Goal: Task Accomplishment & Management: Use online tool/utility

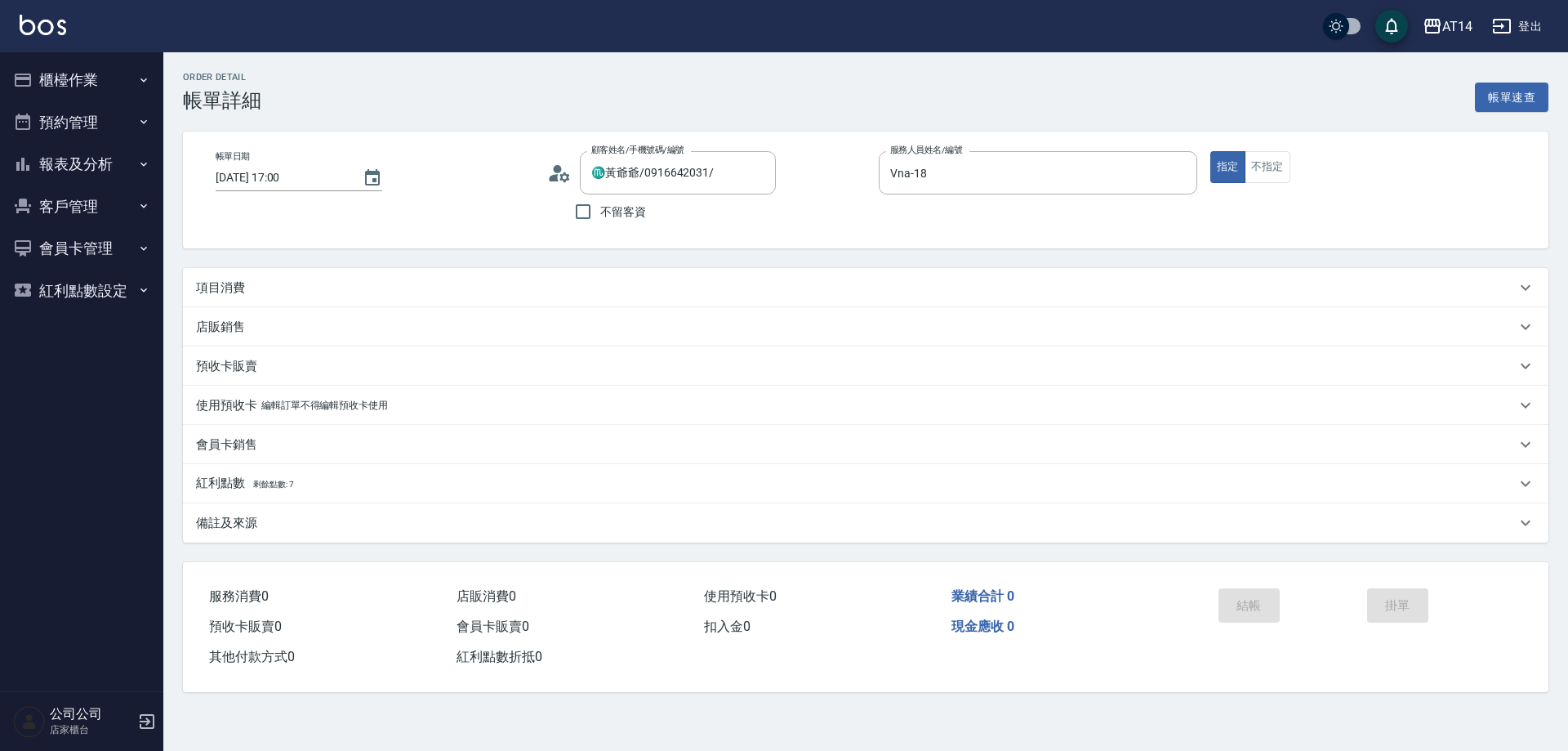
click at [288, 280] on div "項目消費" at bounding box center [855, 287] width 1320 height 17
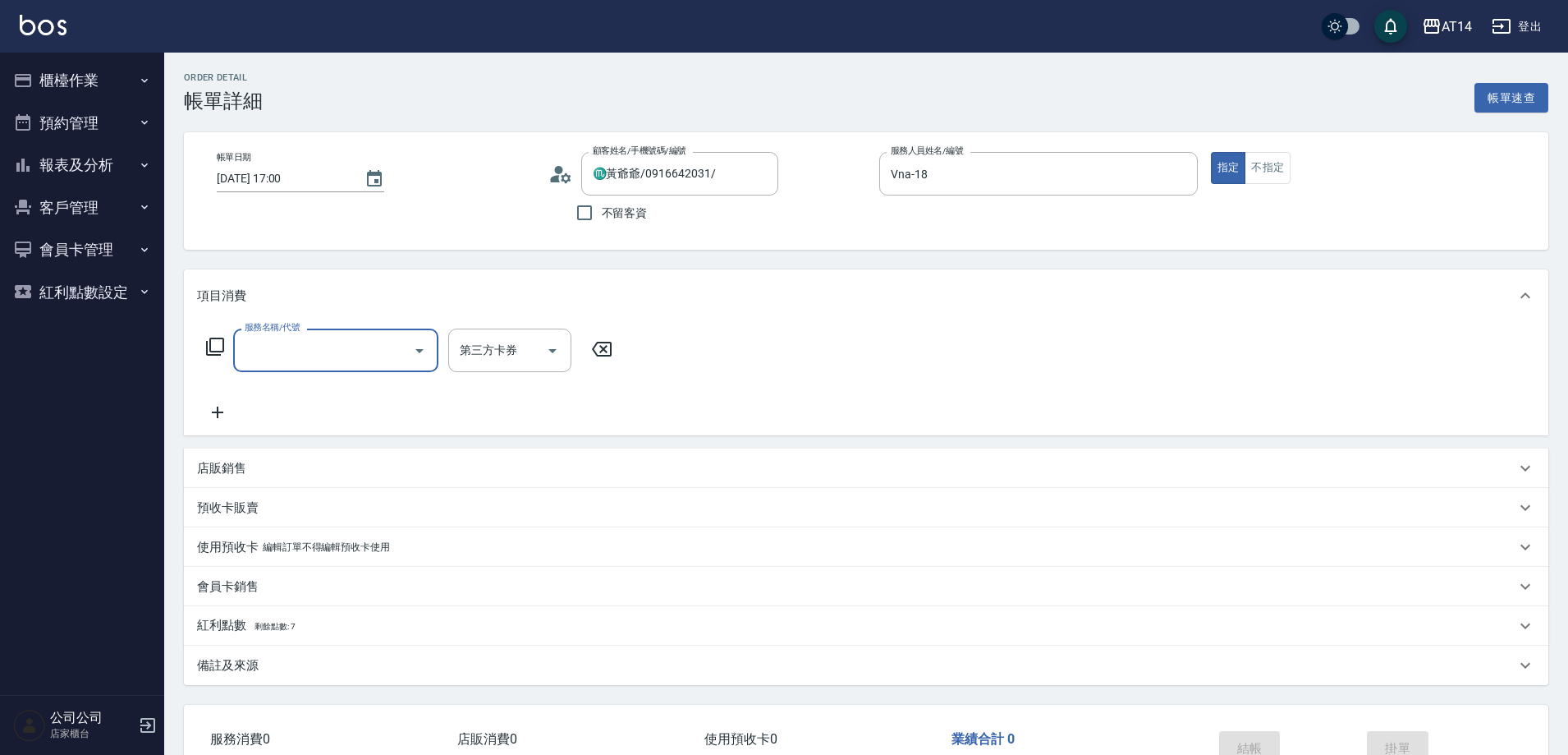
click at [308, 352] on input "服務名稱/代號" at bounding box center [323, 350] width 166 height 28
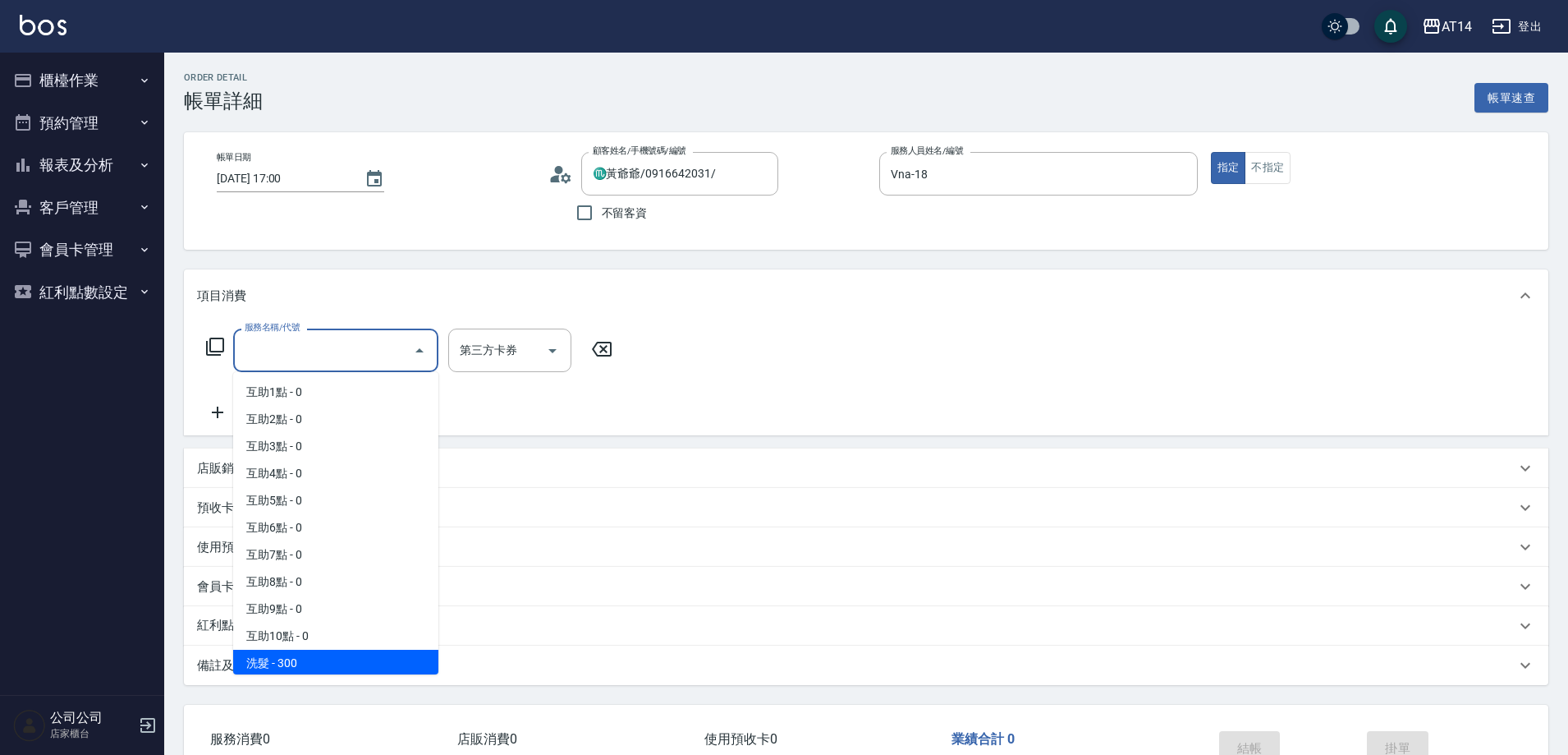
scroll to position [82, 0]
click at [332, 658] on span "洗髮+剪髮 - 500" at bounding box center [336, 662] width 205 height 27
type input "洗髮+剪髮(022)"
type input "1"
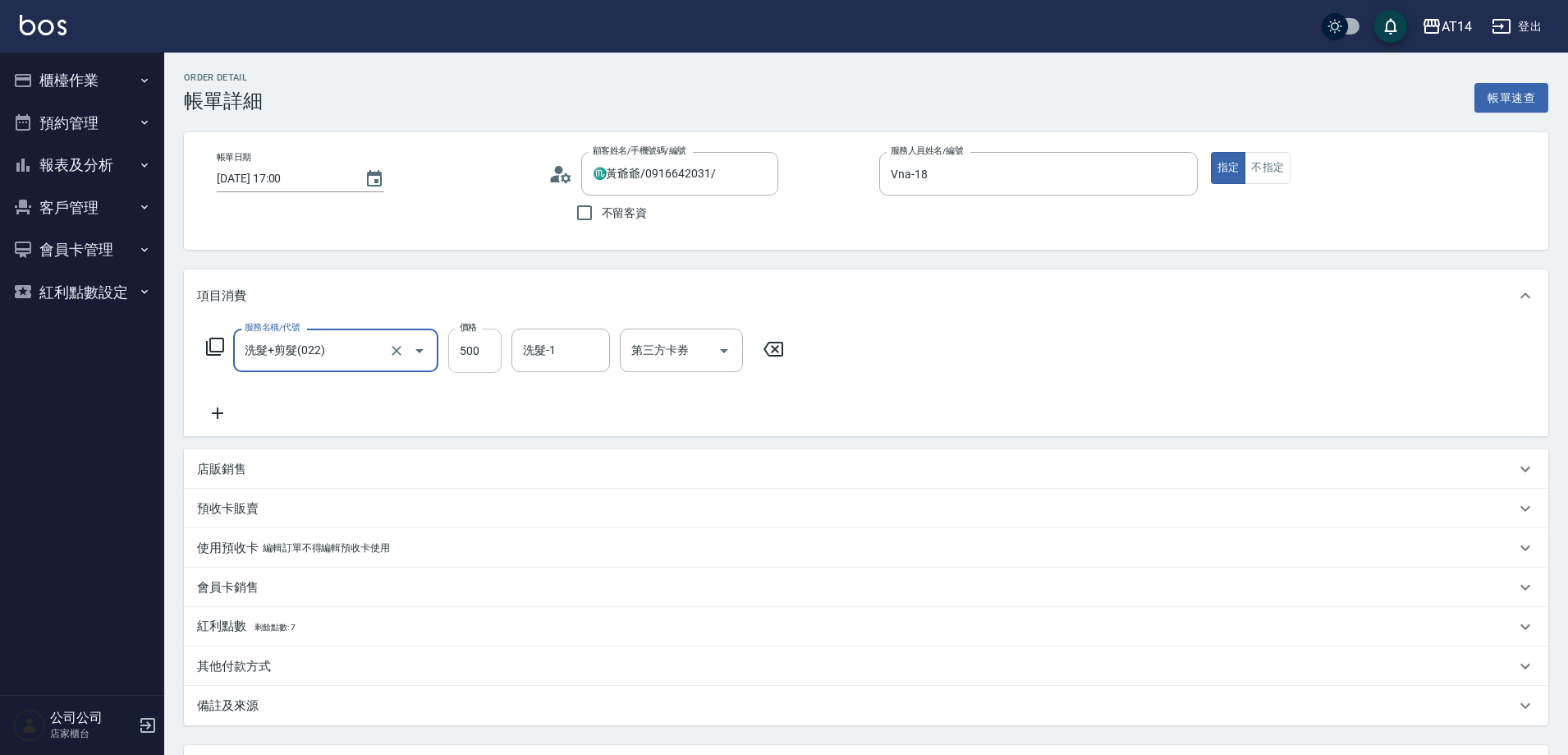
click at [491, 355] on input "500" at bounding box center [475, 350] width 53 height 44
type input "7"
type input "0"
type input "700"
type input "1"
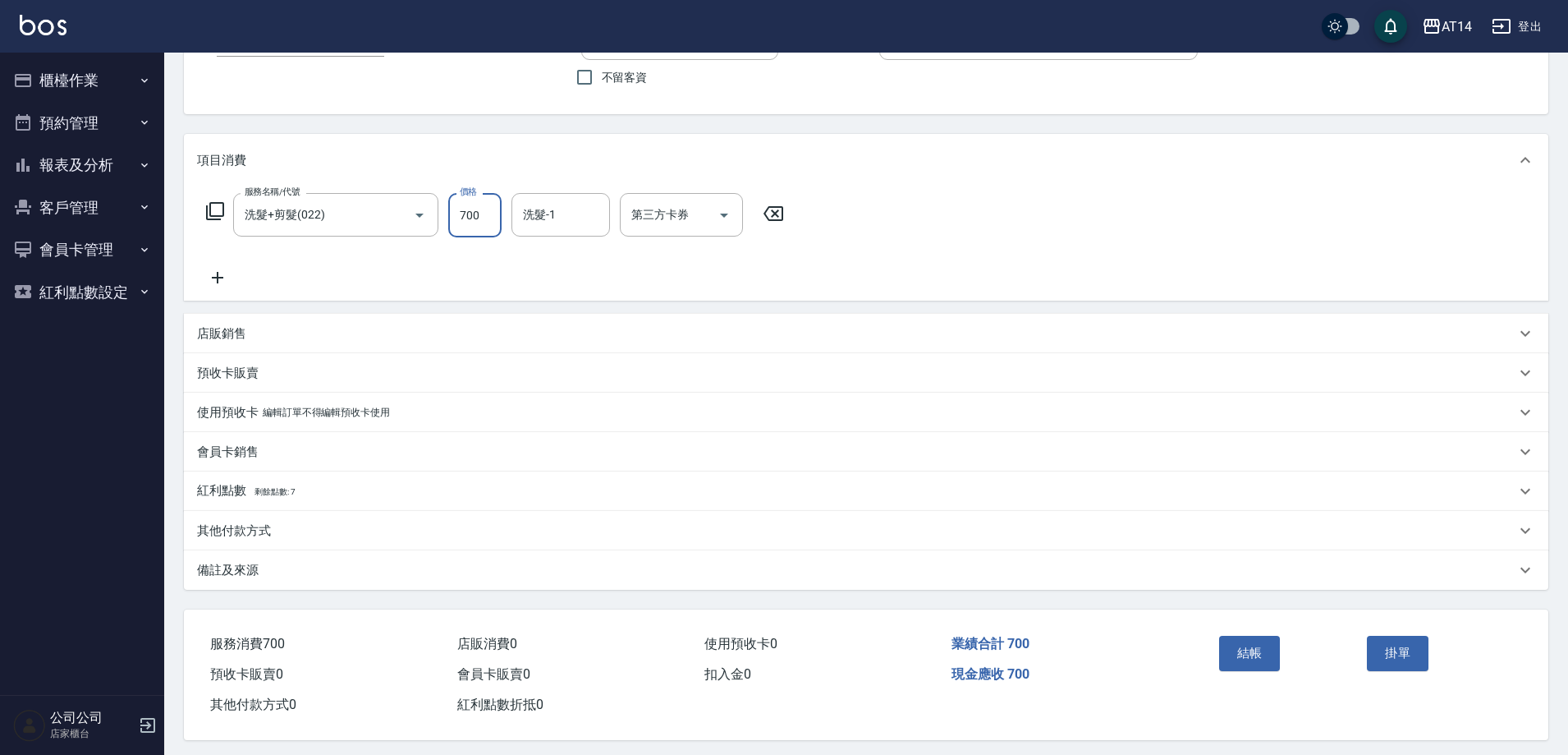
scroll to position [148, 0]
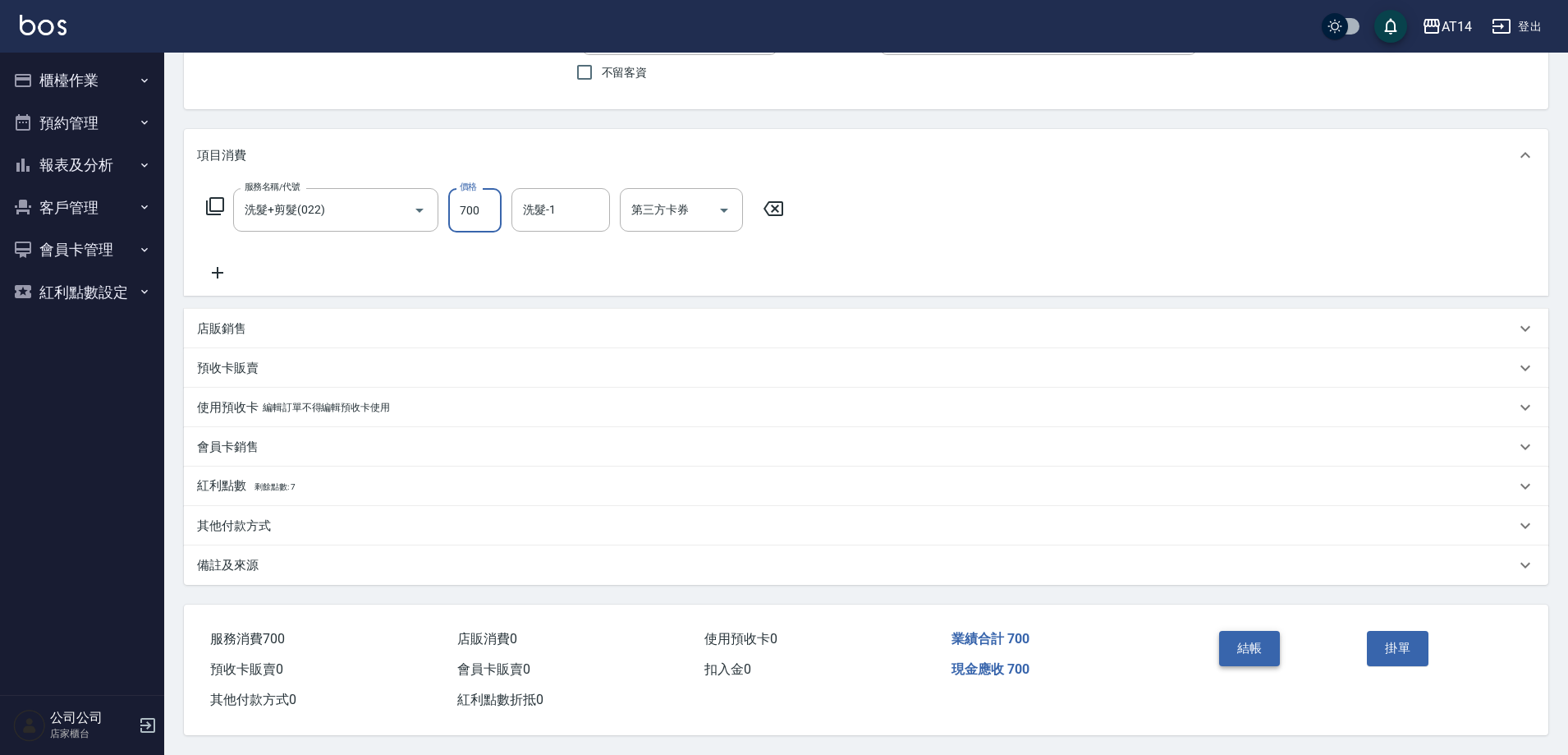
type input "700"
click at [1265, 638] on button "結帳" at bounding box center [1250, 647] width 62 height 34
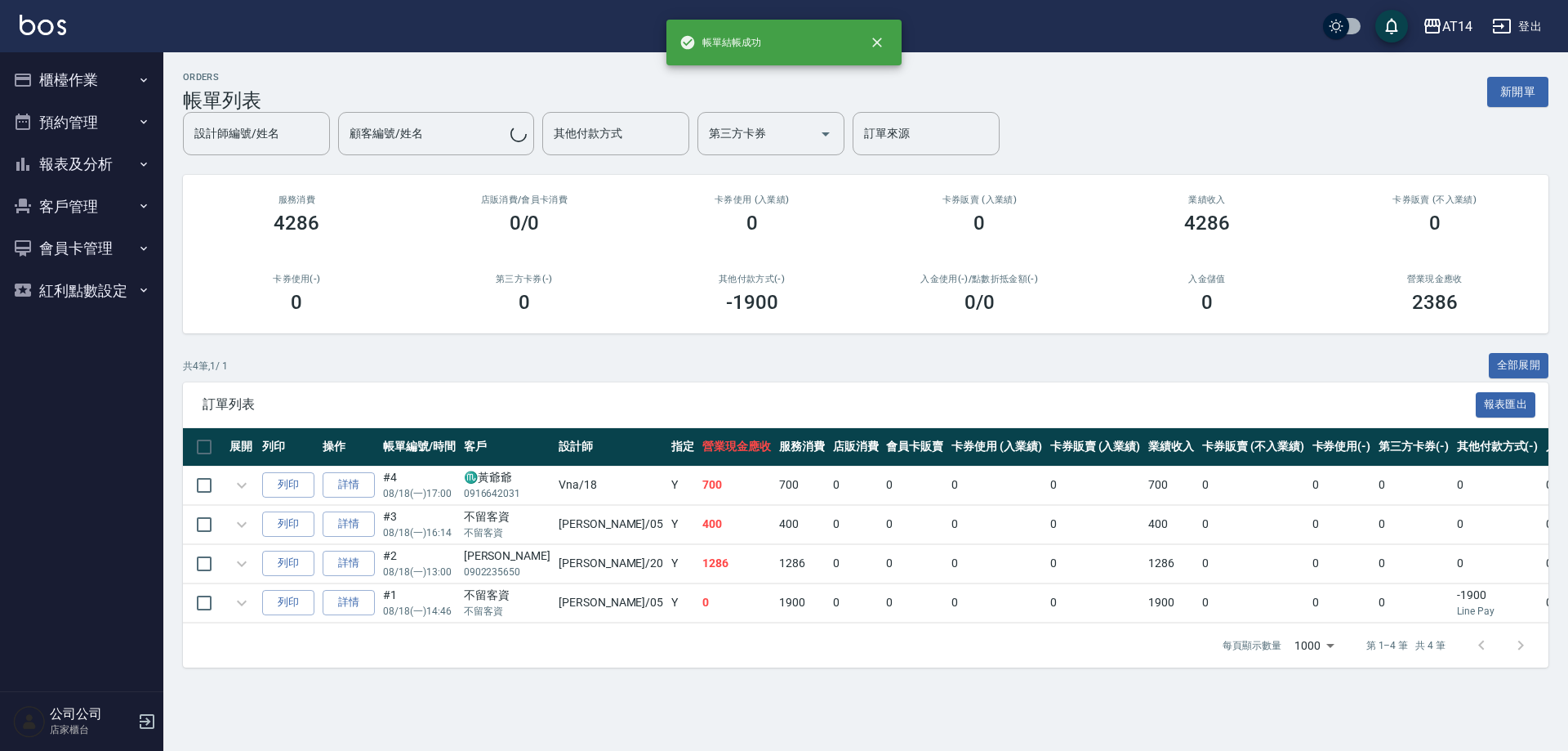
click at [100, 119] on button "預約管理" at bounding box center [81, 122] width 150 height 42
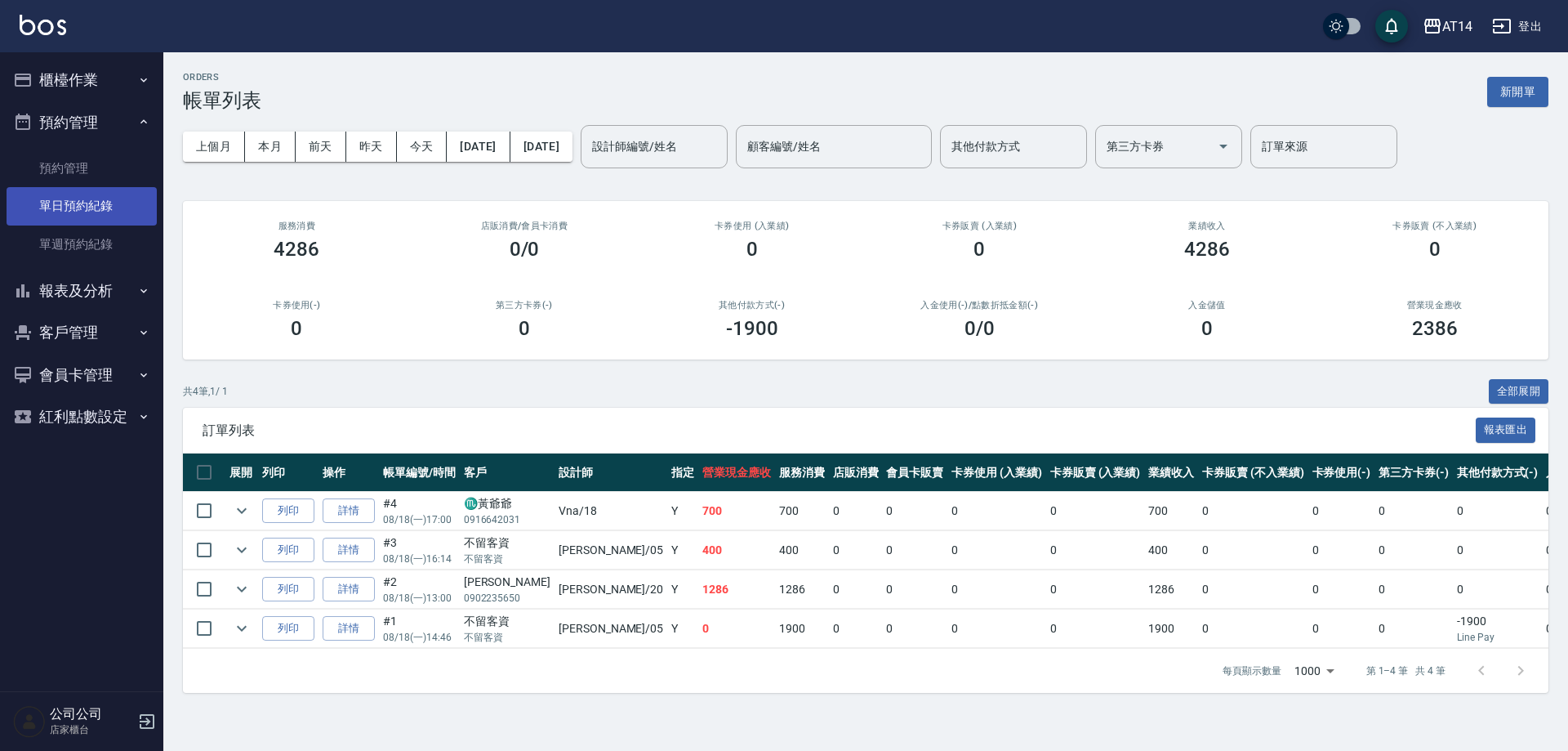
click at [118, 205] on link "單日預約紀錄" at bounding box center [81, 205] width 150 height 37
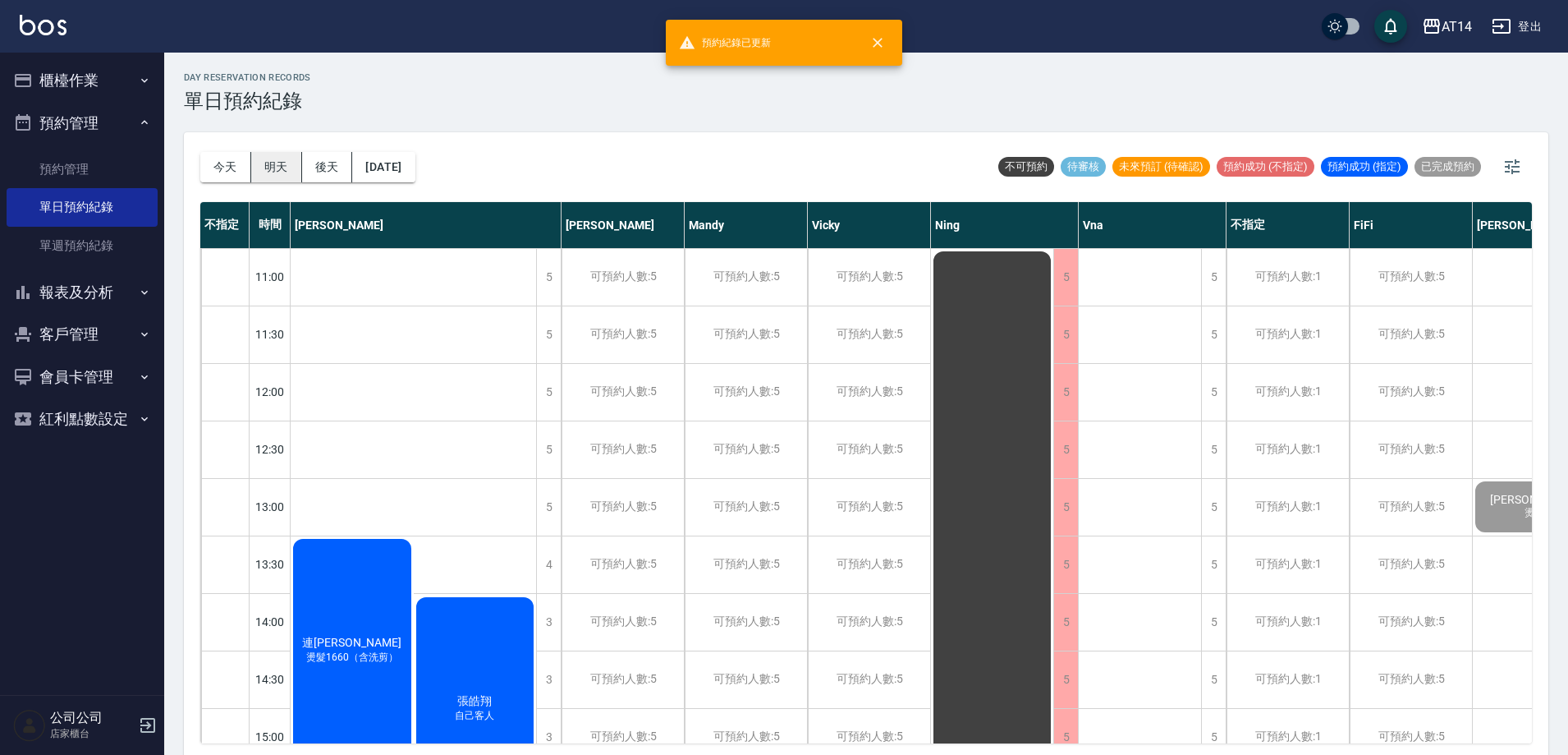
click at [272, 165] on button "明天" at bounding box center [276, 167] width 51 height 30
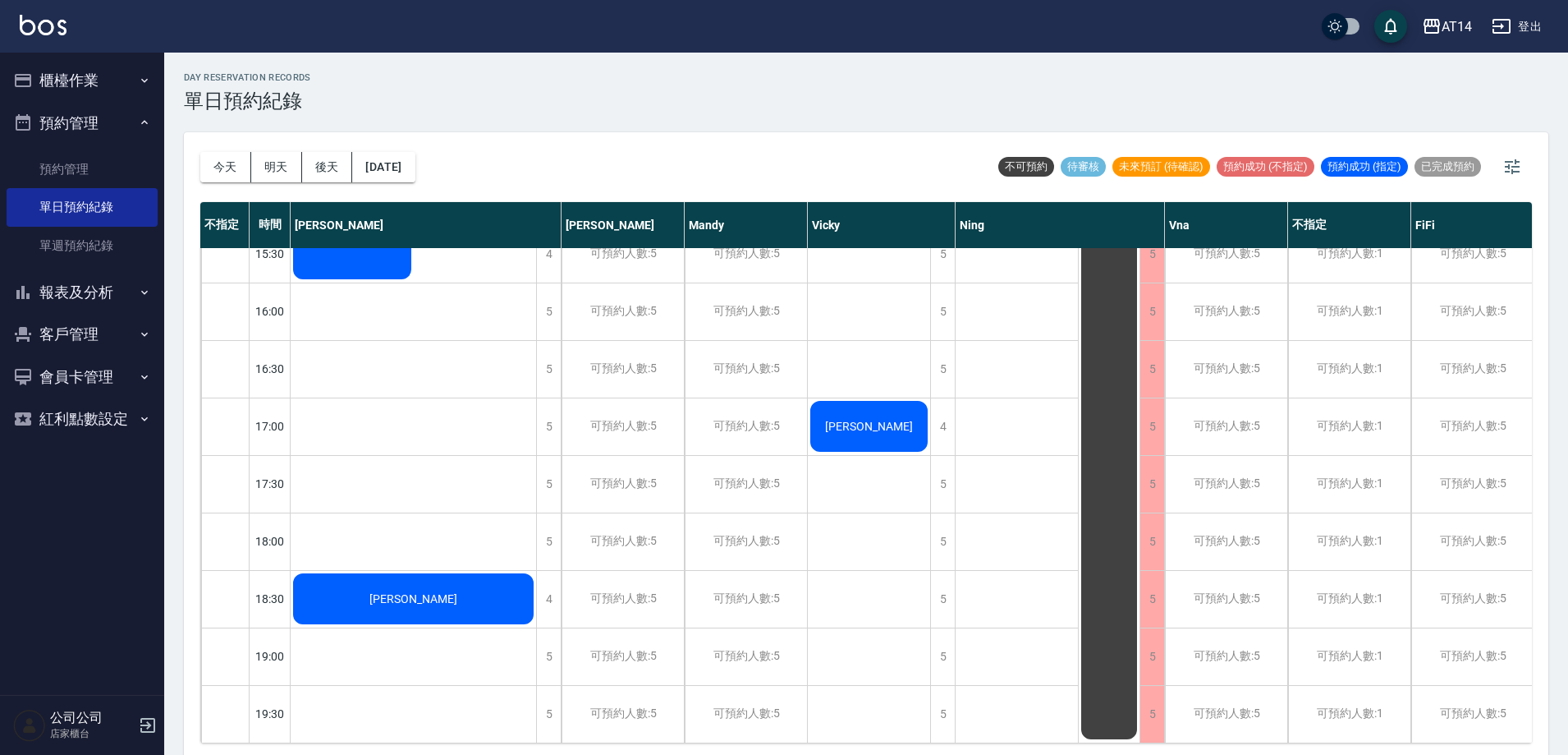
scroll to position [307, 0]
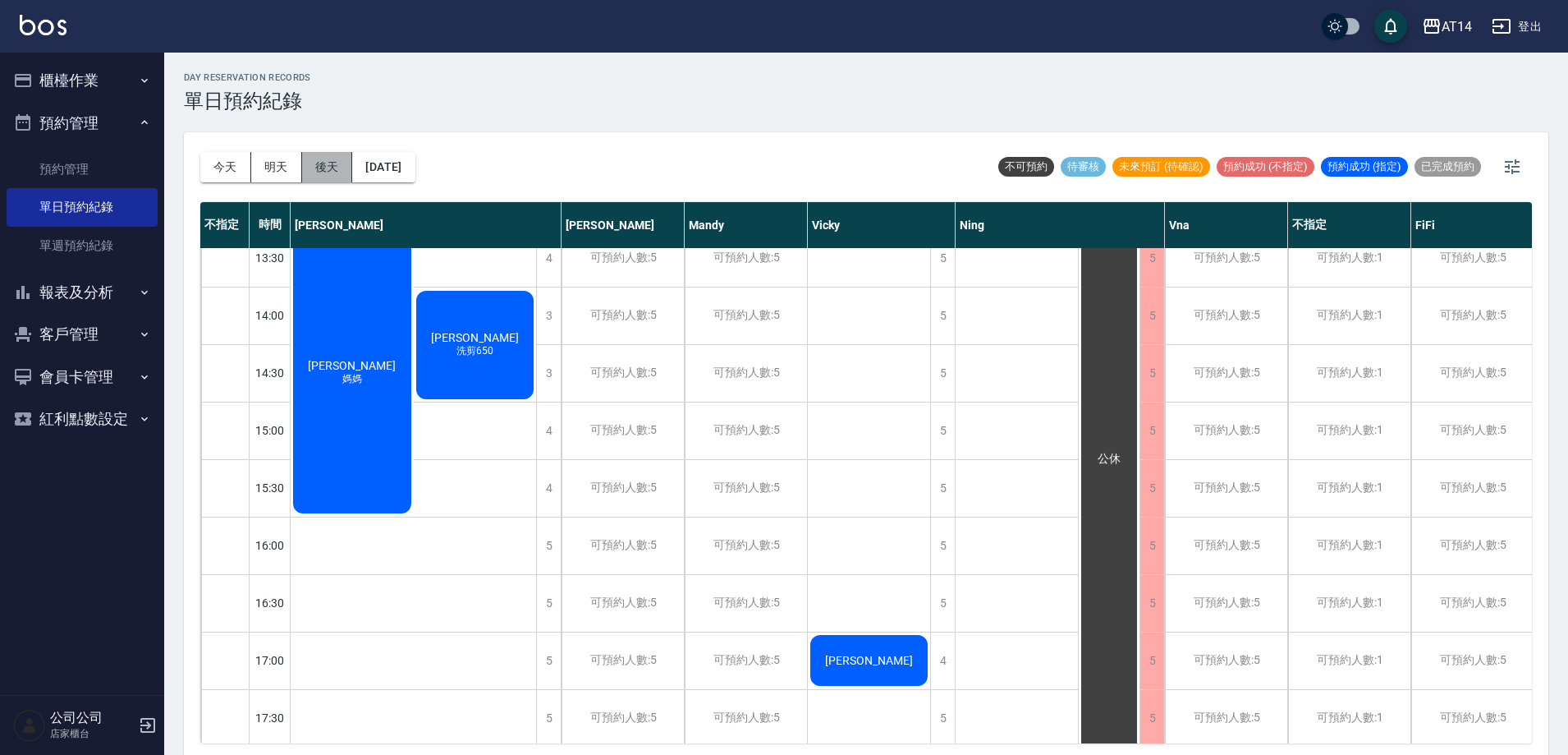
click at [326, 171] on button "後天" at bounding box center [327, 167] width 51 height 30
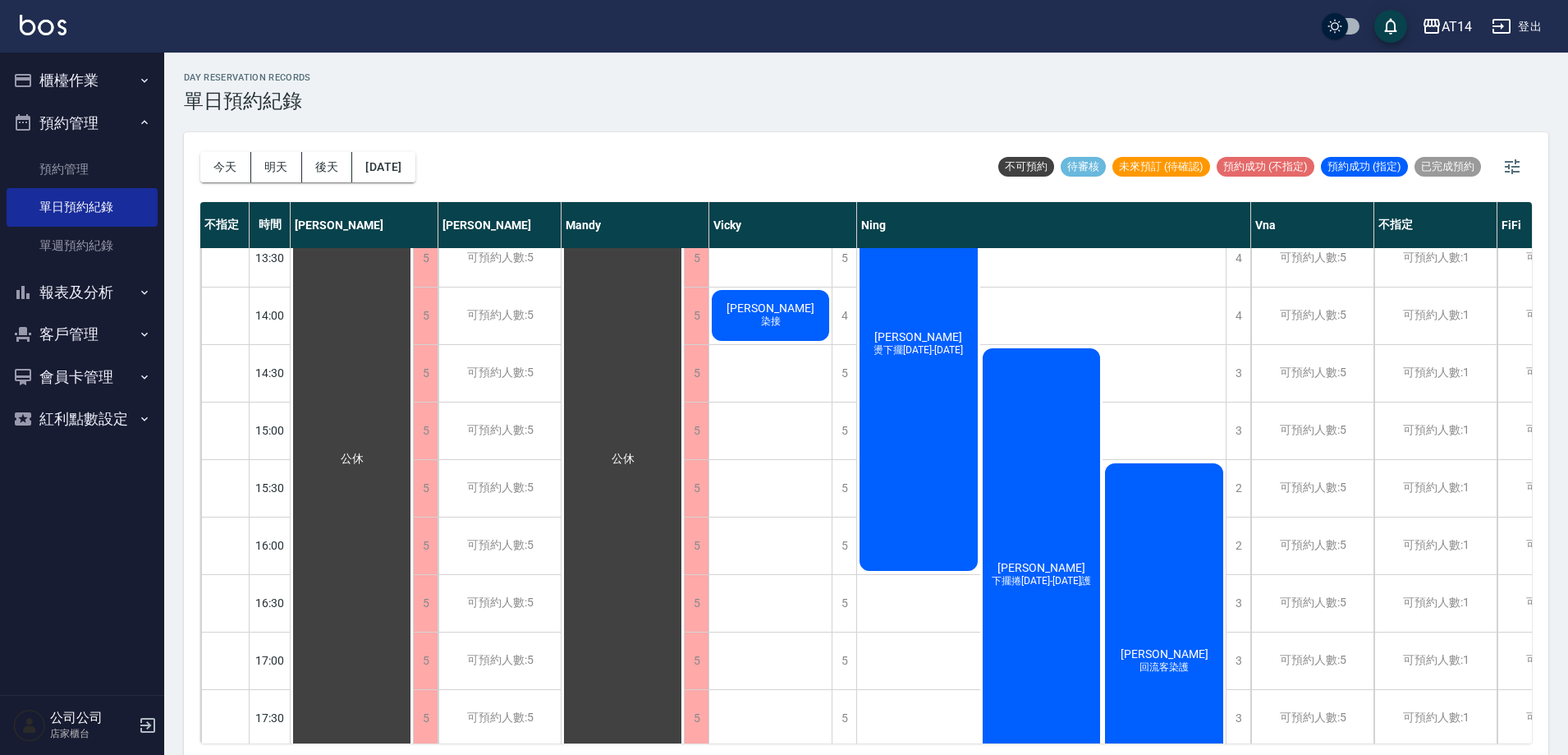
click at [109, 127] on button "預約管理" at bounding box center [82, 123] width 151 height 43
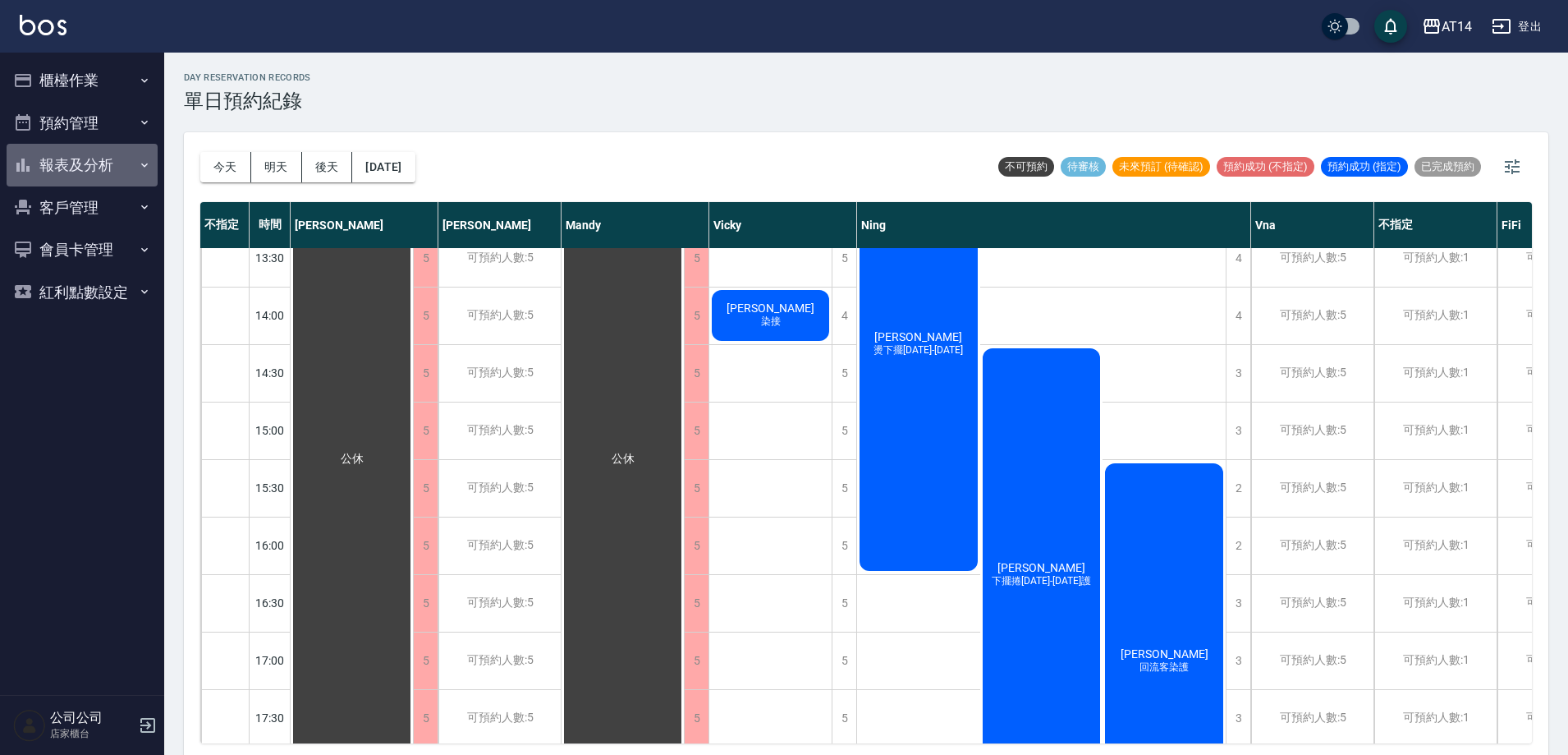
click at [119, 167] on button "報表及分析" at bounding box center [82, 165] width 151 height 43
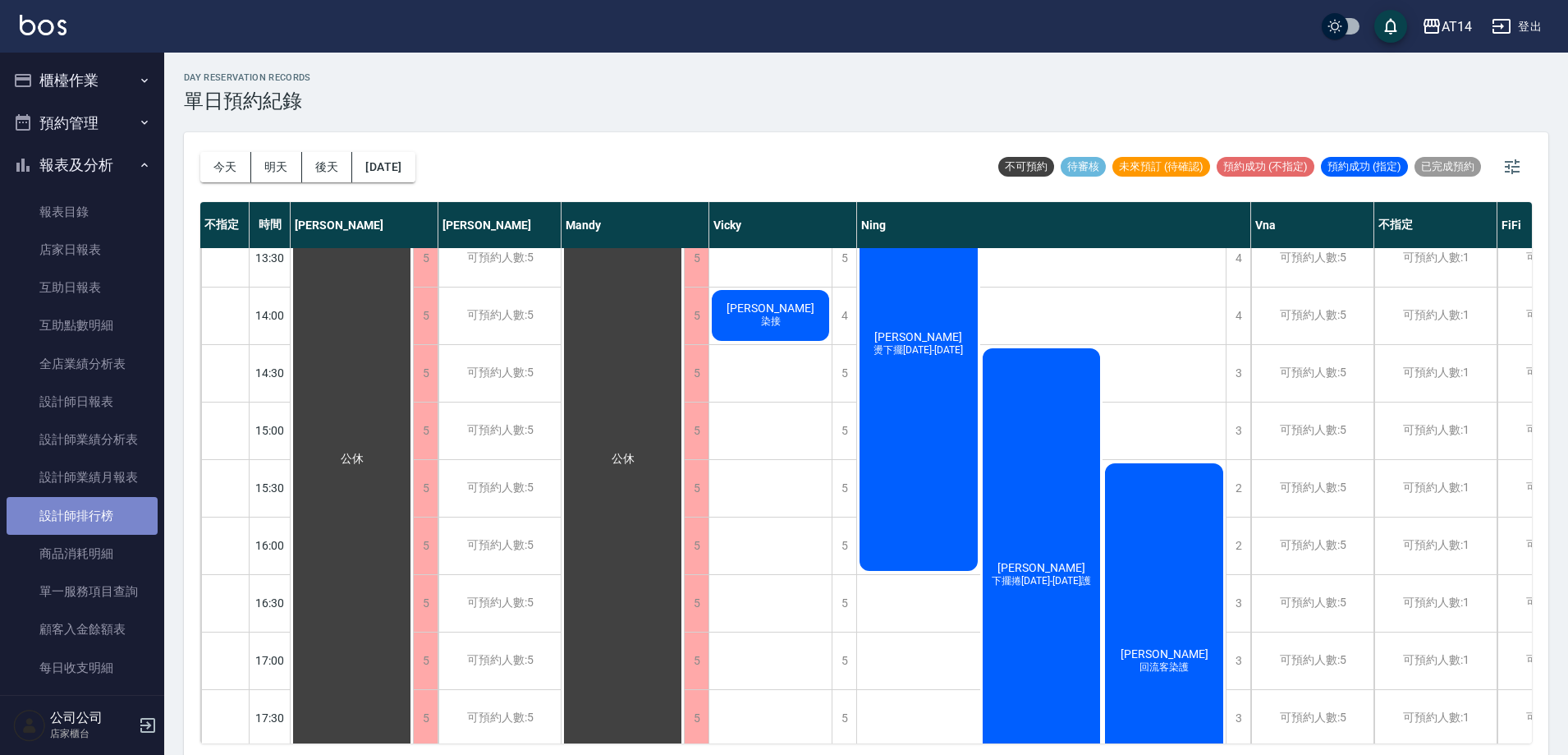
click at [129, 505] on link "設計師排行榜" at bounding box center [82, 515] width 151 height 38
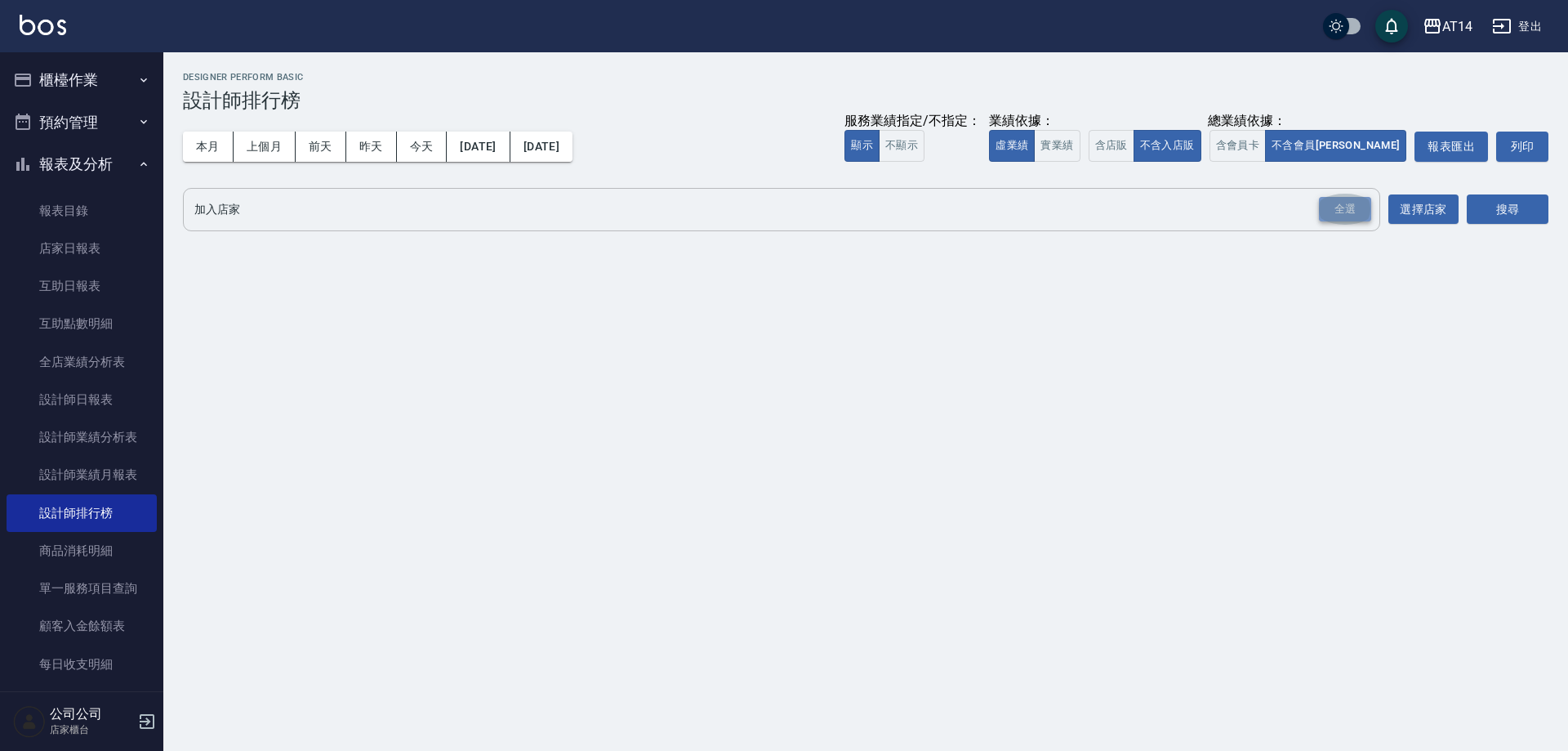
click at [1353, 218] on div "全選" at bounding box center [1345, 209] width 52 height 25
click at [1494, 220] on button "搜尋" at bounding box center [1507, 210] width 81 height 30
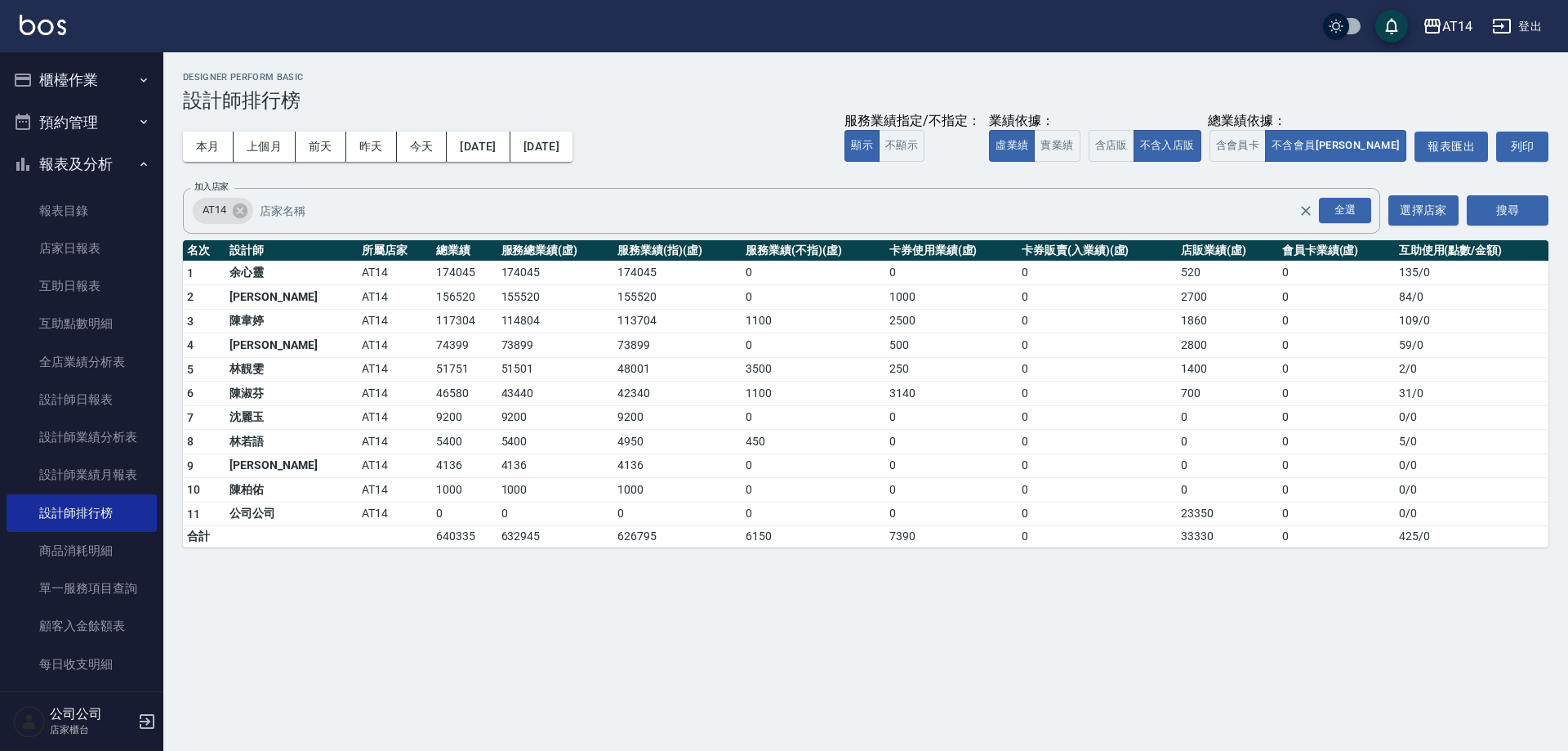
click at [101, 167] on button "報表及分析" at bounding box center [81, 164] width 150 height 42
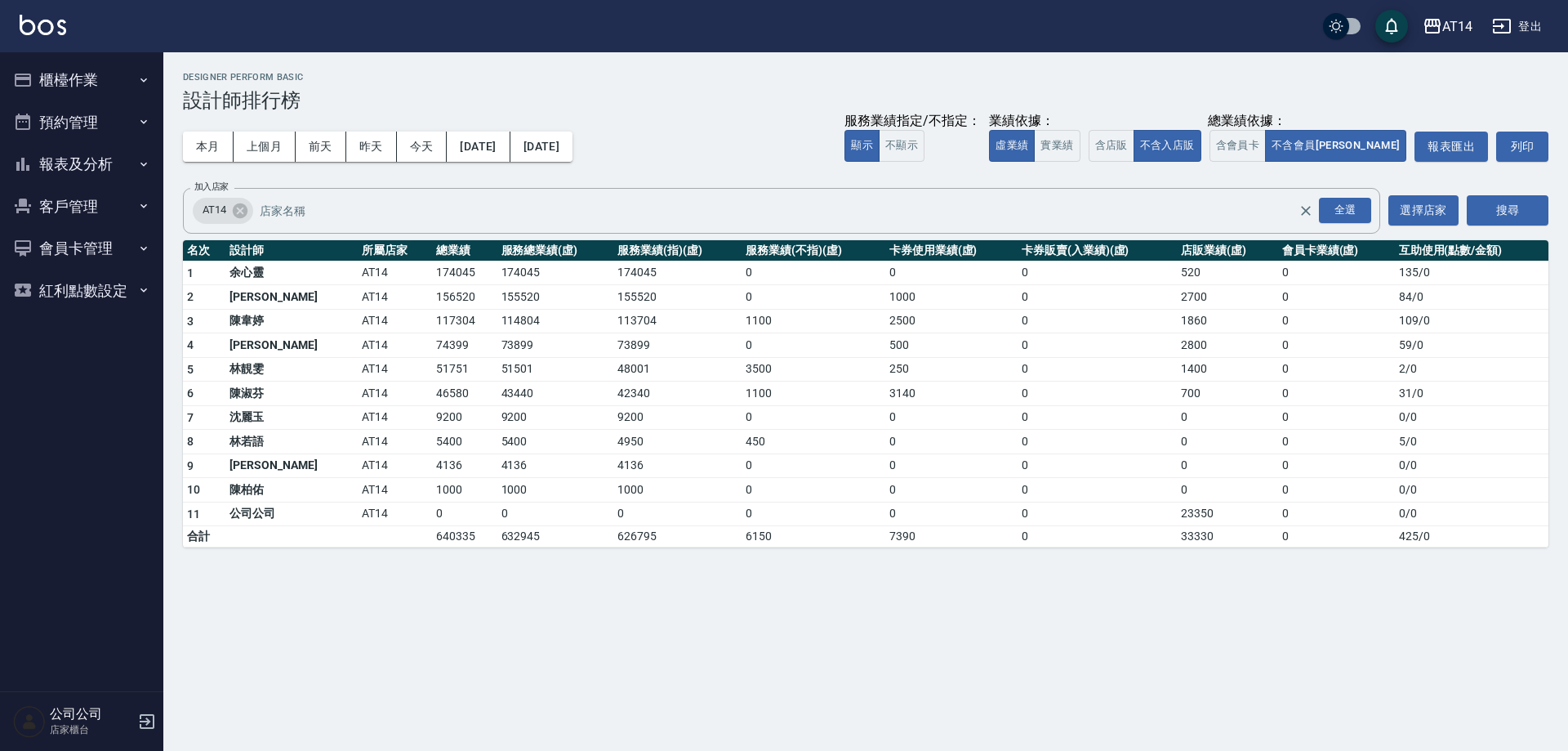
click at [122, 70] on button "櫃檯作業" at bounding box center [81, 80] width 150 height 42
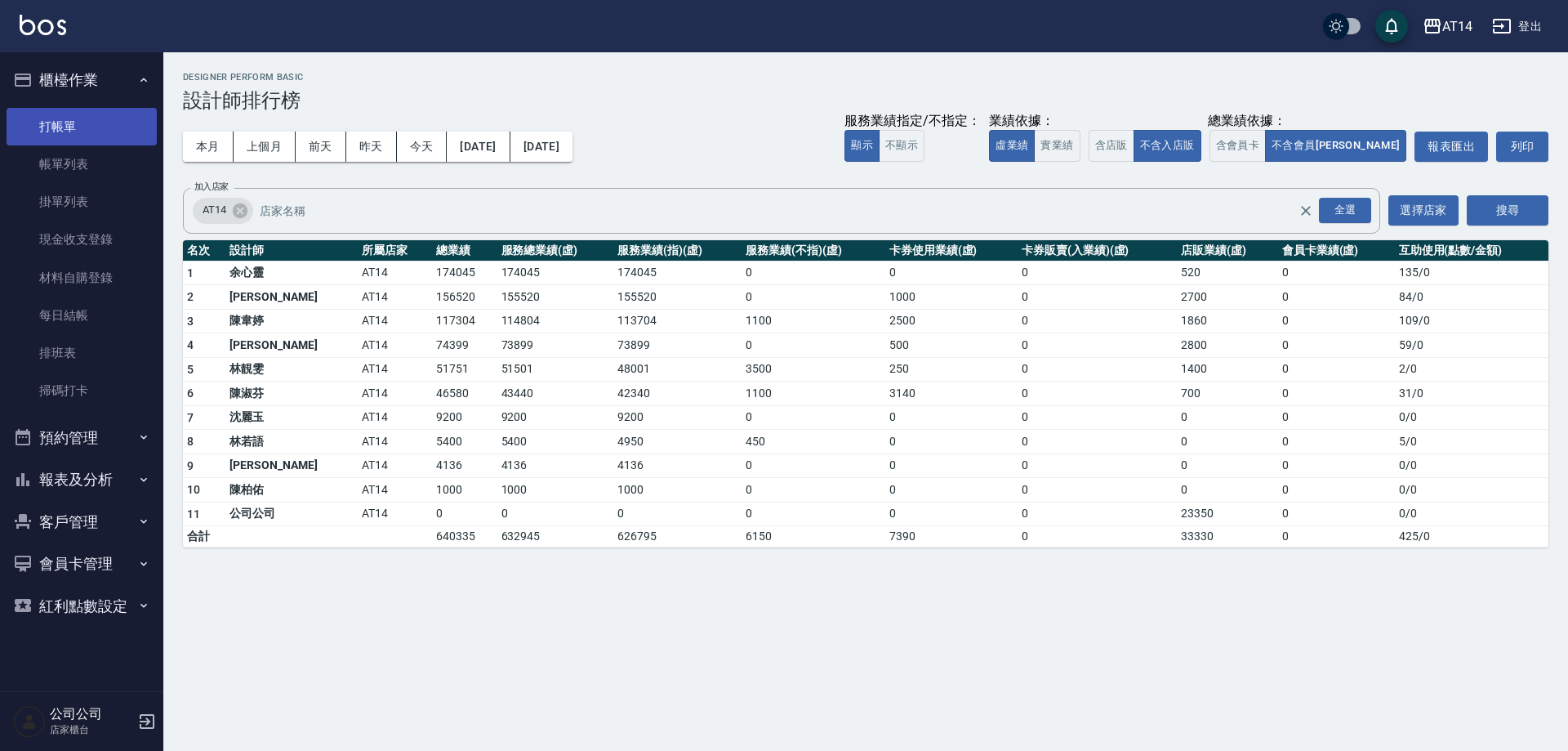
click at [100, 108] on link "打帳單" at bounding box center [81, 126] width 150 height 37
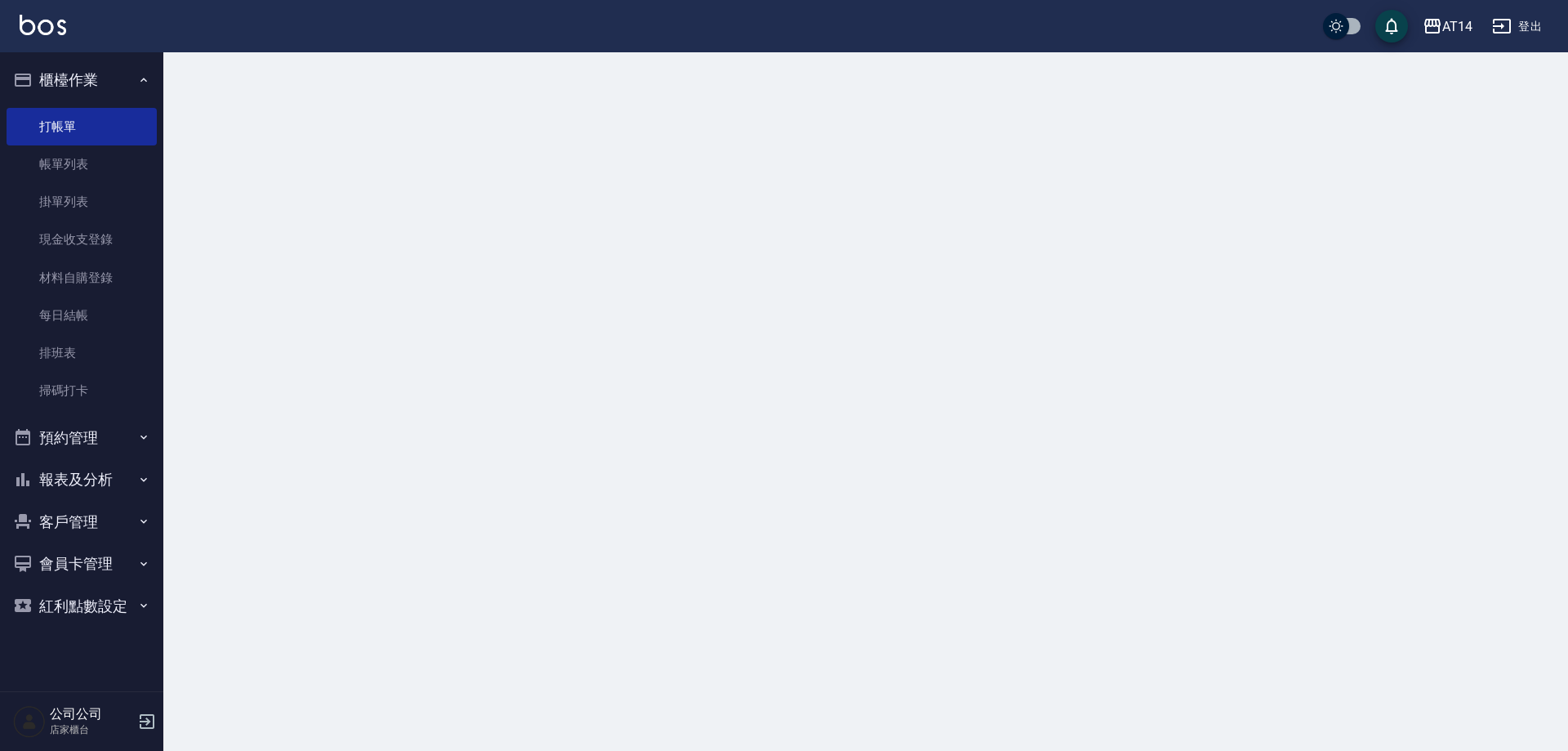
click at [105, 77] on button "櫃檯作業" at bounding box center [81, 80] width 150 height 42
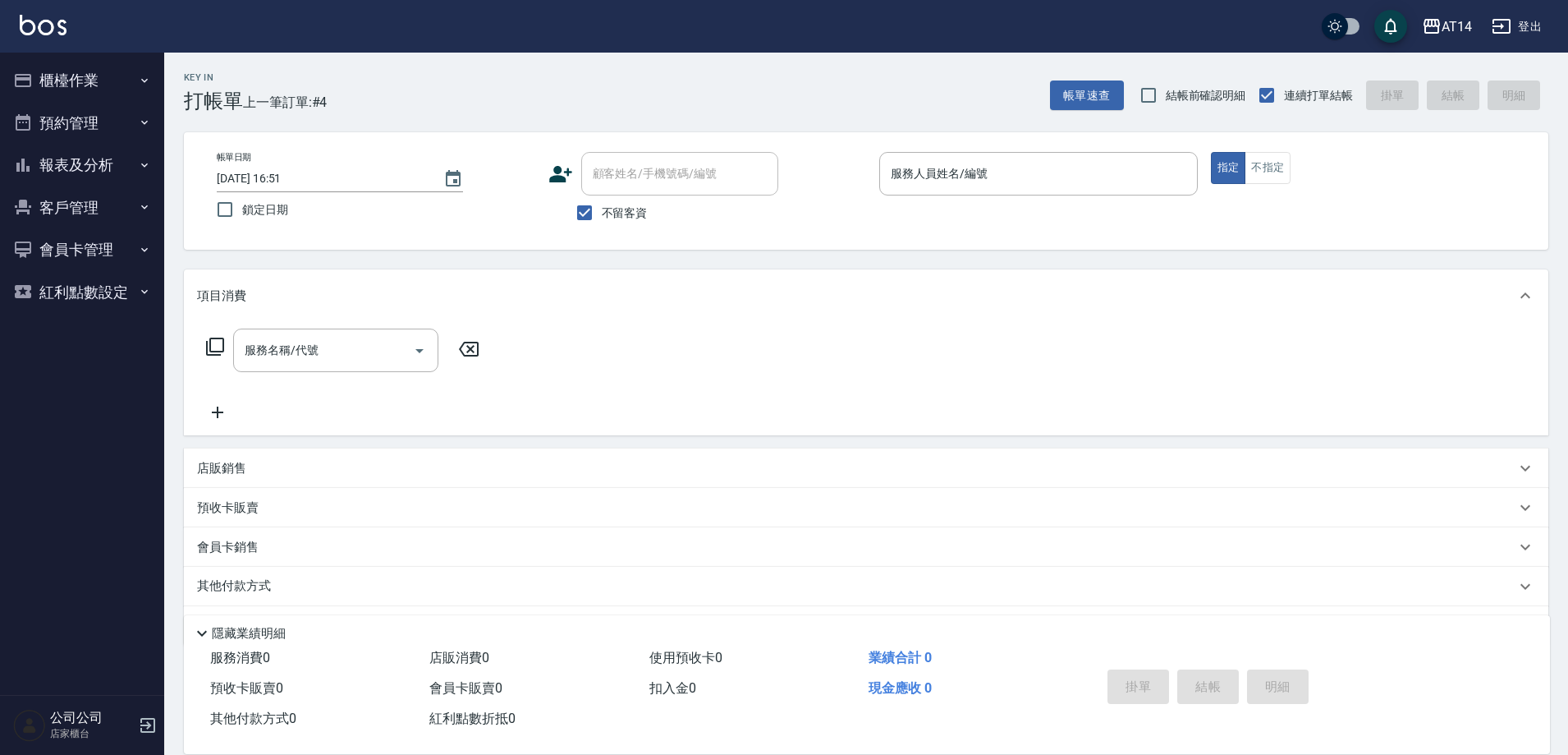
drag, startPoint x: 129, startPoint y: 1, endPoint x: 622, endPoint y: 94, distance: 501.7
click at [622, 94] on div "Key In 打帳單 上一筆訂單:#4 帳單速查 結帳前確認明細 連續打單結帳 掛單 結帳 明細" at bounding box center [857, 83] width 1384 height 60
click at [71, 162] on button "報表及分析" at bounding box center [82, 165] width 151 height 43
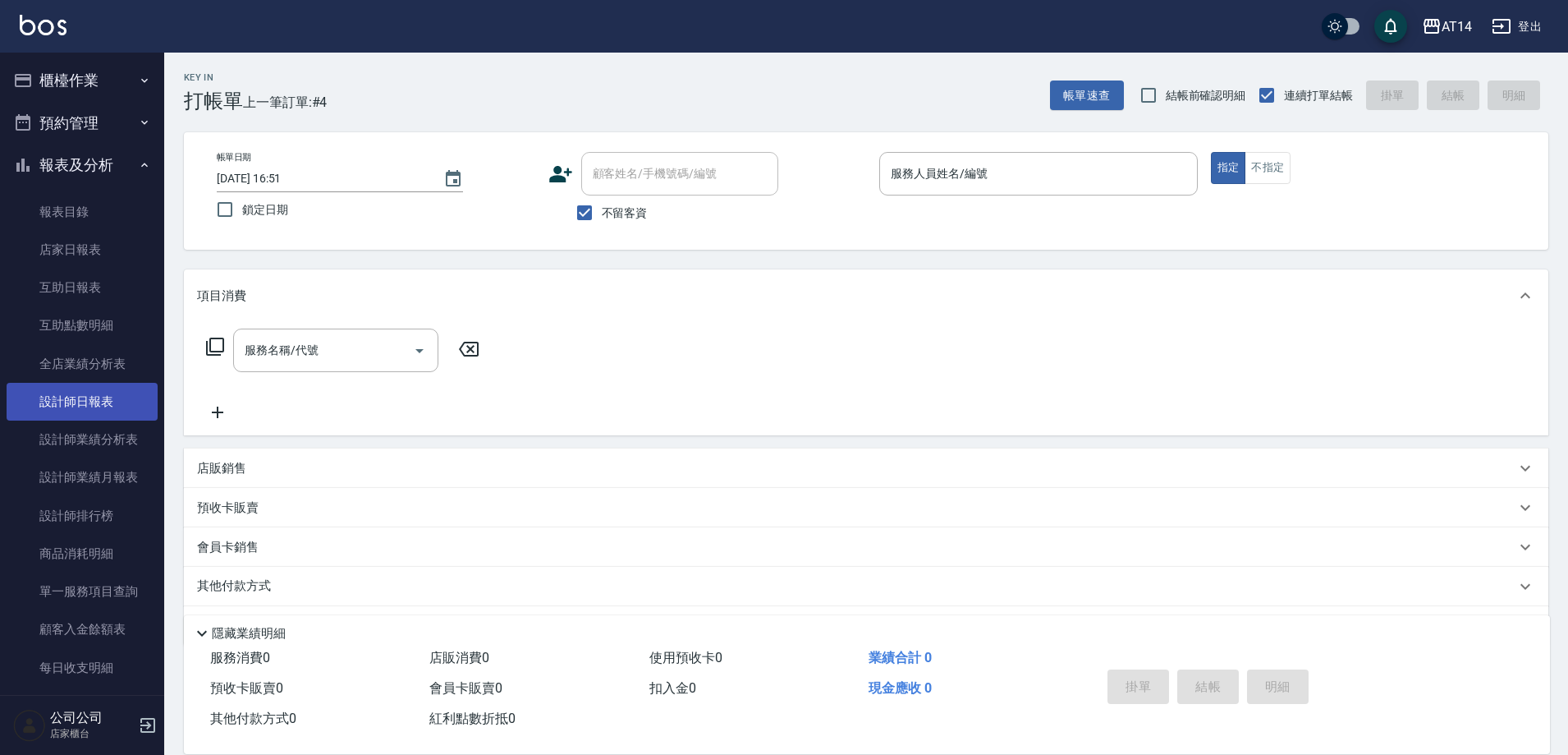
click at [84, 399] on link "設計師日報表" at bounding box center [82, 401] width 151 height 38
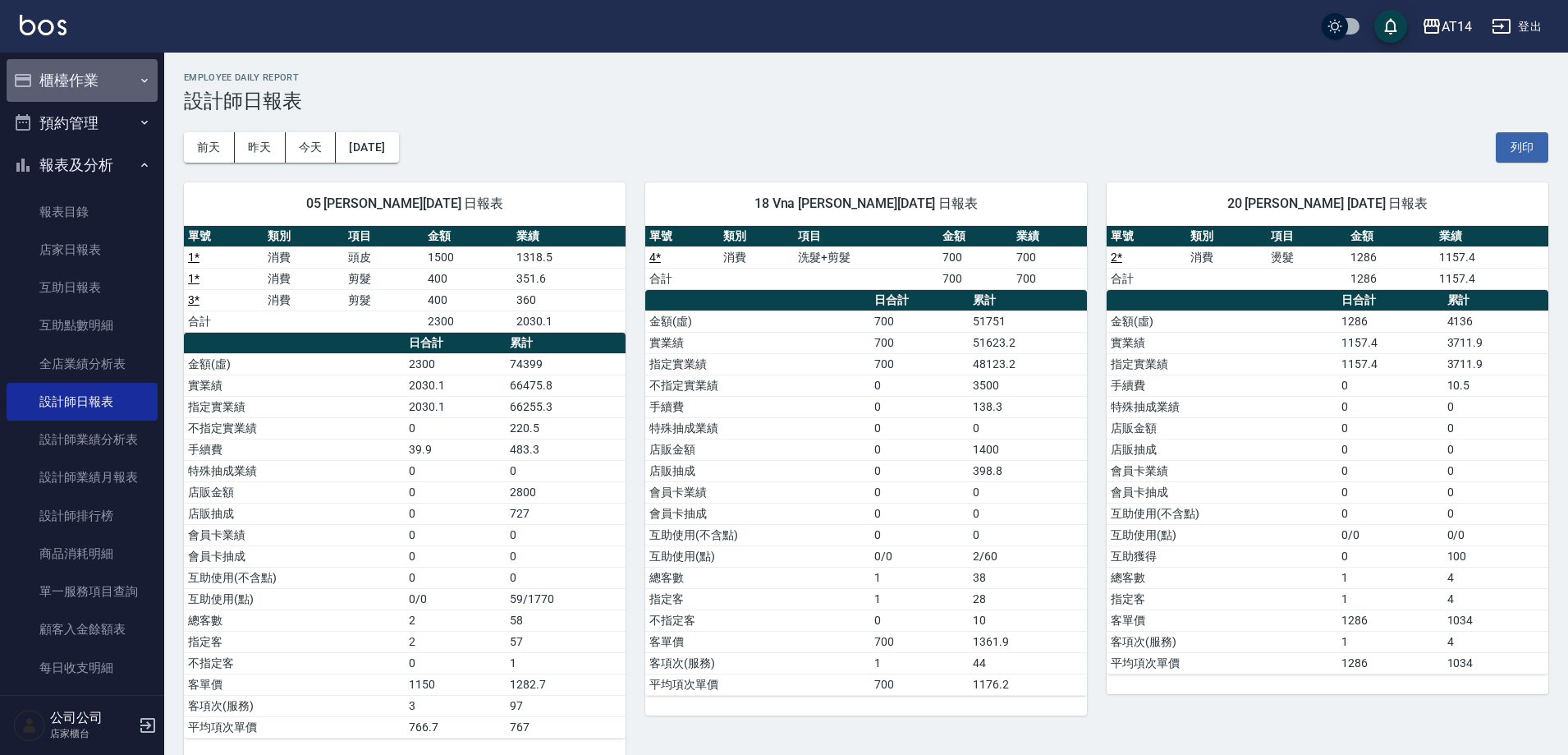
click at [83, 73] on button "櫃檯作業" at bounding box center [82, 80] width 151 height 43
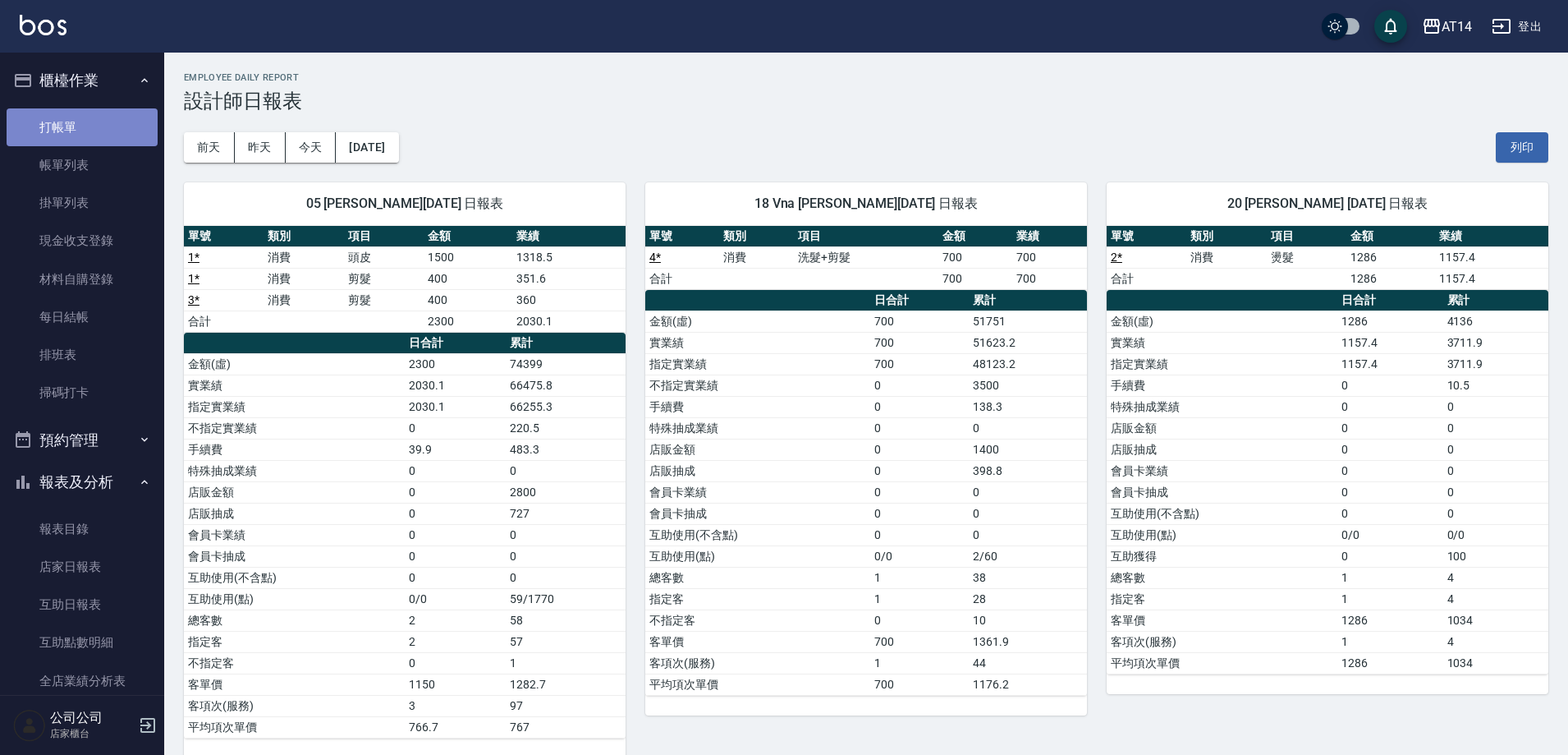
click at [81, 124] on link "打帳單" at bounding box center [82, 127] width 151 height 38
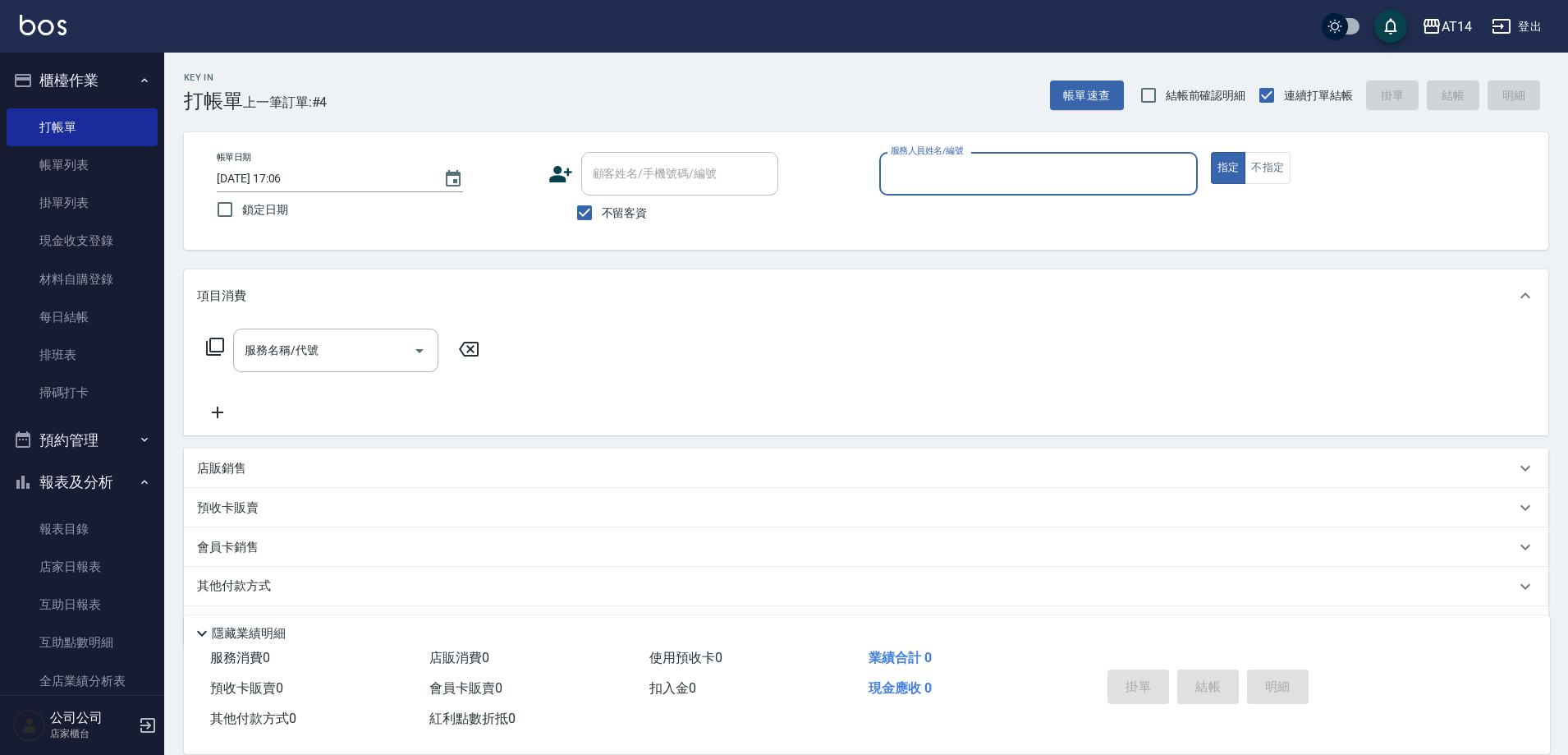
click at [932, 172] on input "服務人員姓名/編號" at bounding box center [1039, 174] width 304 height 28
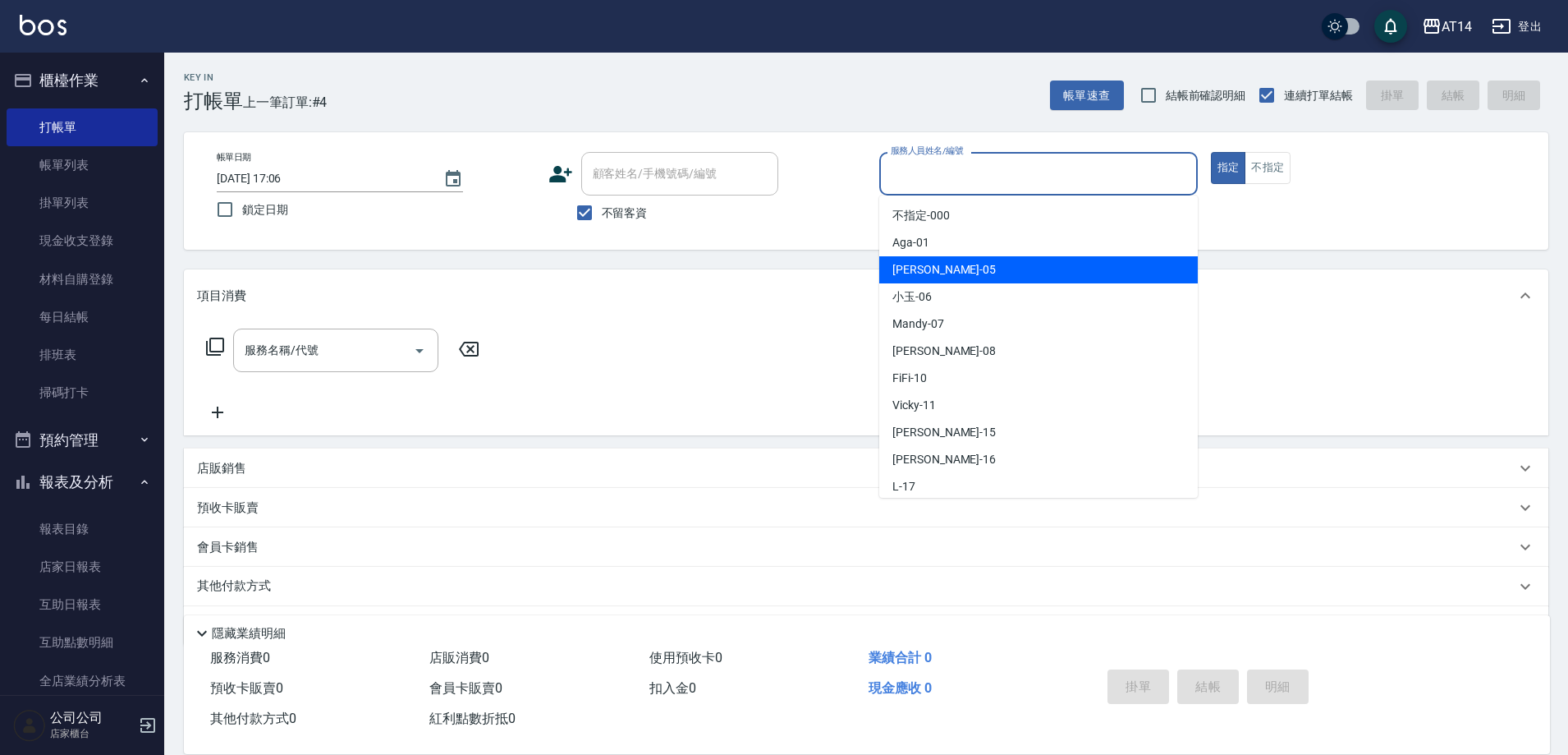
click at [903, 275] on span "Patty -05" at bounding box center [944, 270] width 104 height 18
type input "Patty-05"
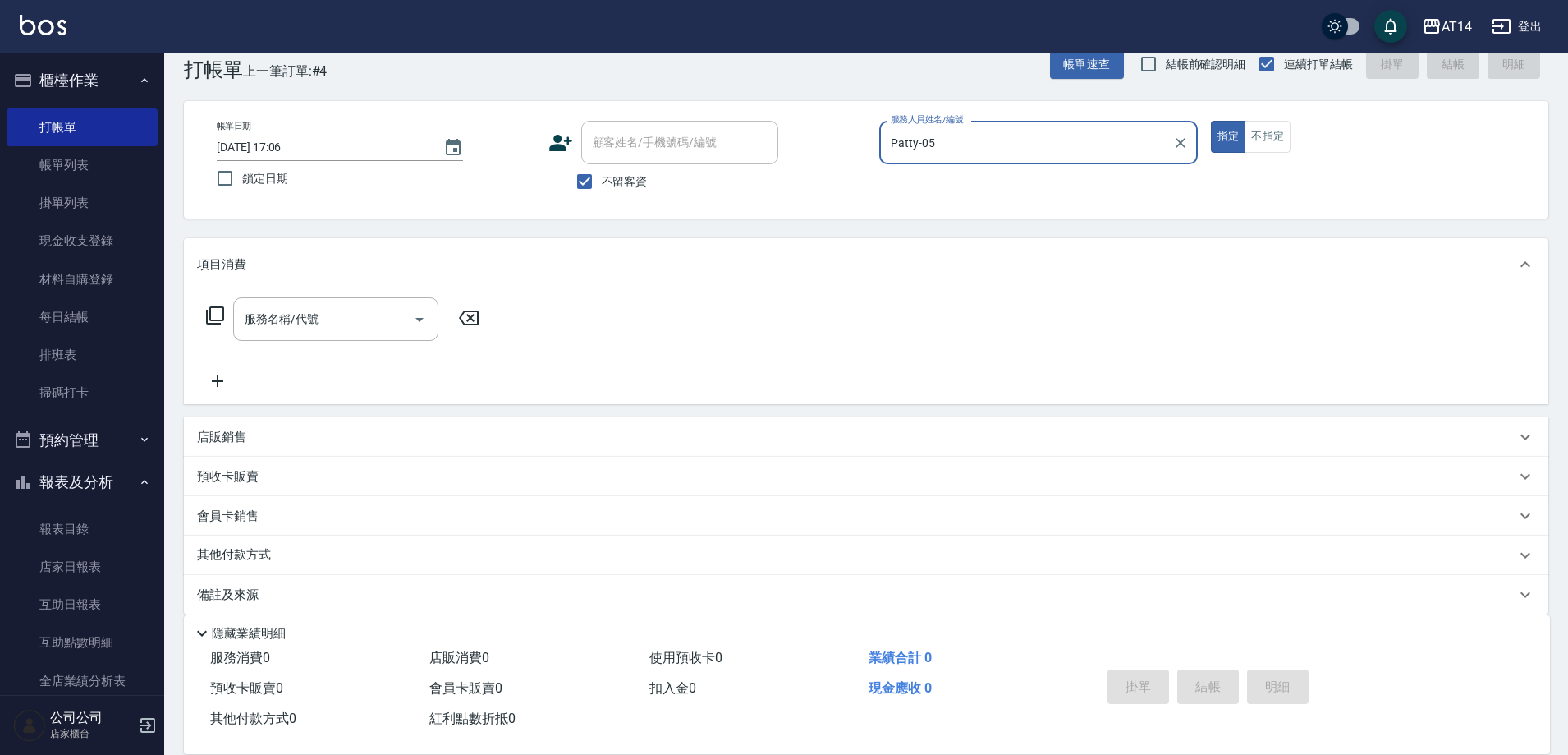
scroll to position [48, 0]
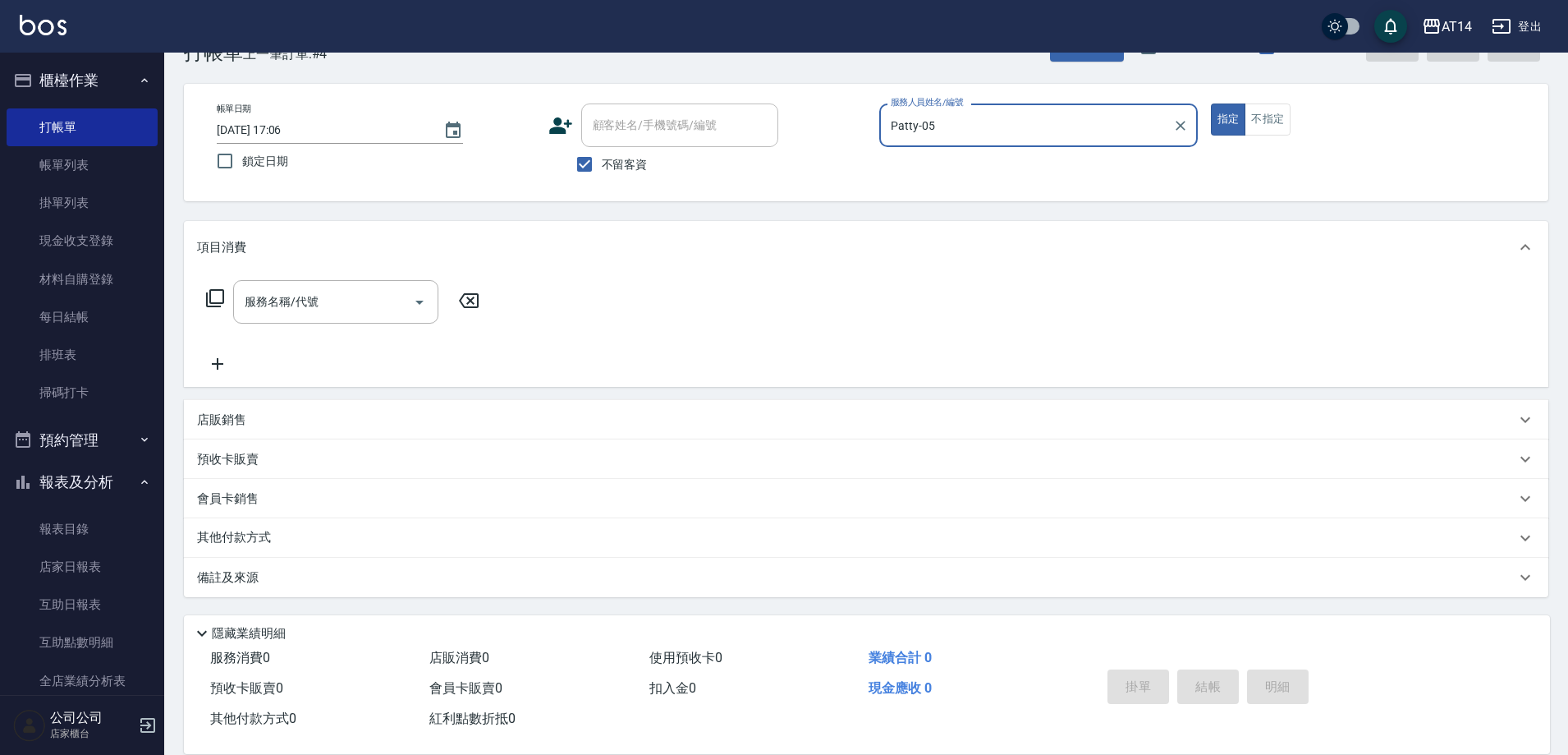
click at [245, 541] on p "其他付款方式" at bounding box center [238, 538] width 82 height 18
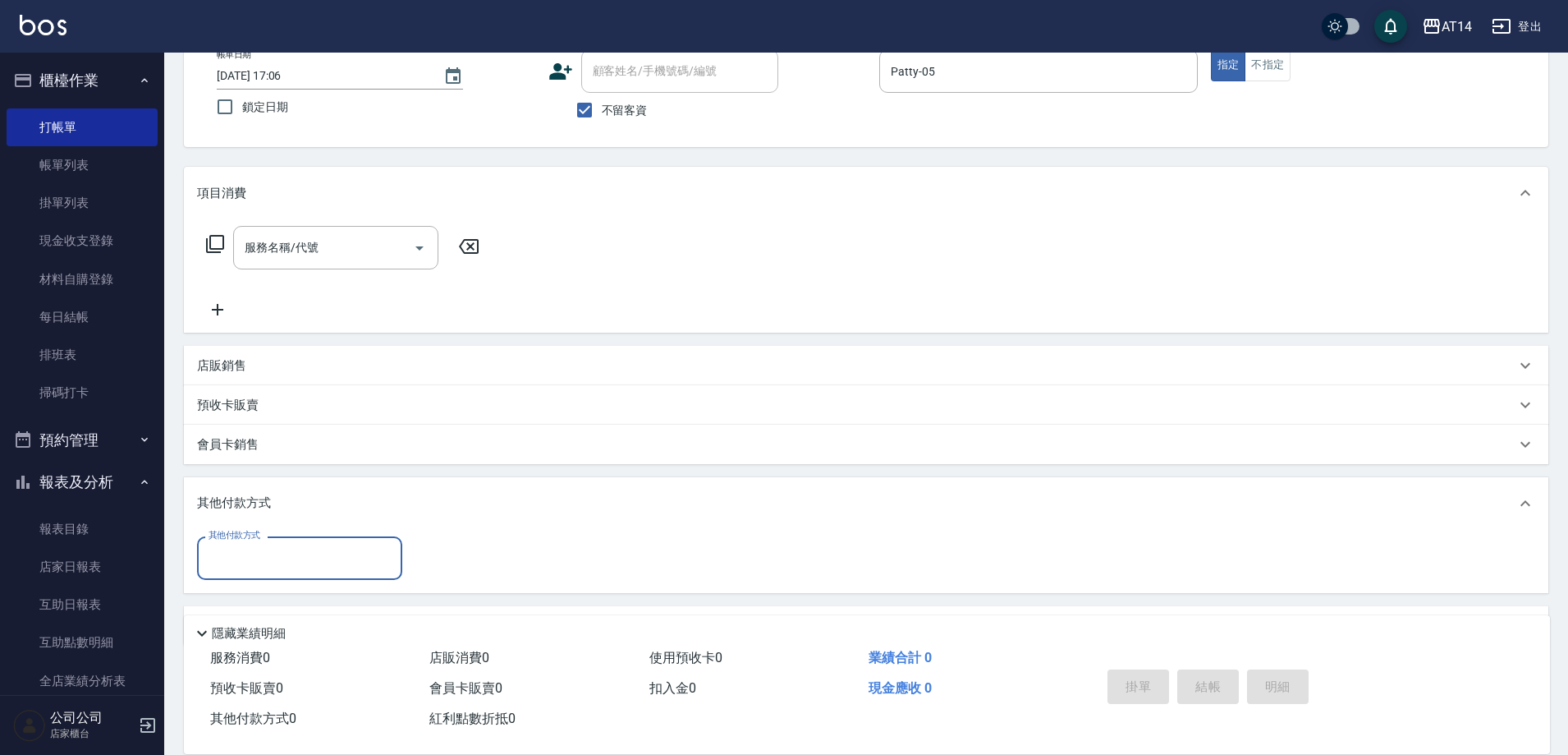
scroll to position [151, 0]
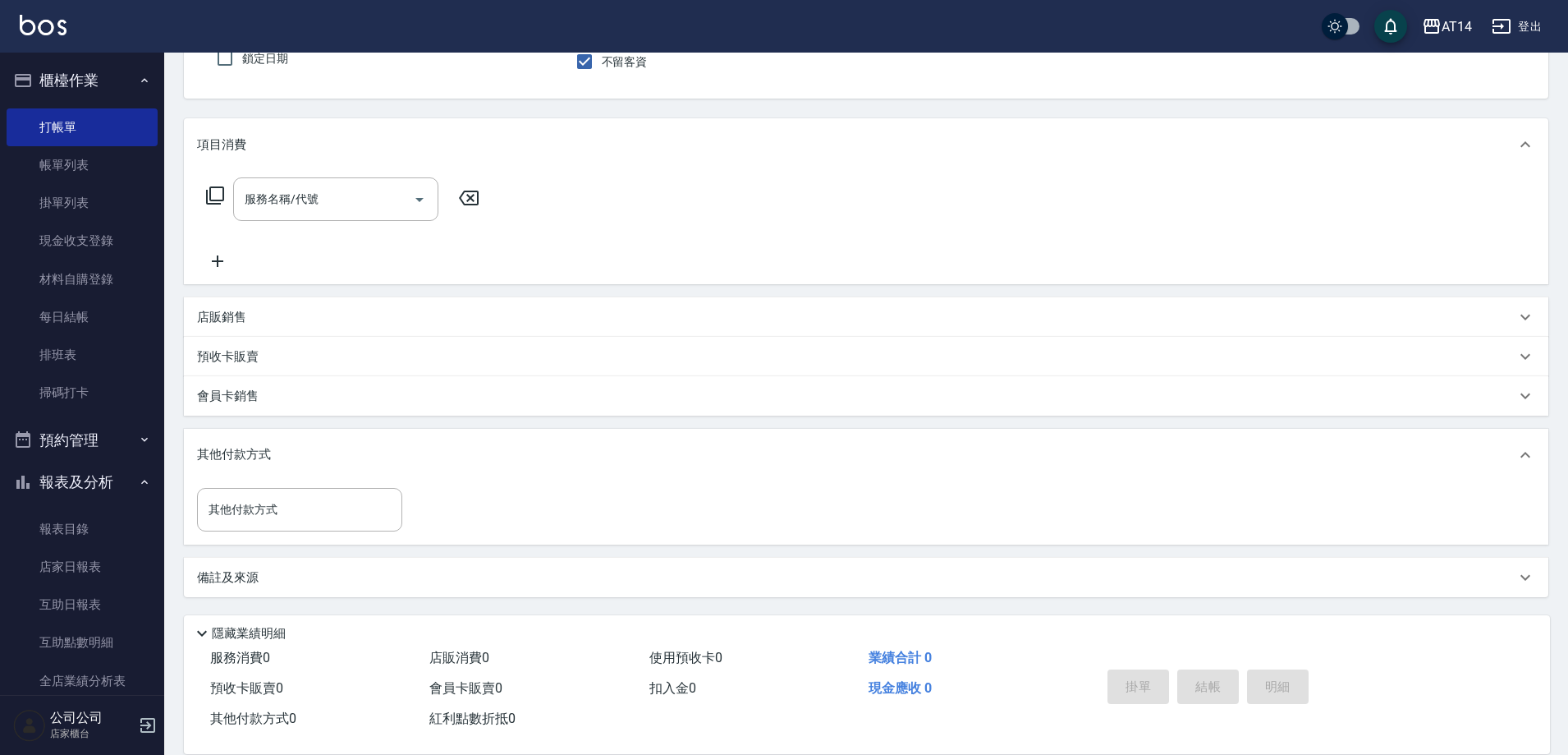
click at [240, 585] on p "備註及來源" at bounding box center [228, 577] width 62 height 18
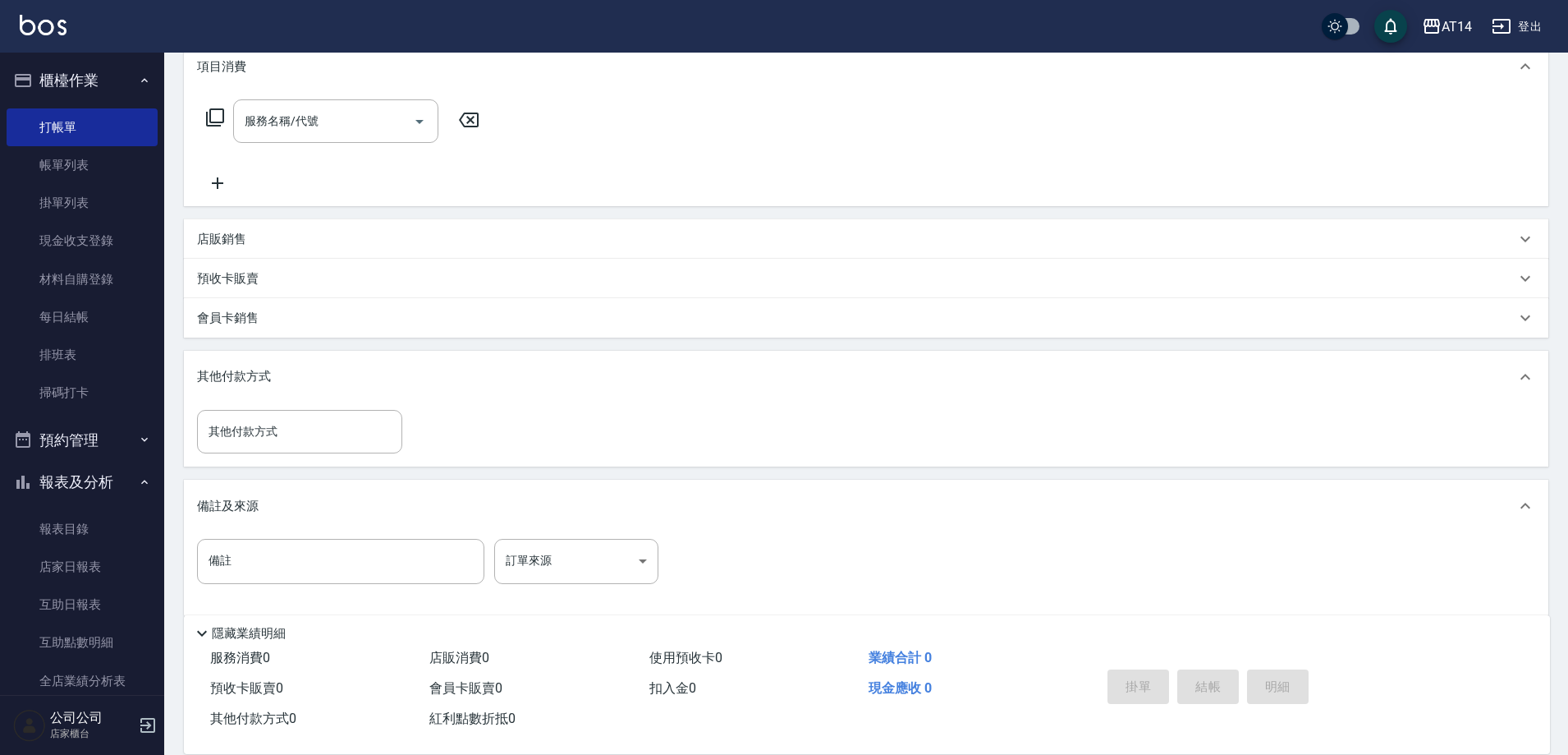
scroll to position [233, 0]
click at [269, 551] on input "備註" at bounding box center [341, 556] width 287 height 44
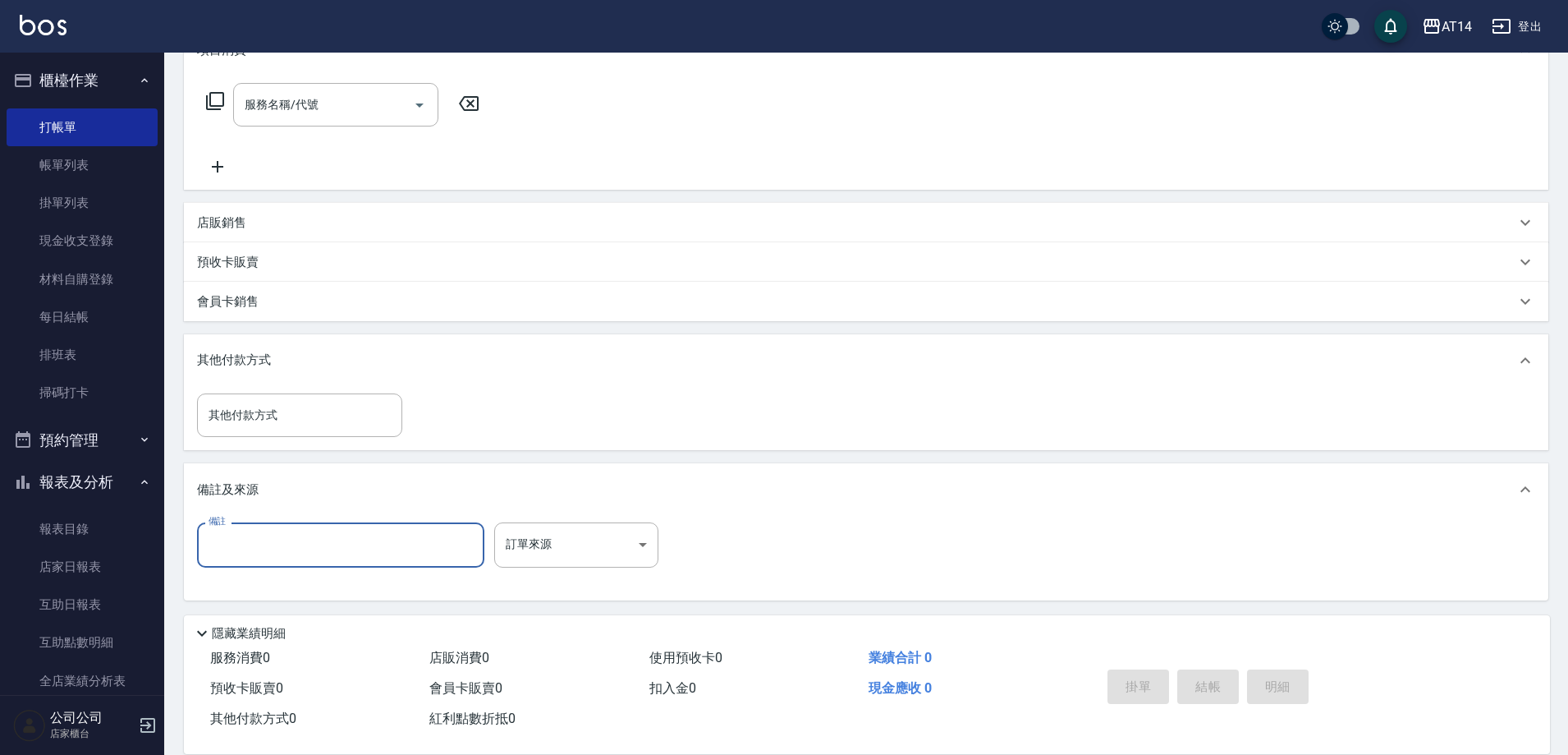
scroll to position [249, 0]
click at [286, 531] on input "備註" at bounding box center [341, 540] width 287 height 44
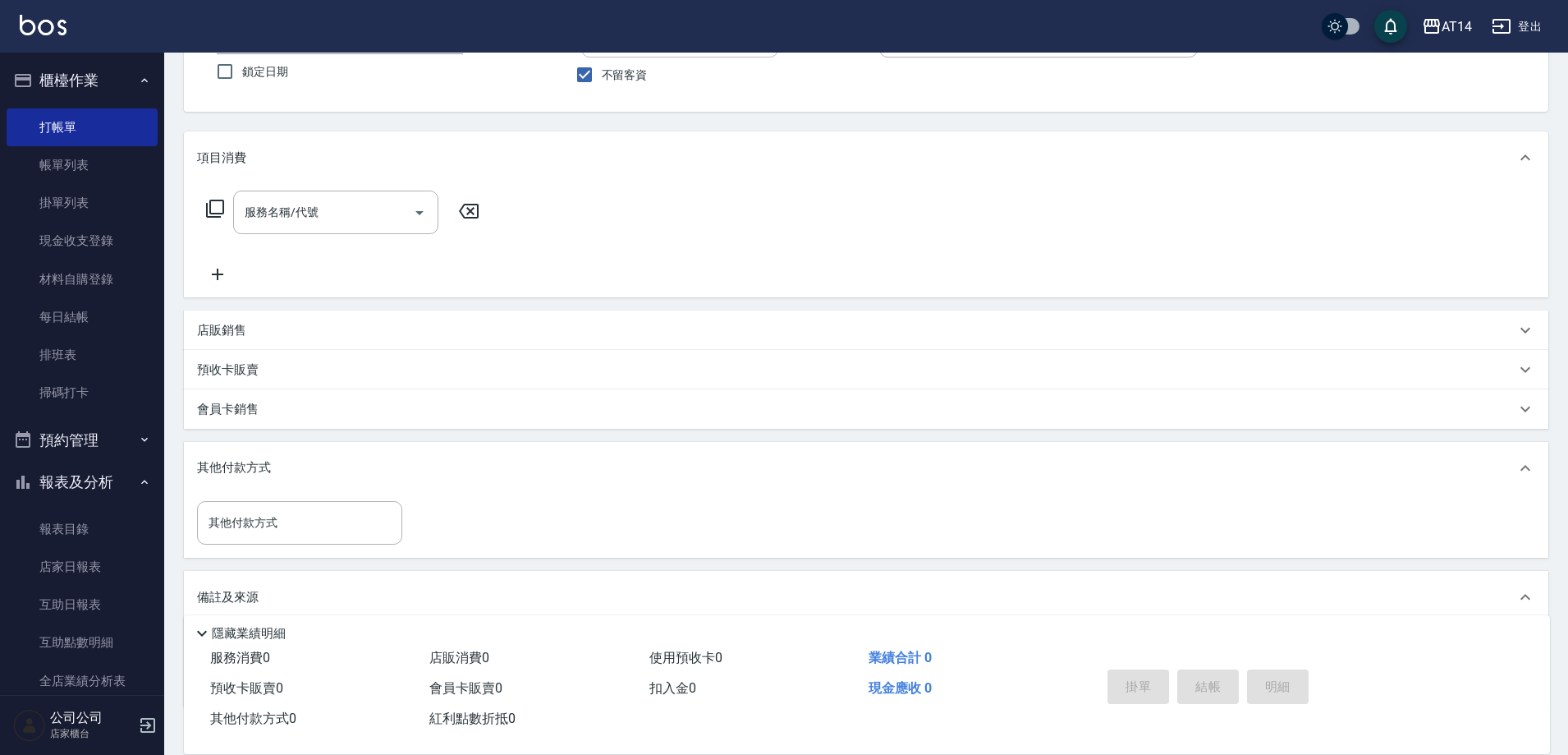
scroll to position [3, 0]
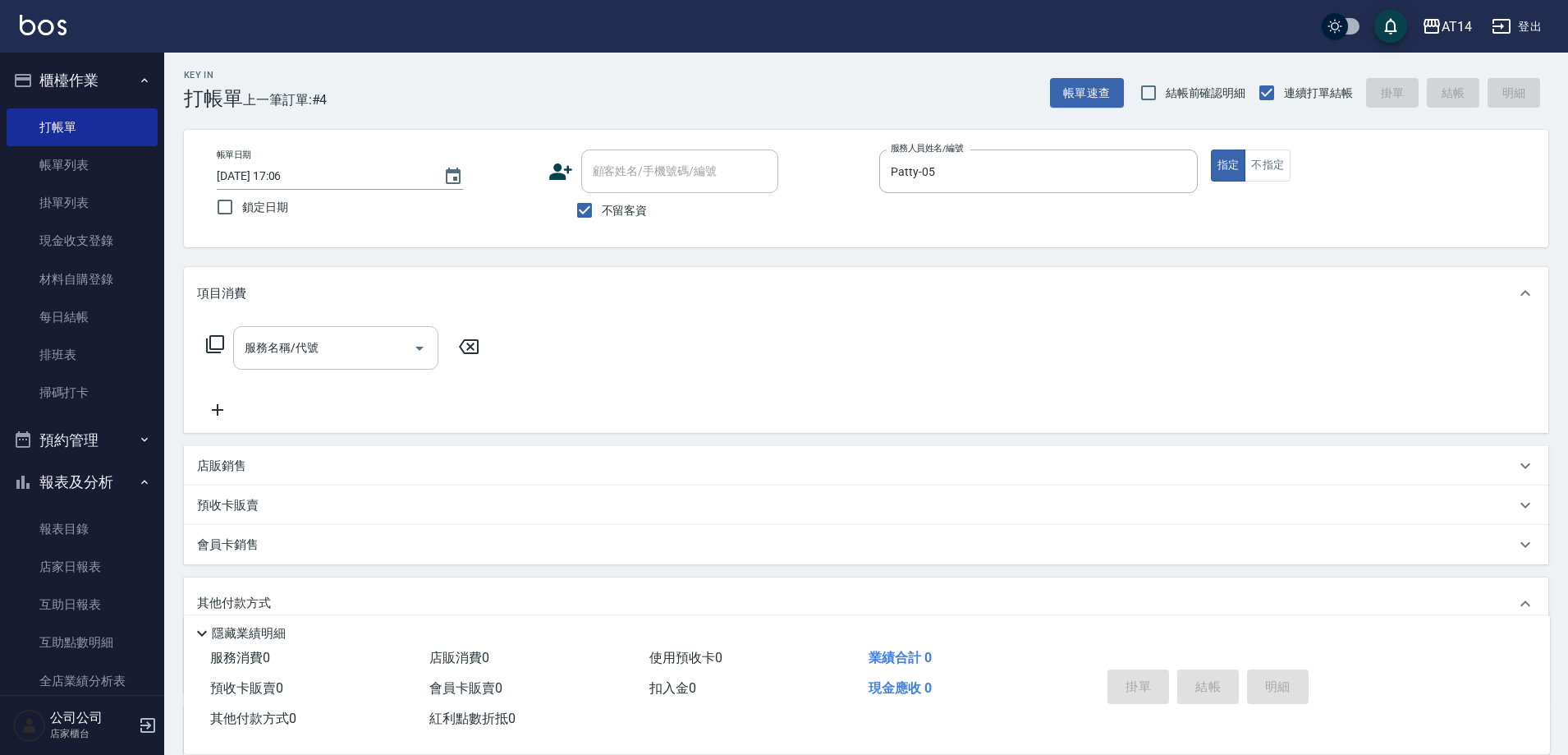
type input "後五碼65248"
click at [365, 354] on div "服務名稱/代號 服務名稱/代號" at bounding box center [343, 372] width 292 height 94
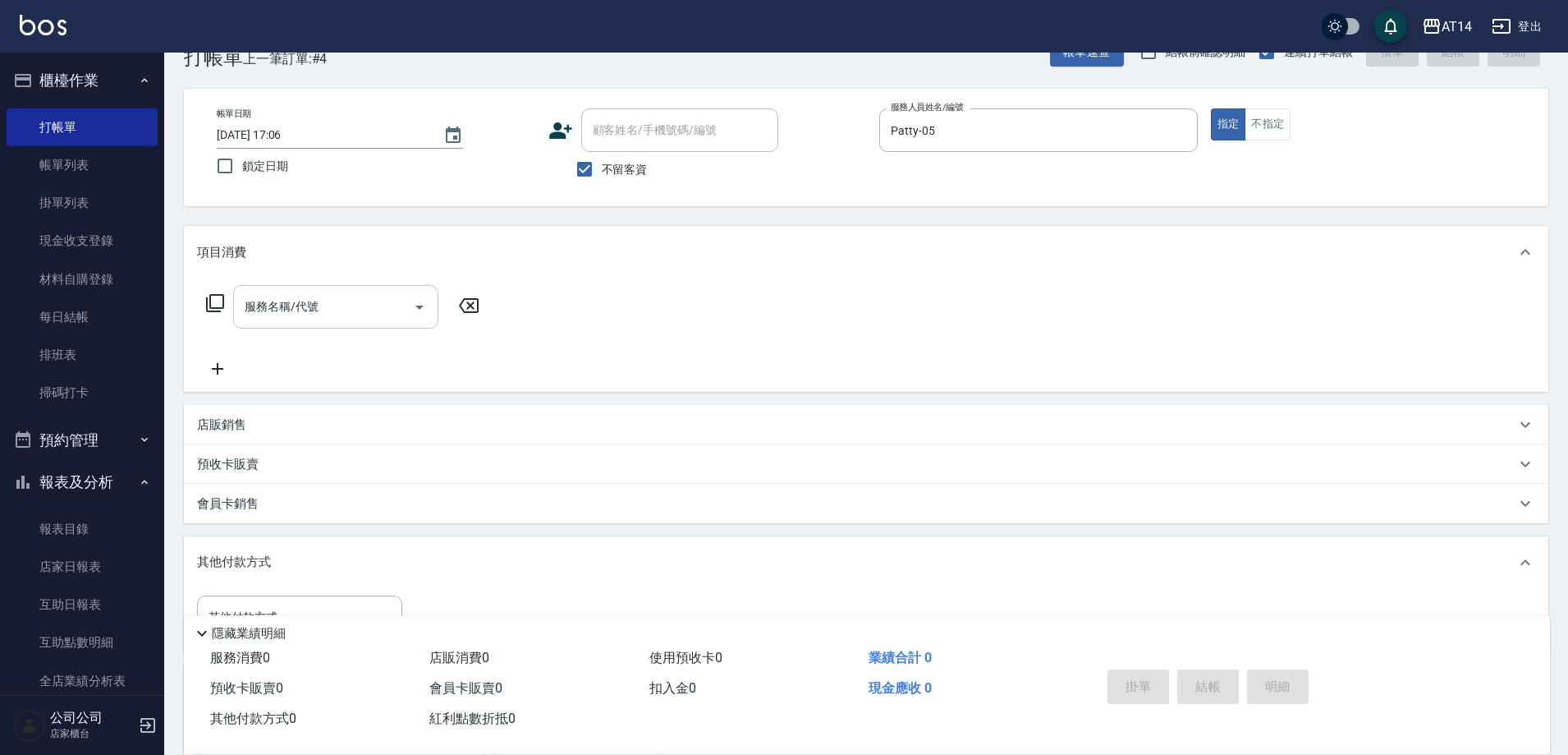
click at [315, 305] on div "服務名稱/代號 服務名稱/代號" at bounding box center [336, 307] width 205 height 43
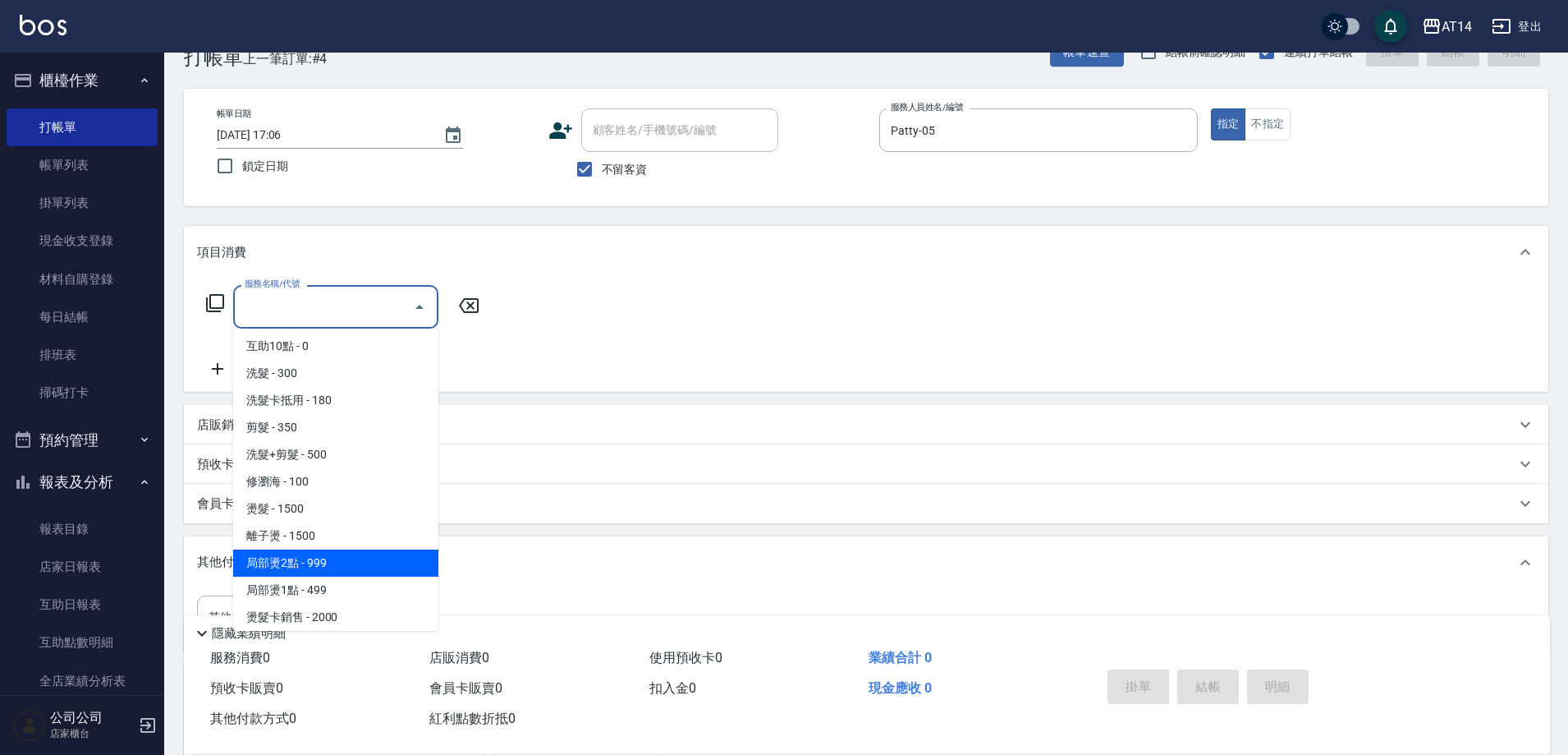
scroll to position [328, 0]
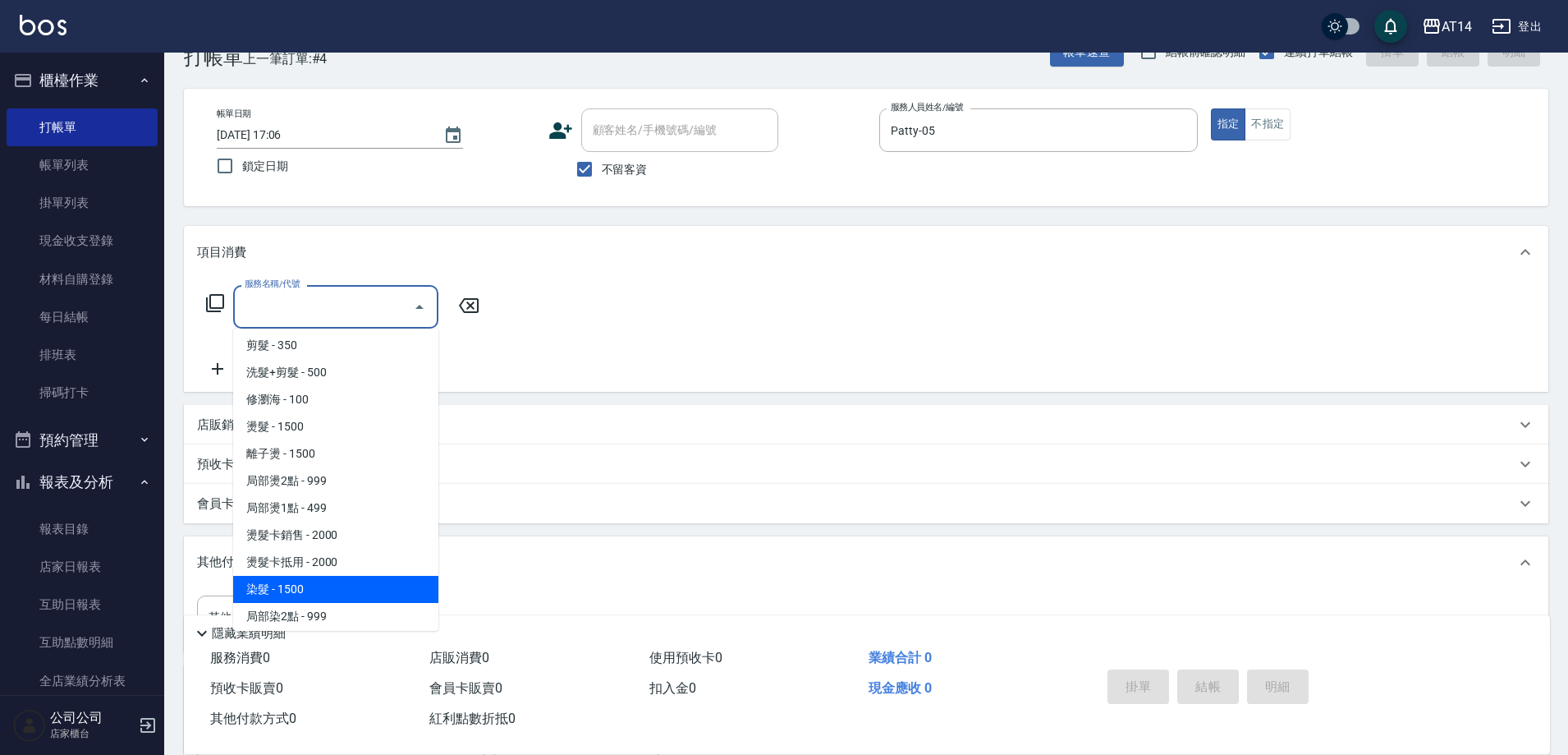
click at [299, 589] on span "染髮 - 1500" at bounding box center [336, 589] width 205 height 27
type input "染髮(041)"
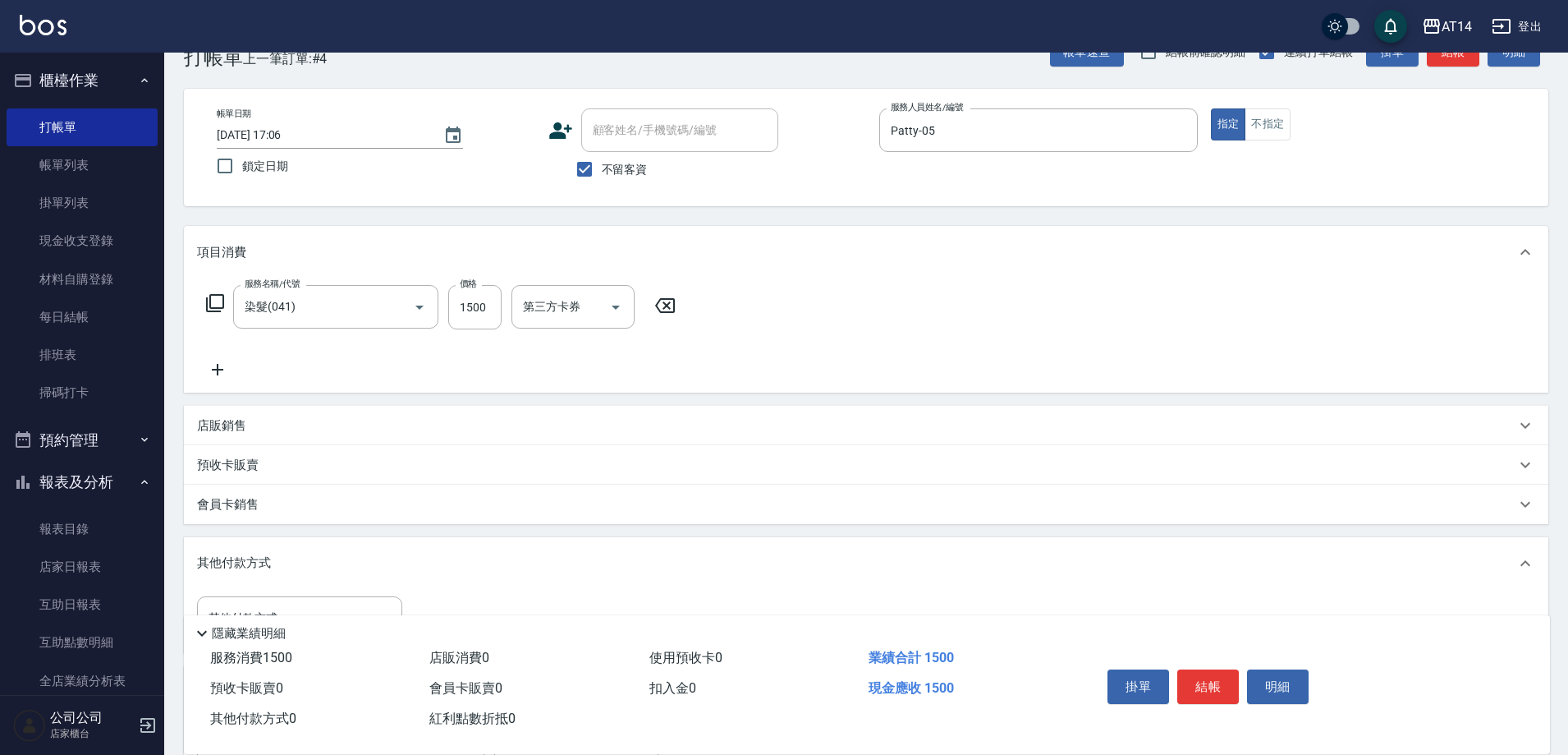
click at [662, 309] on icon at bounding box center [665, 306] width 41 height 20
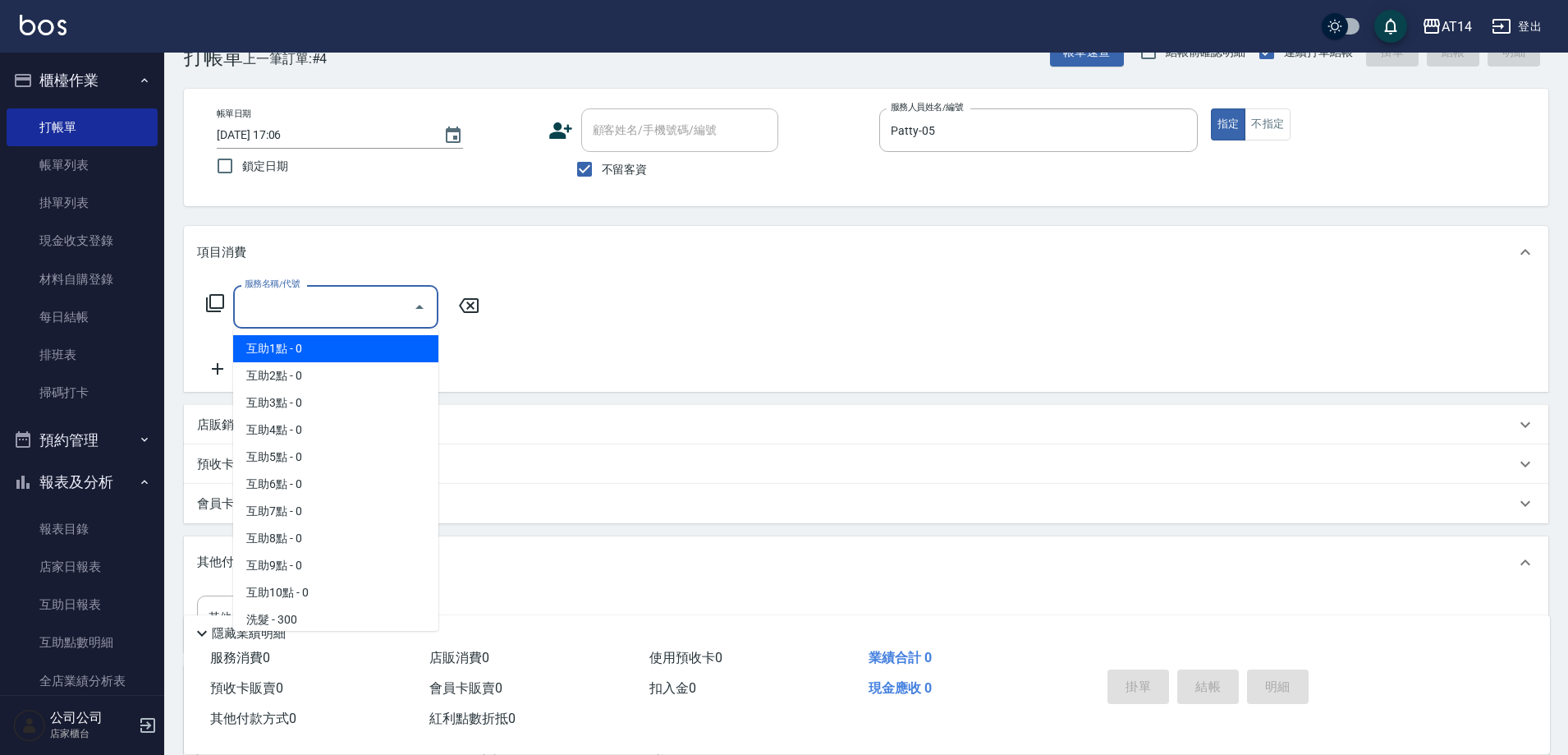
click at [331, 309] on input "服務名稱/代號" at bounding box center [323, 307] width 166 height 28
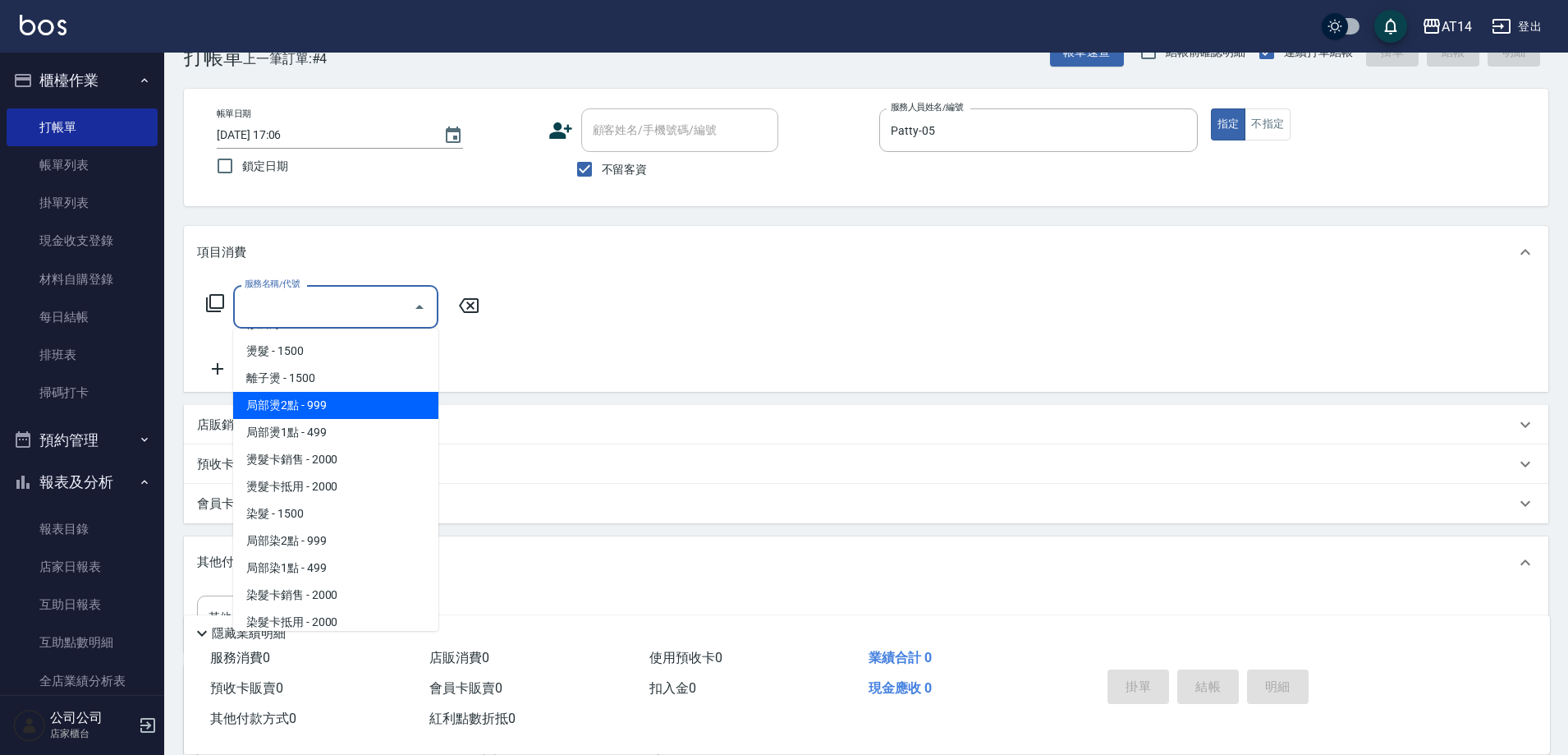
scroll to position [411, 0]
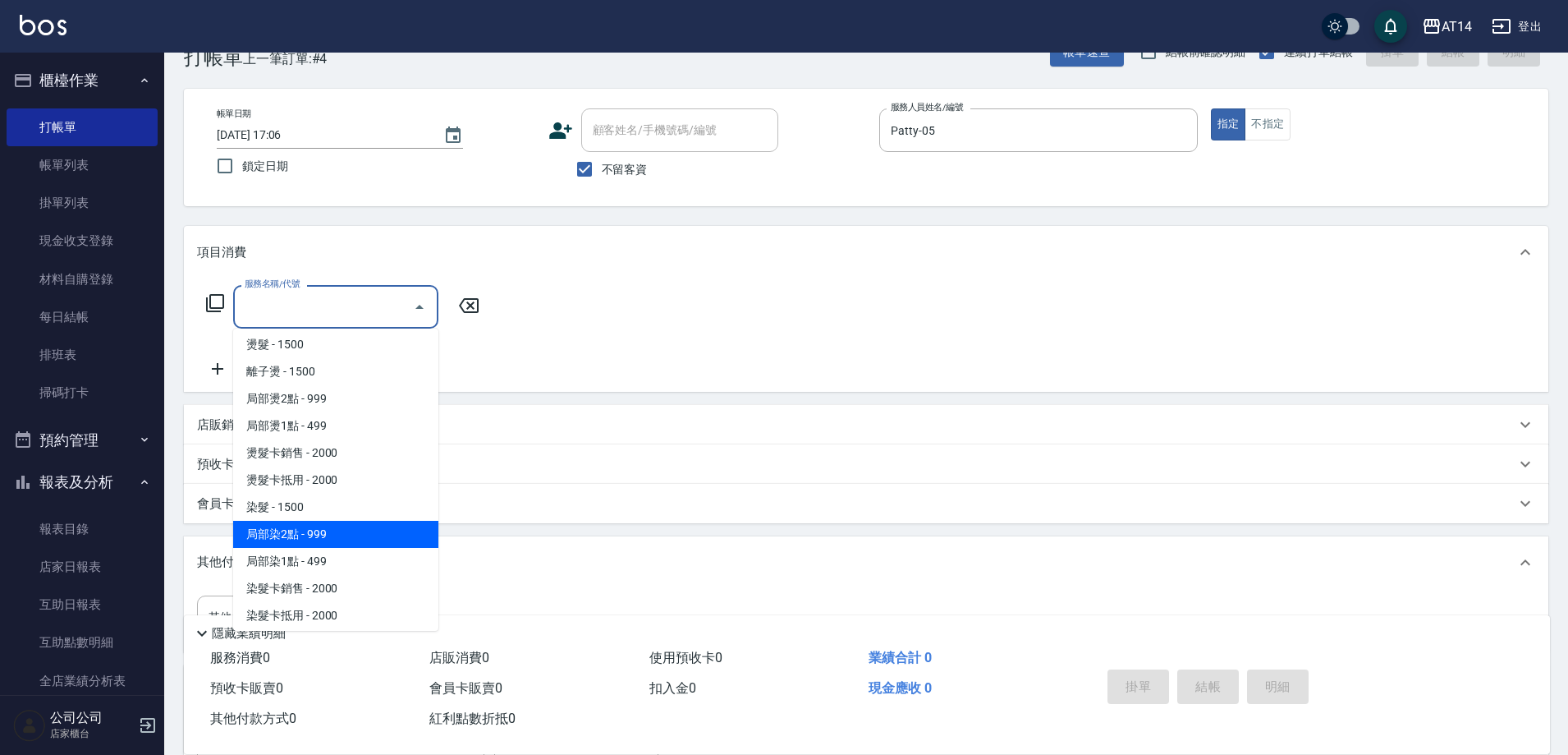
click at [311, 531] on span "局部染2點 - 999" at bounding box center [336, 534] width 205 height 27
type input "局部染2點(042)"
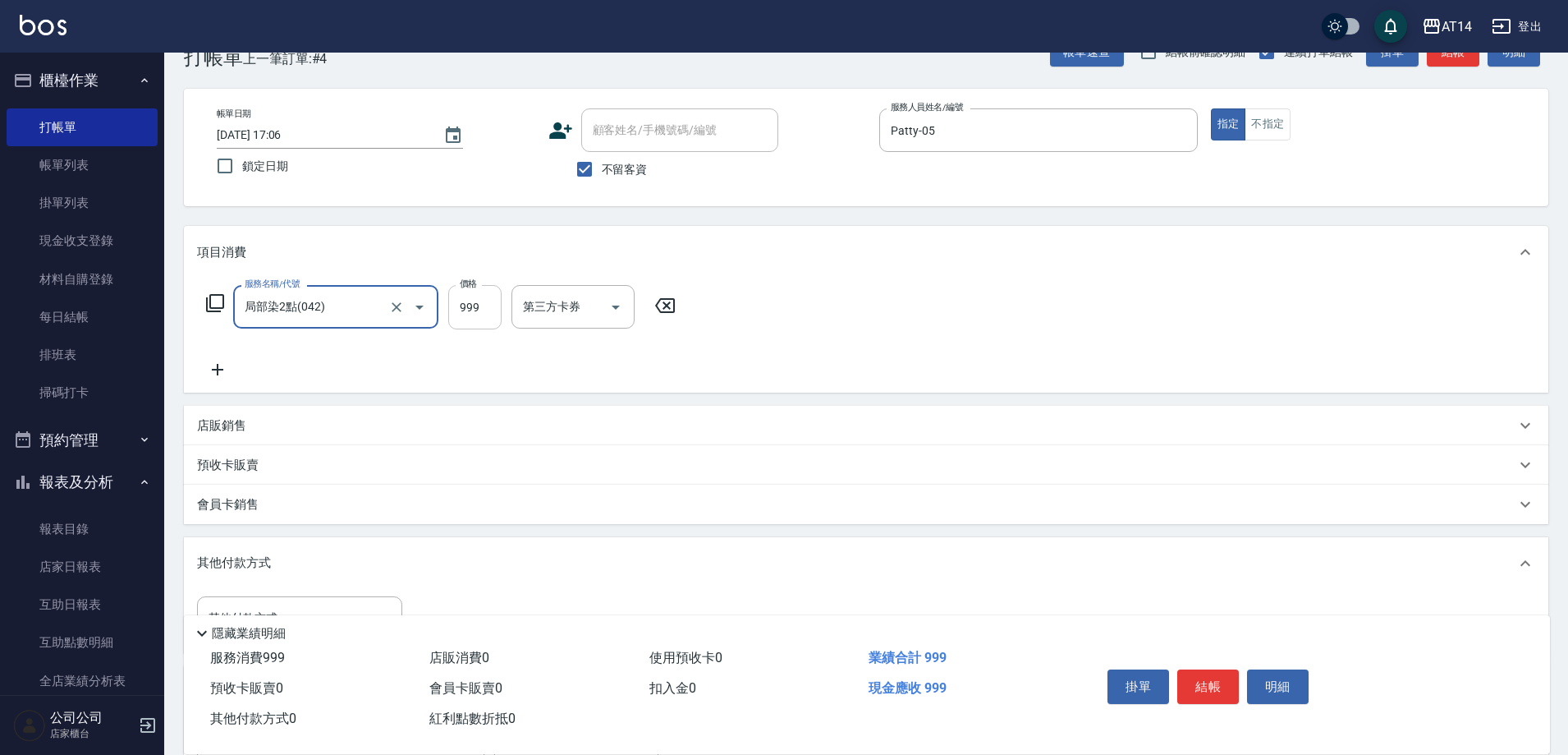
click at [469, 307] on input "999" at bounding box center [475, 307] width 53 height 44
type input "1600"
click at [212, 367] on icon at bounding box center [217, 370] width 41 height 20
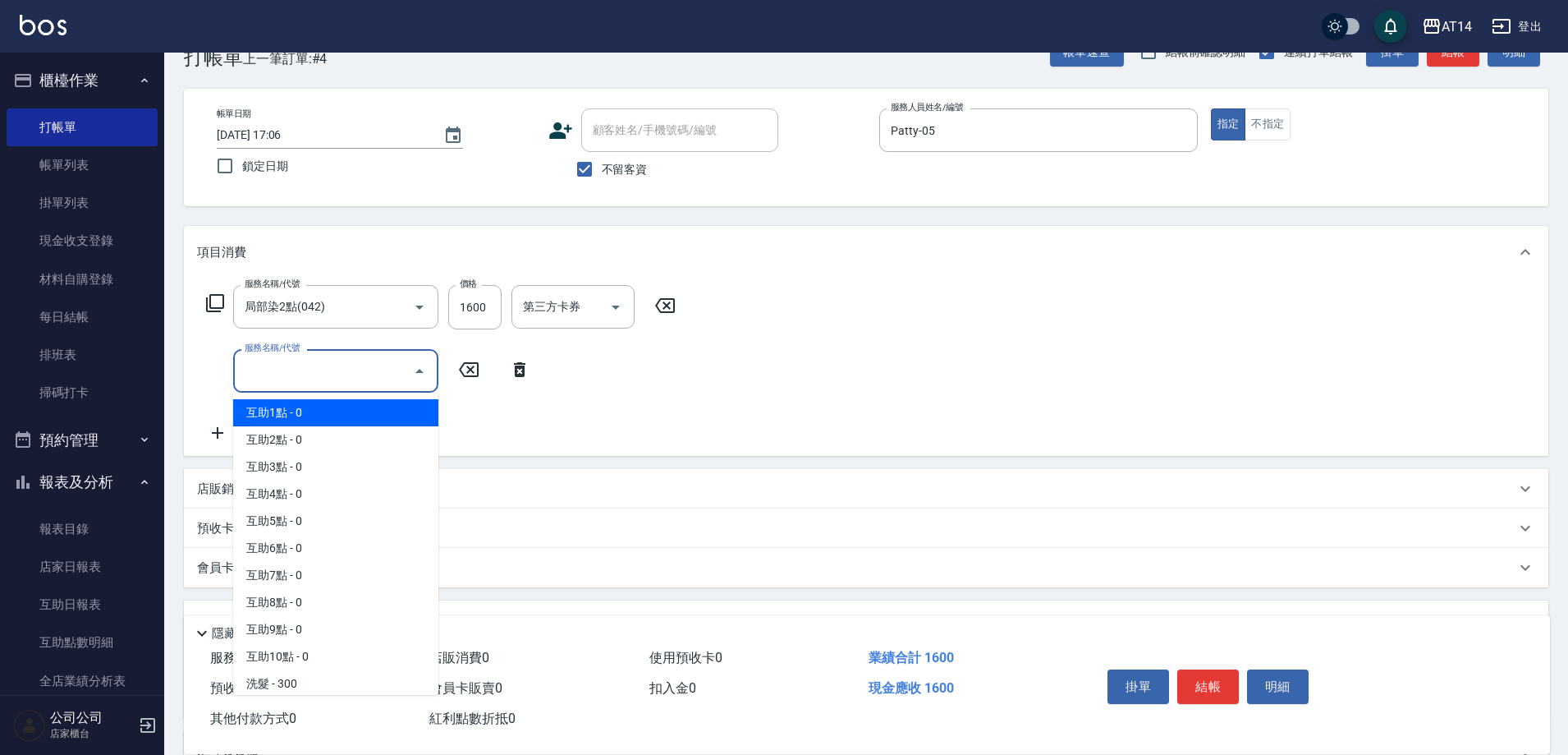
click at [262, 377] on input "服務名稱/代號" at bounding box center [323, 371] width 166 height 28
click at [308, 443] on span "互助2點 - 0" at bounding box center [336, 439] width 205 height 27
type input "互助2點(002)"
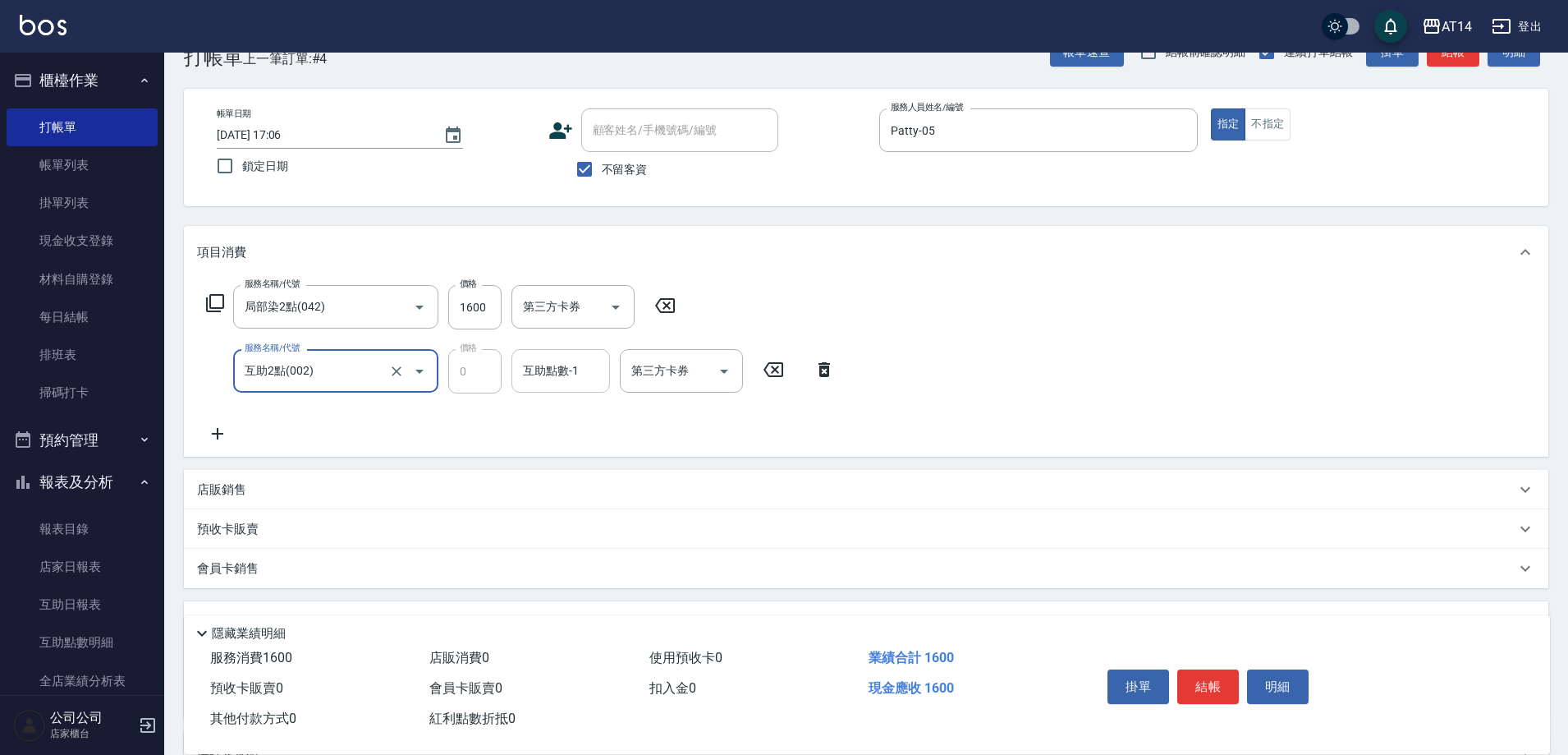
click at [559, 375] on div "互助點數-1 互助點數-1" at bounding box center [561, 371] width 99 height 43
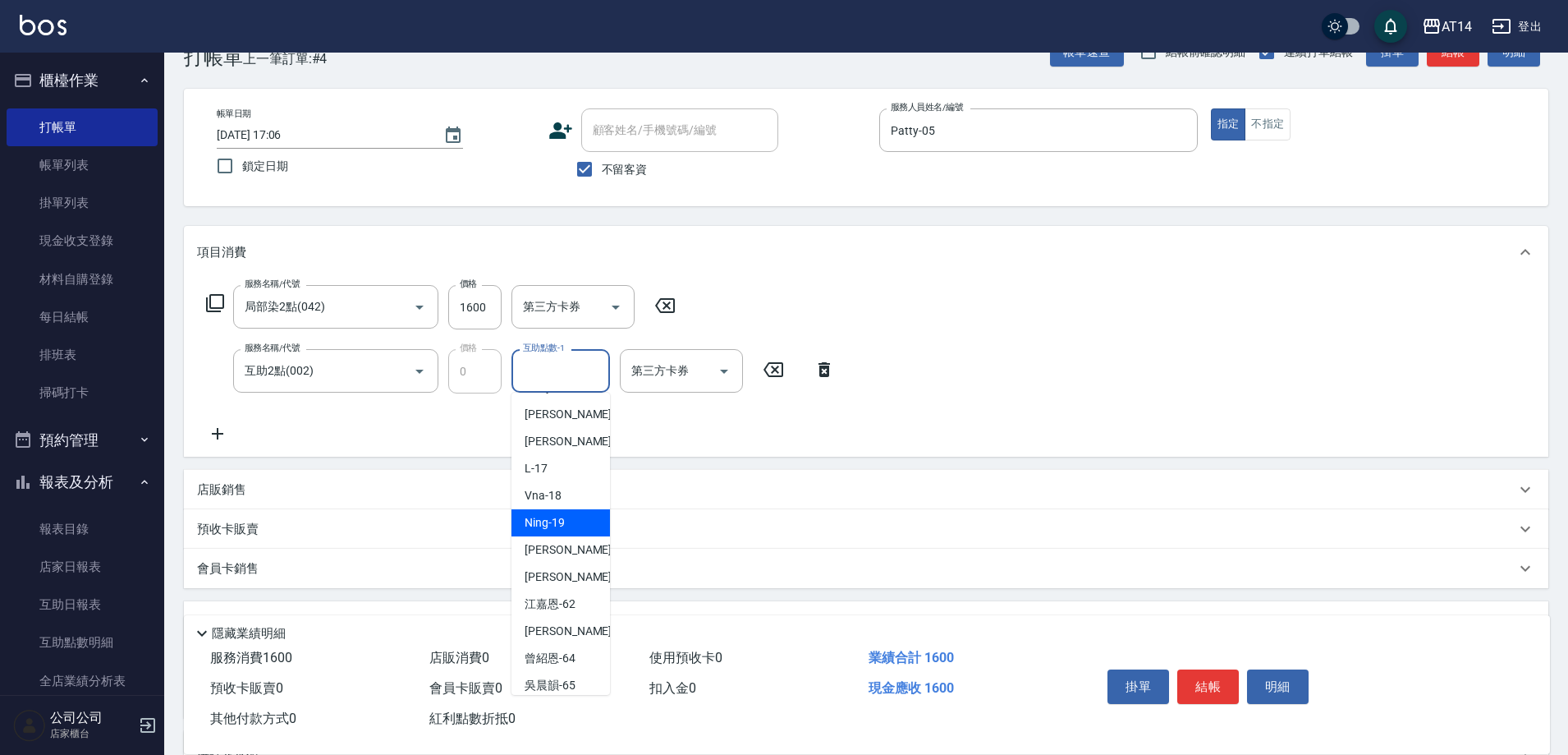
scroll to position [253, 0]
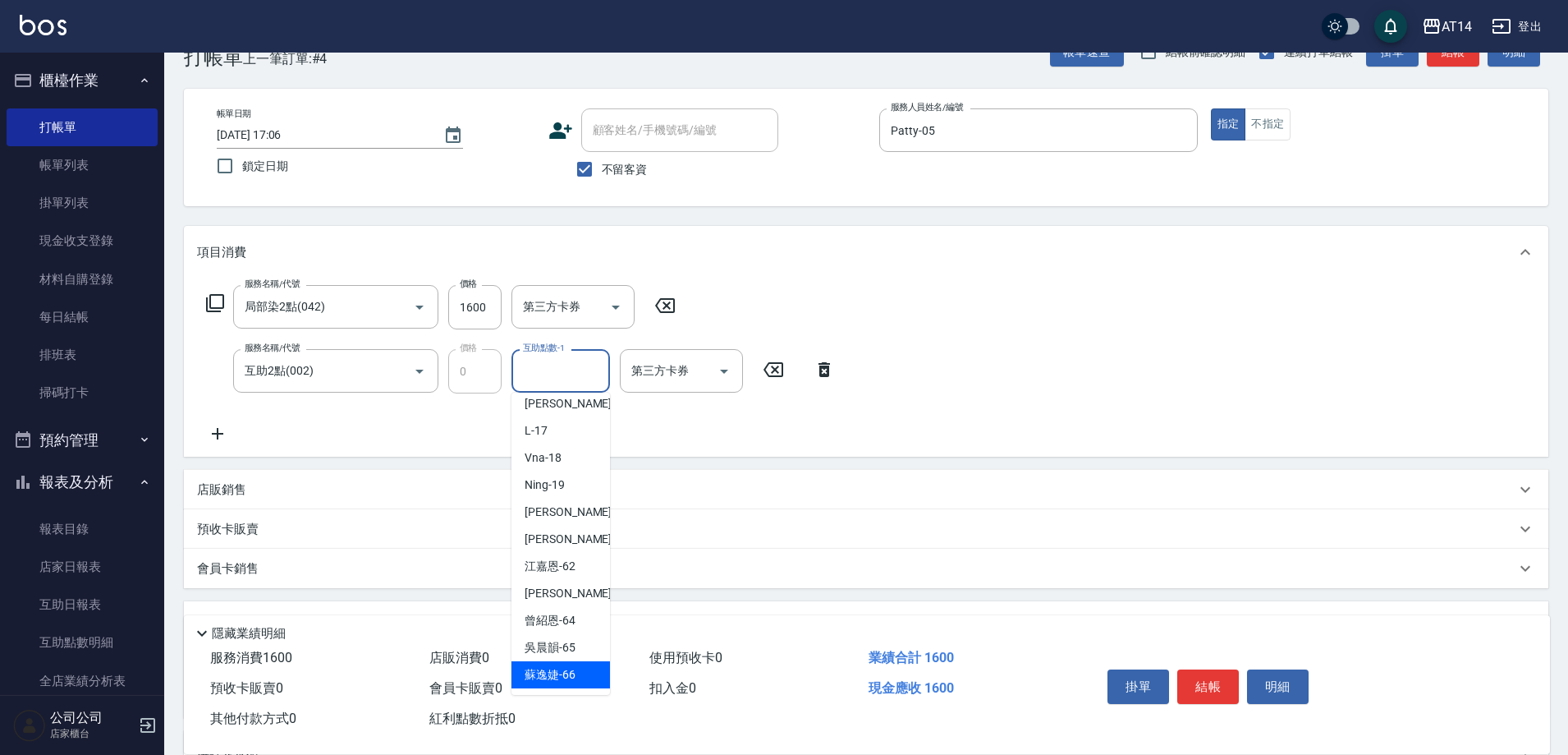
click at [568, 666] on span "[PERSON_NAME]-66" at bounding box center [549, 674] width 51 height 18
type input "[PERSON_NAME]-66"
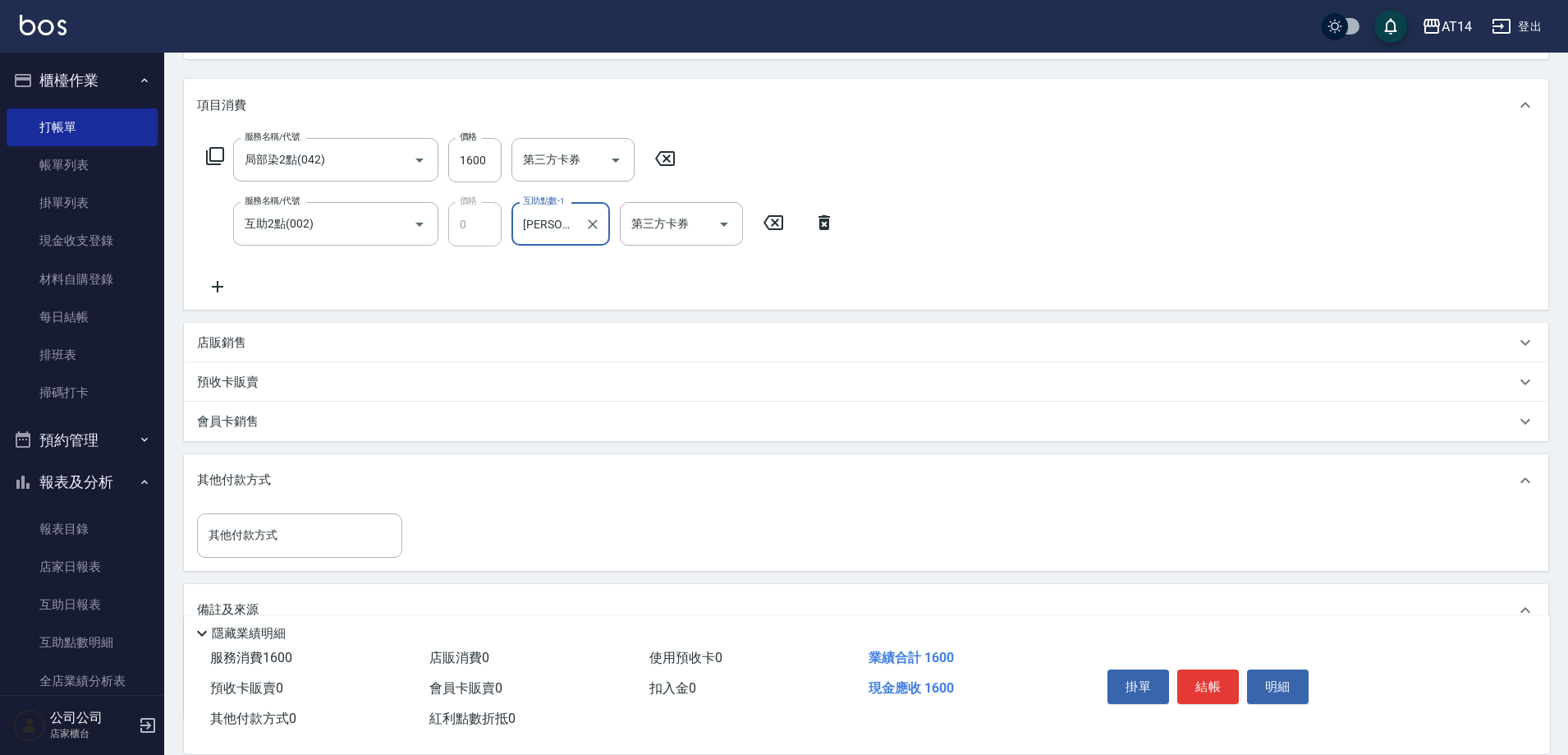
scroll to position [290, 0]
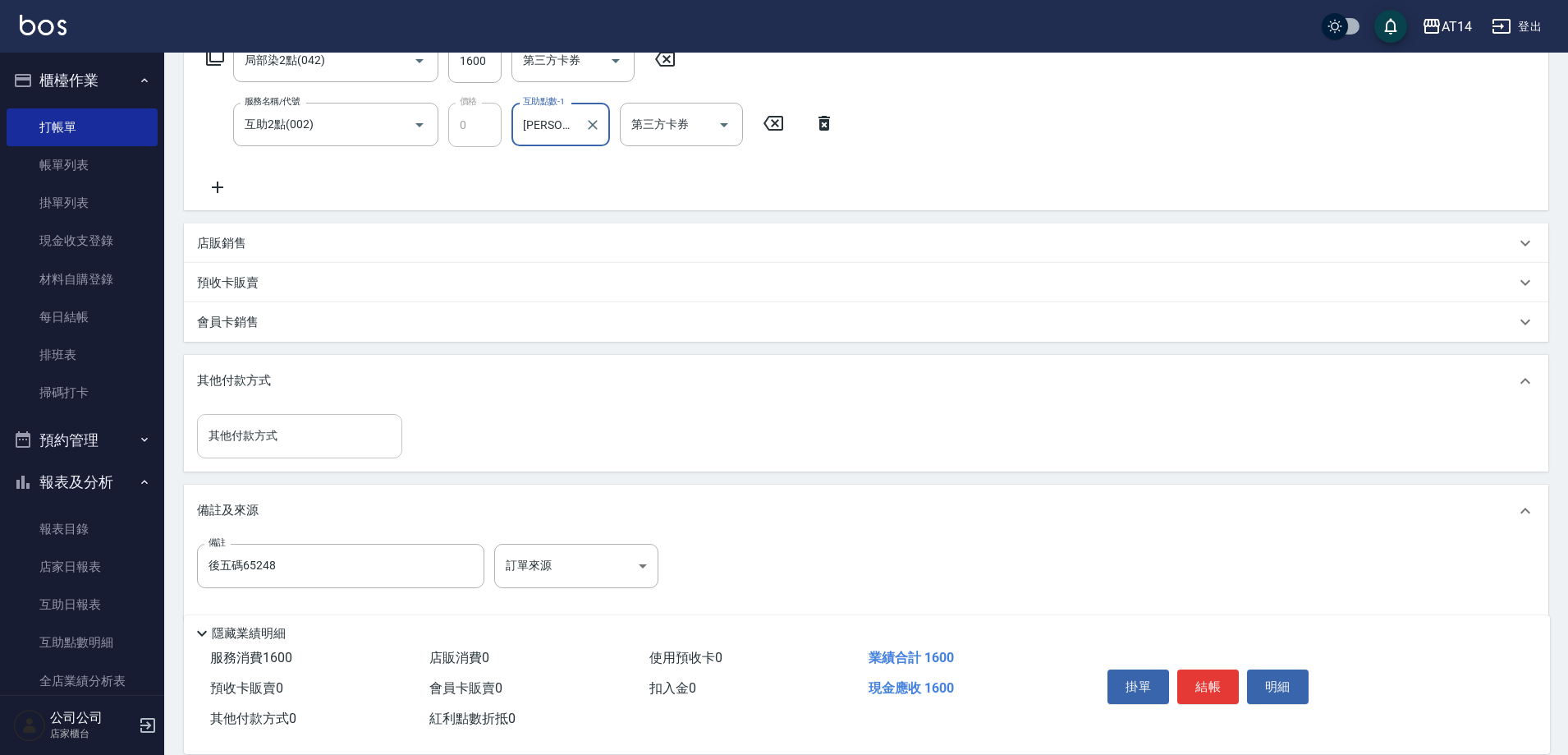
click at [260, 444] on input "其他付款方式" at bounding box center [300, 435] width 190 height 28
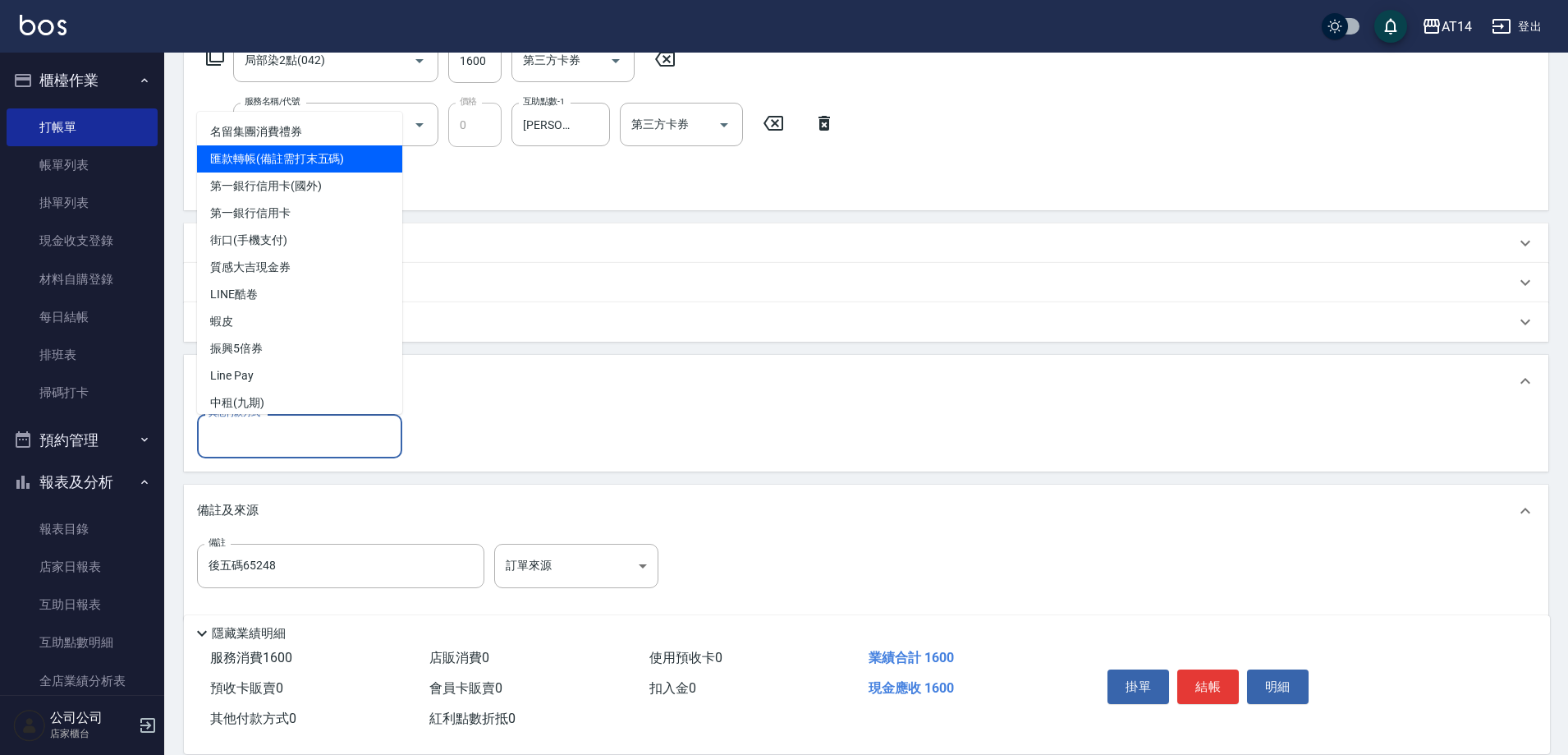
click at [273, 157] on span "匯款轉帳(備註需打末五碼)" at bounding box center [300, 159] width 205 height 27
type input "匯款轉帳(備註需打末五碼)"
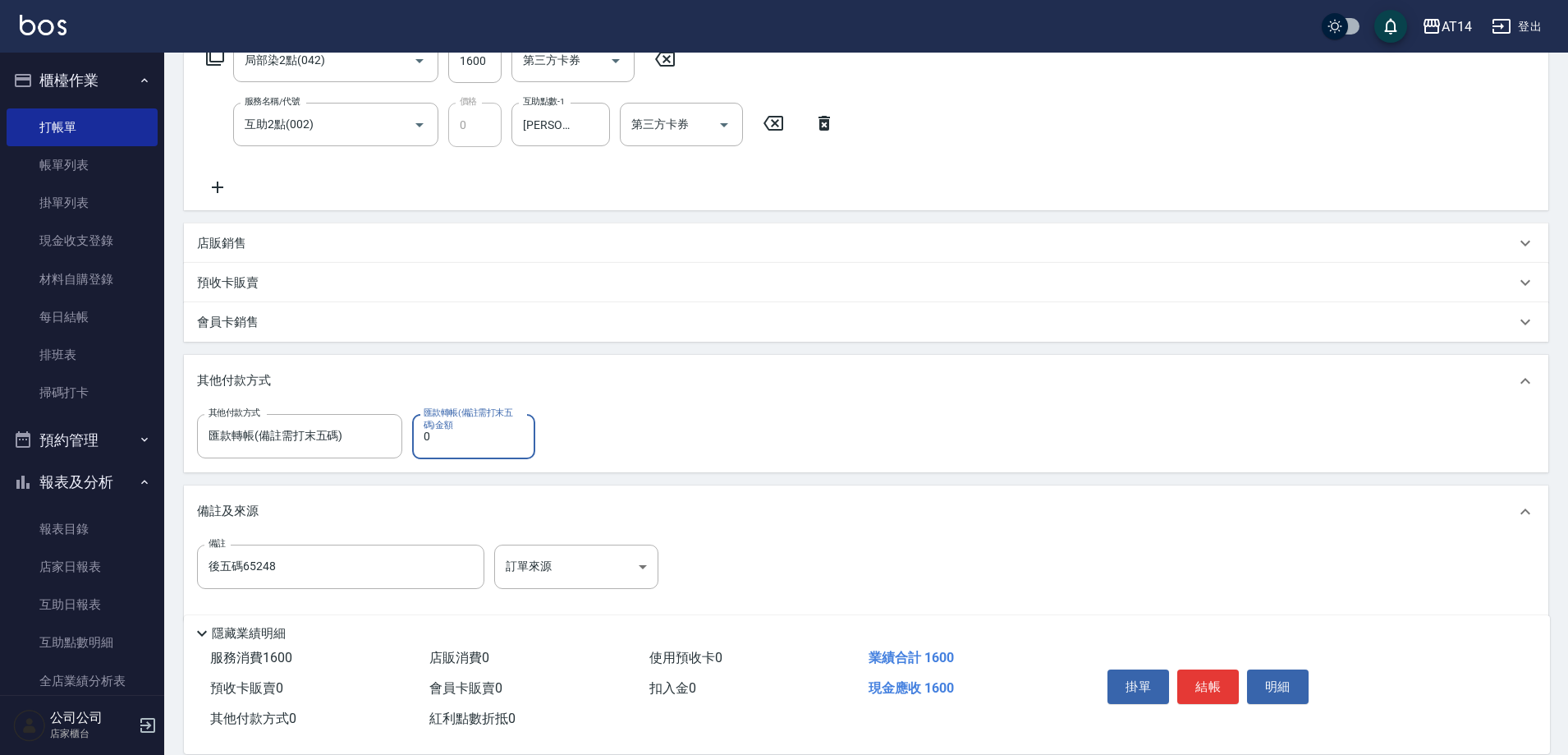
drag, startPoint x: 434, startPoint y: 438, endPoint x: 417, endPoint y: 438, distance: 17.0
click at [417, 438] on input "0" at bounding box center [473, 436] width 123 height 44
type input "1600"
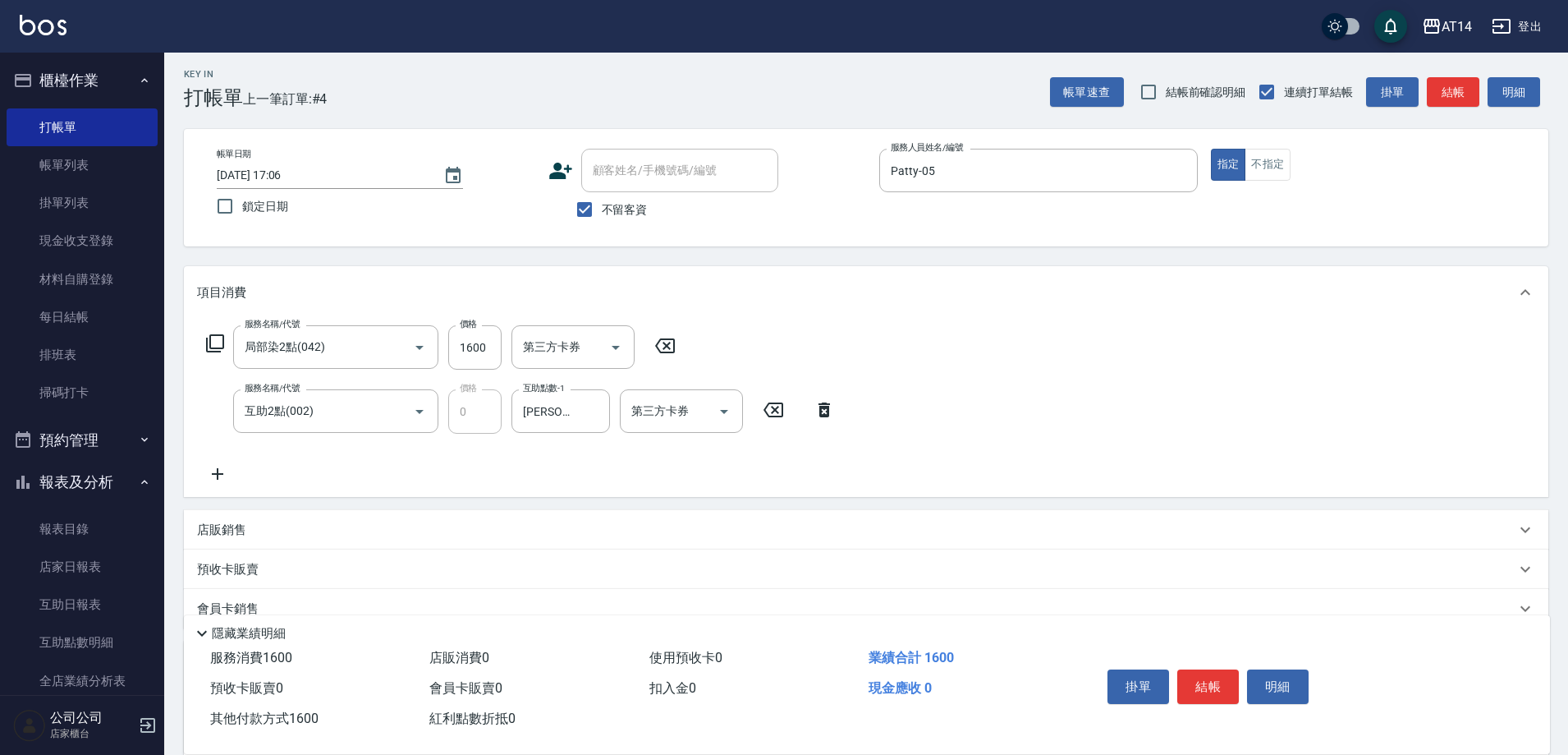
scroll to position [0, 0]
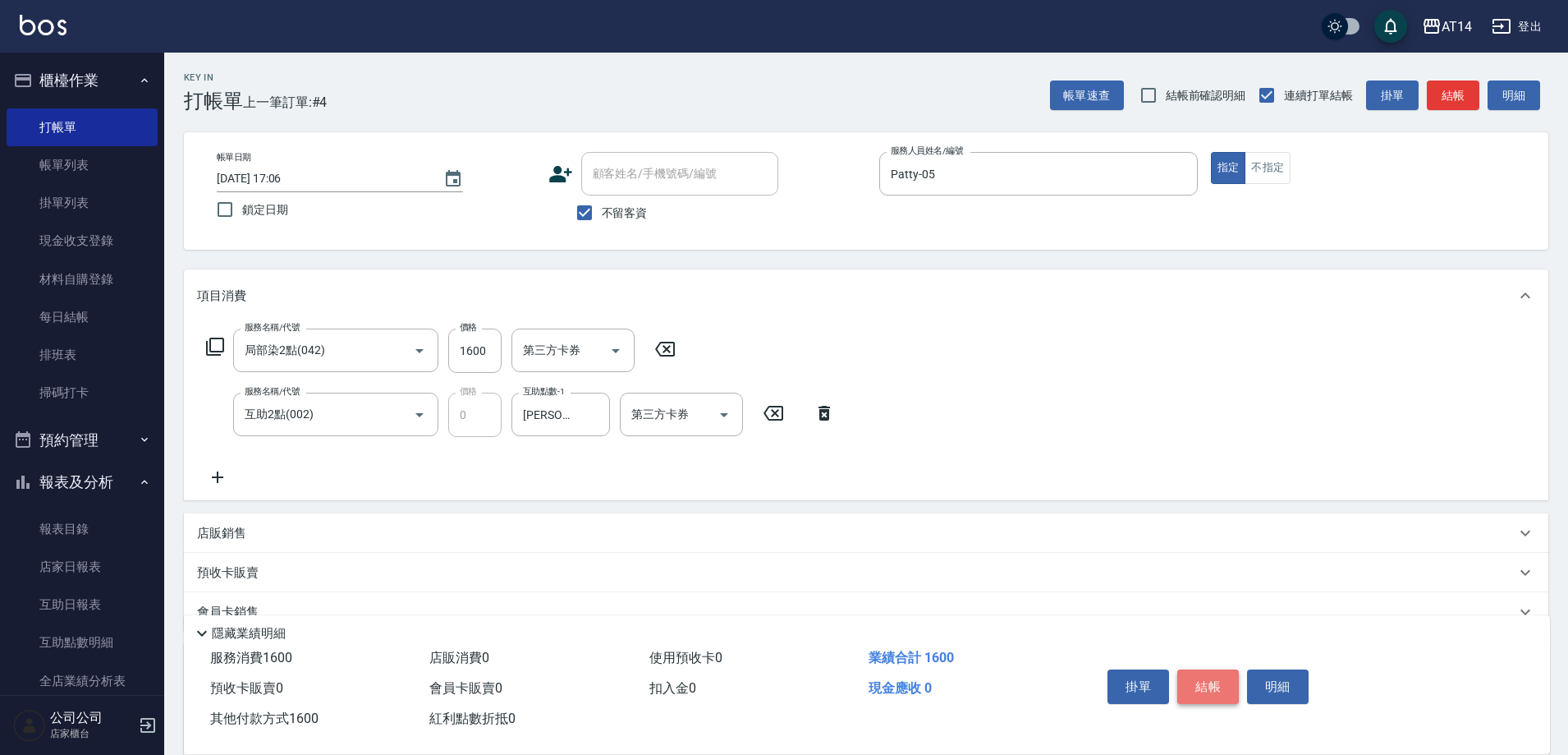
click at [1213, 675] on button "結帳" at bounding box center [1208, 686] width 62 height 34
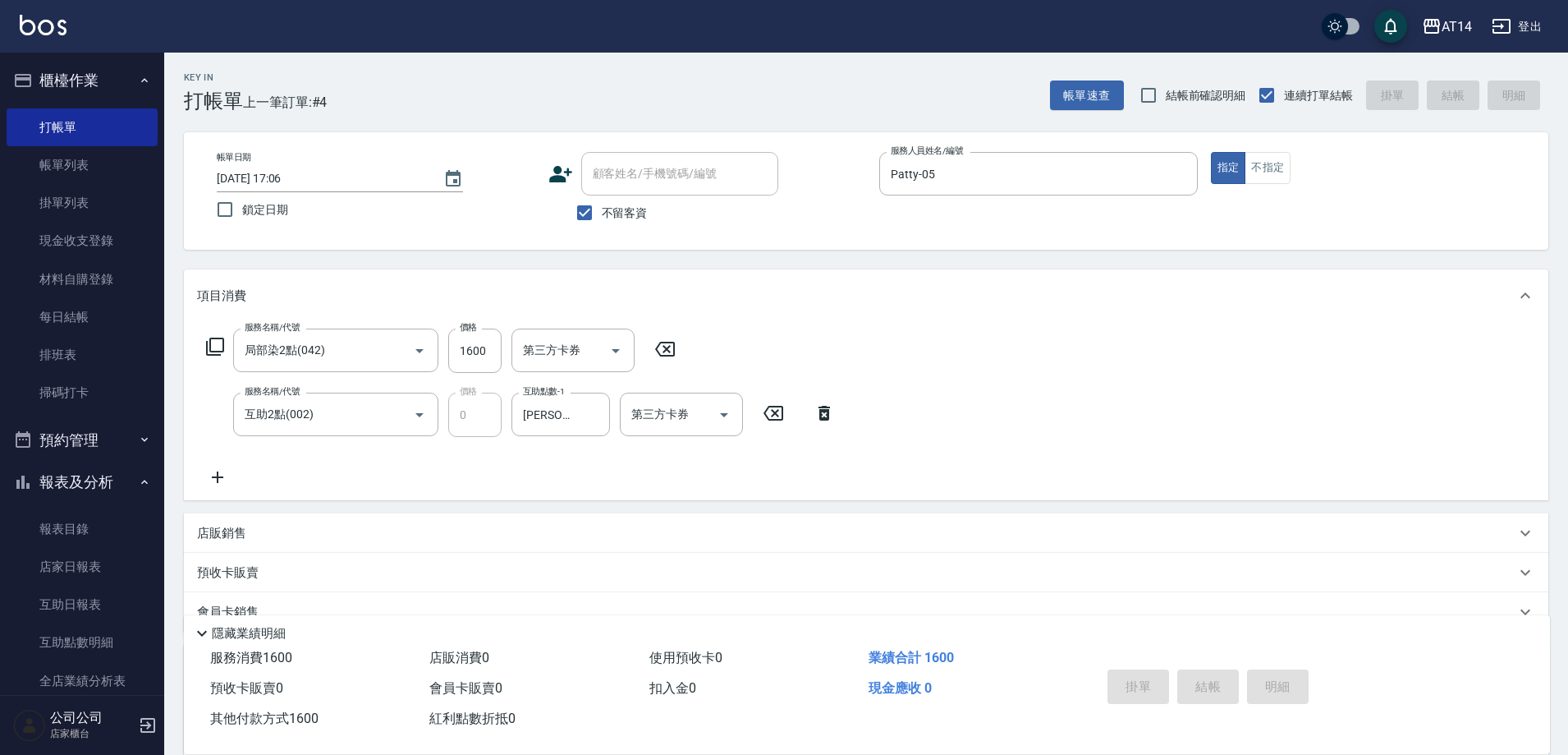
type input "[DATE] 17:08"
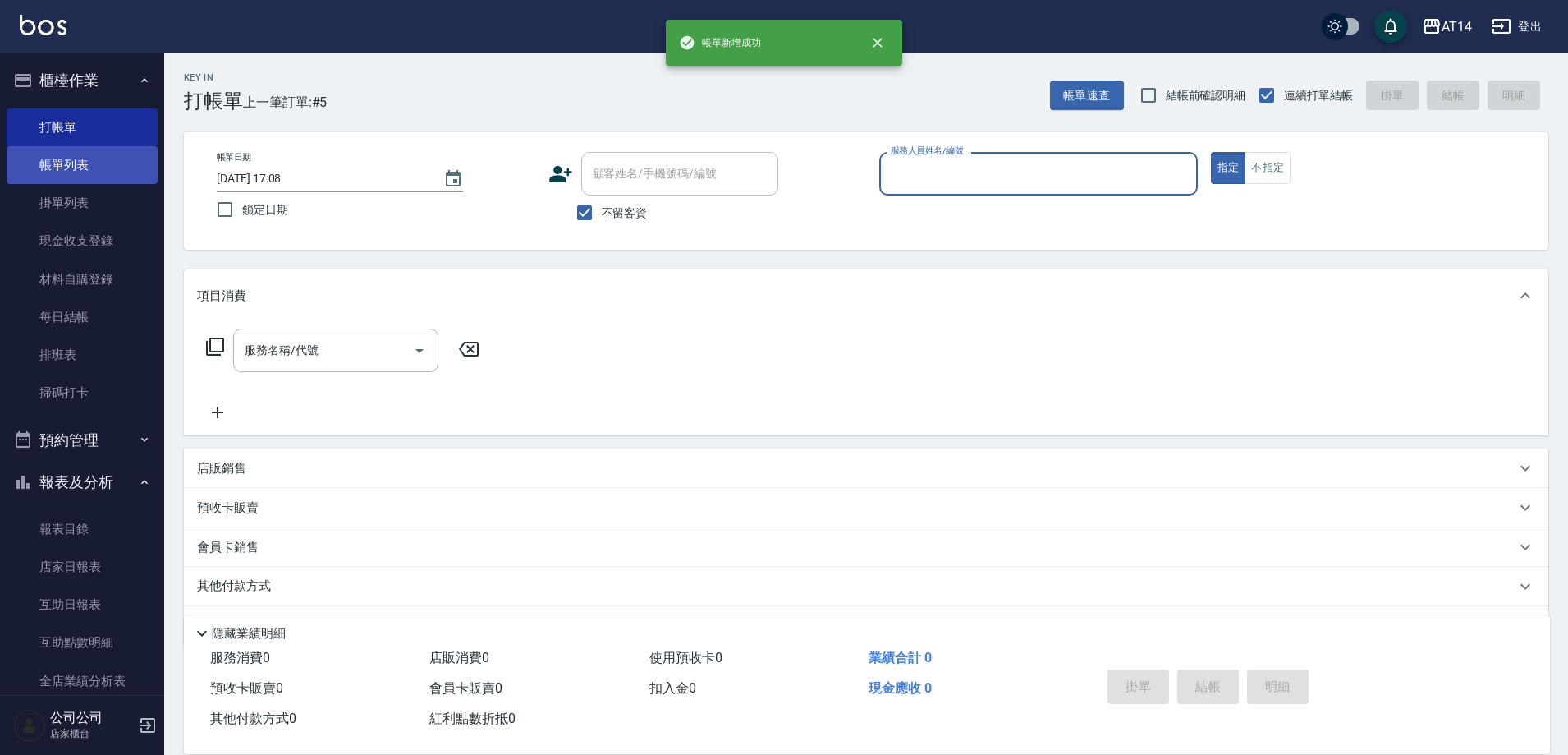
click at [74, 155] on link "帳單列表" at bounding box center [82, 165] width 151 height 38
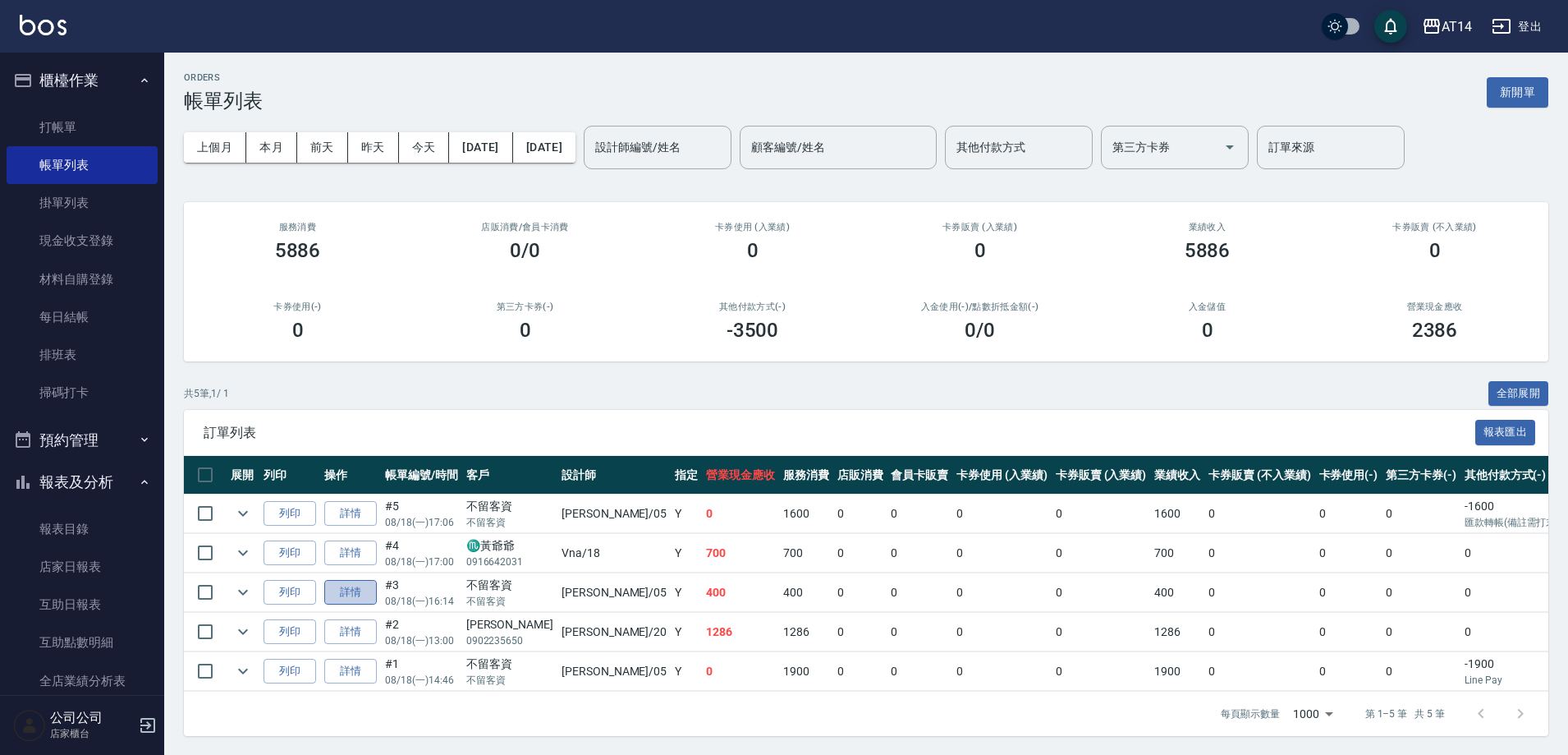
click at [346, 590] on link "詳情" at bounding box center [350, 592] width 53 height 25
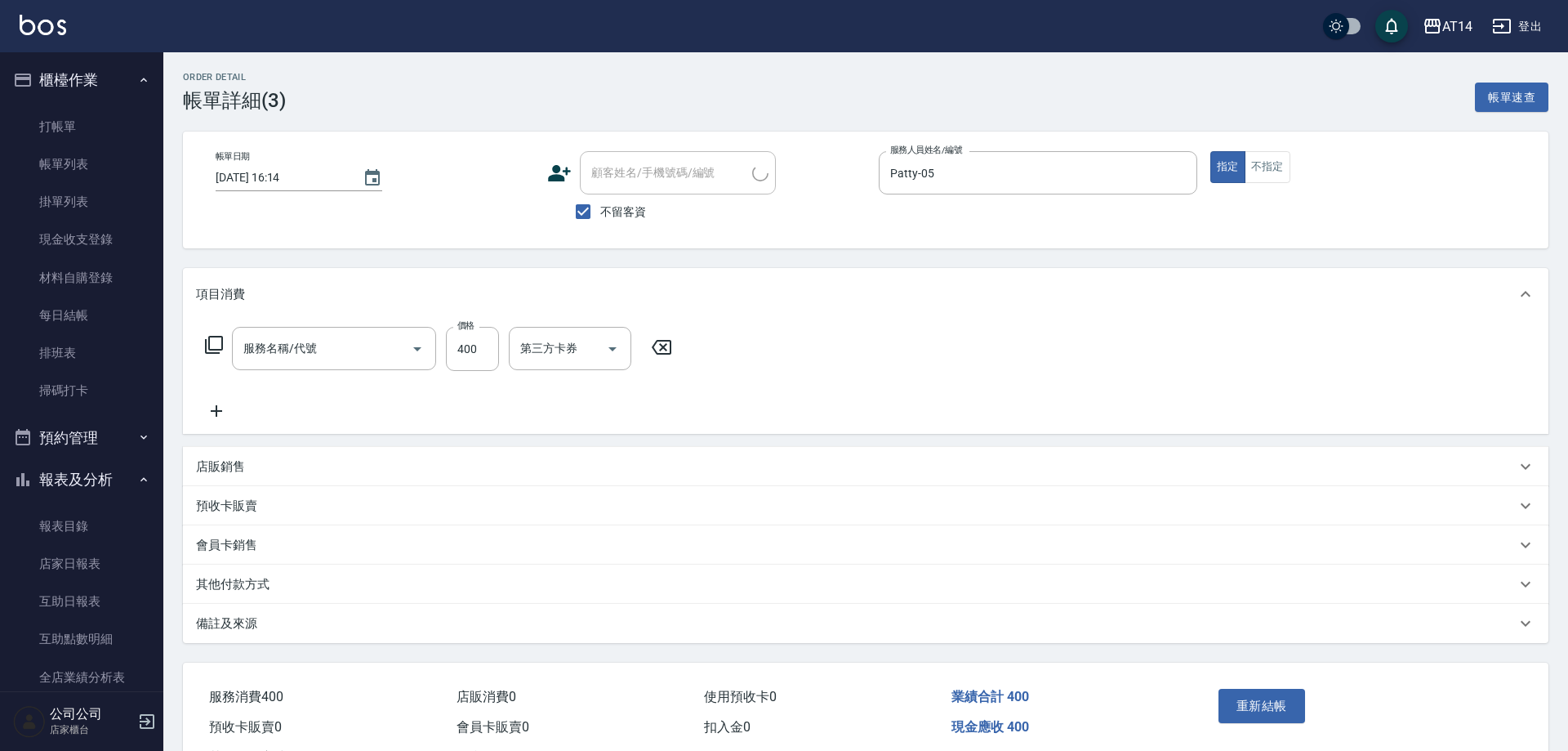
type input "[DATE] 16:14"
checkbox input "true"
type input "Patty-05"
type input "剪髮(021)"
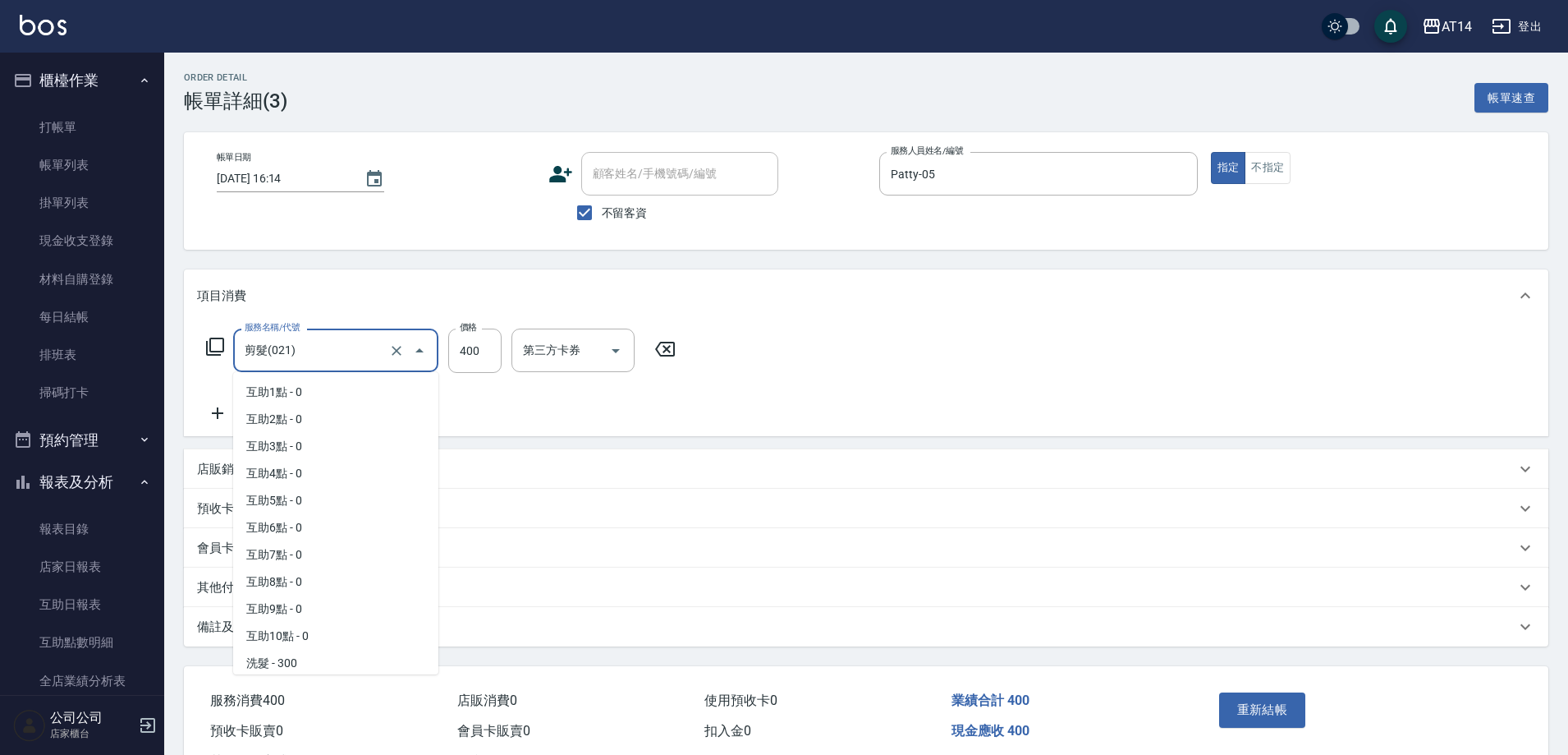
click at [364, 346] on input "剪髮(021)" at bounding box center [312, 350] width 144 height 28
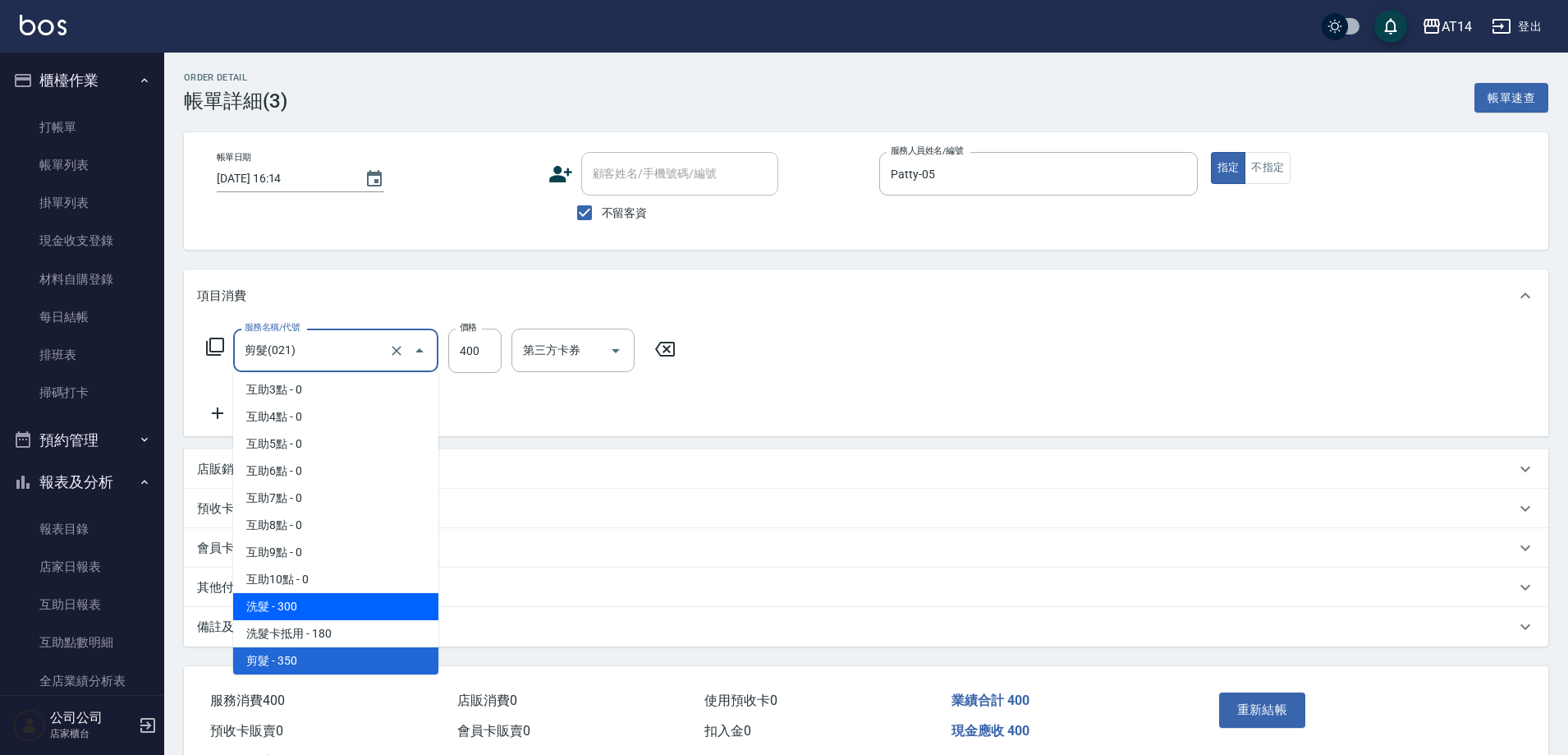
scroll to position [221, 0]
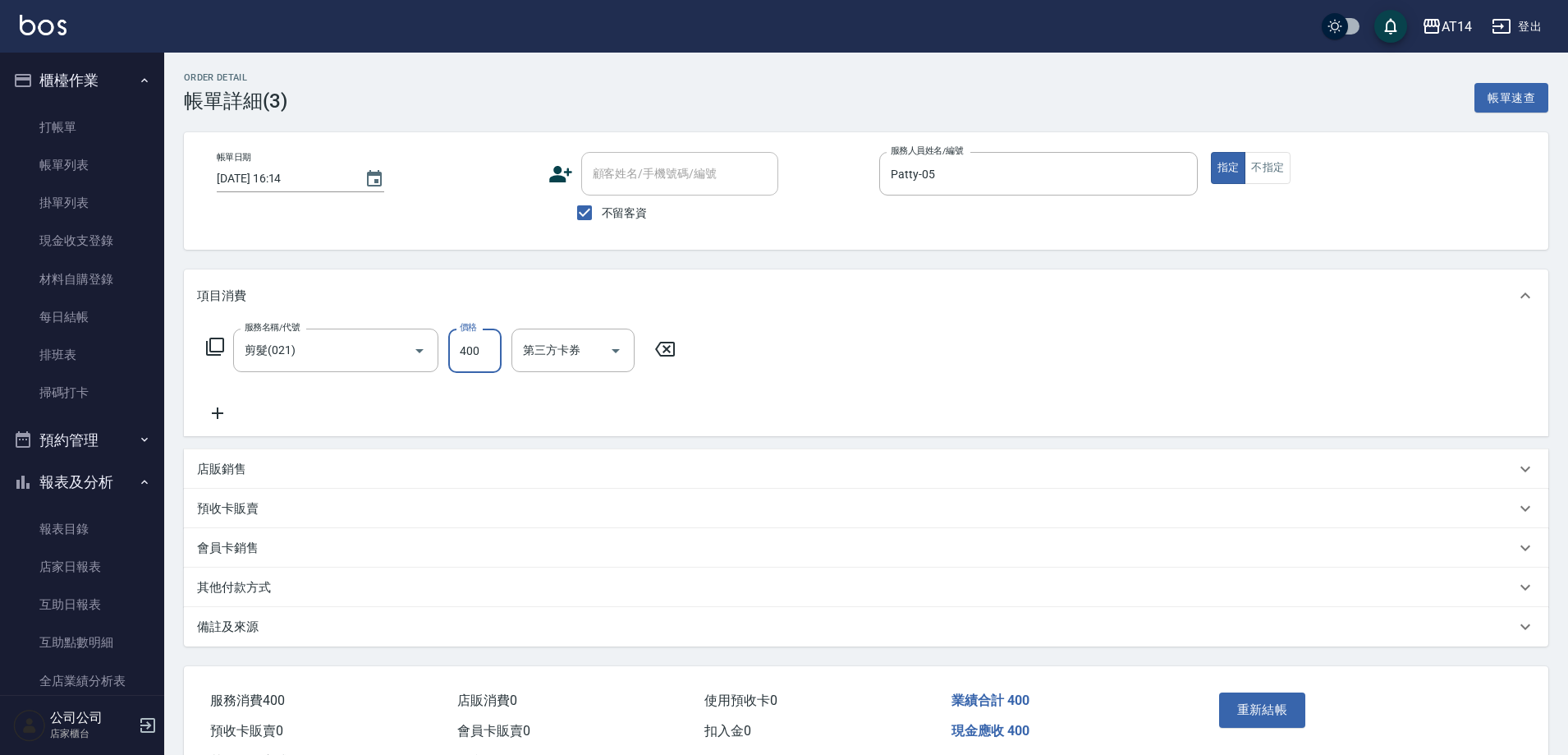
click at [497, 359] on input "400" at bounding box center [475, 350] width 53 height 44
type input "600"
click at [1262, 708] on button "重新結帳" at bounding box center [1262, 709] width 87 height 34
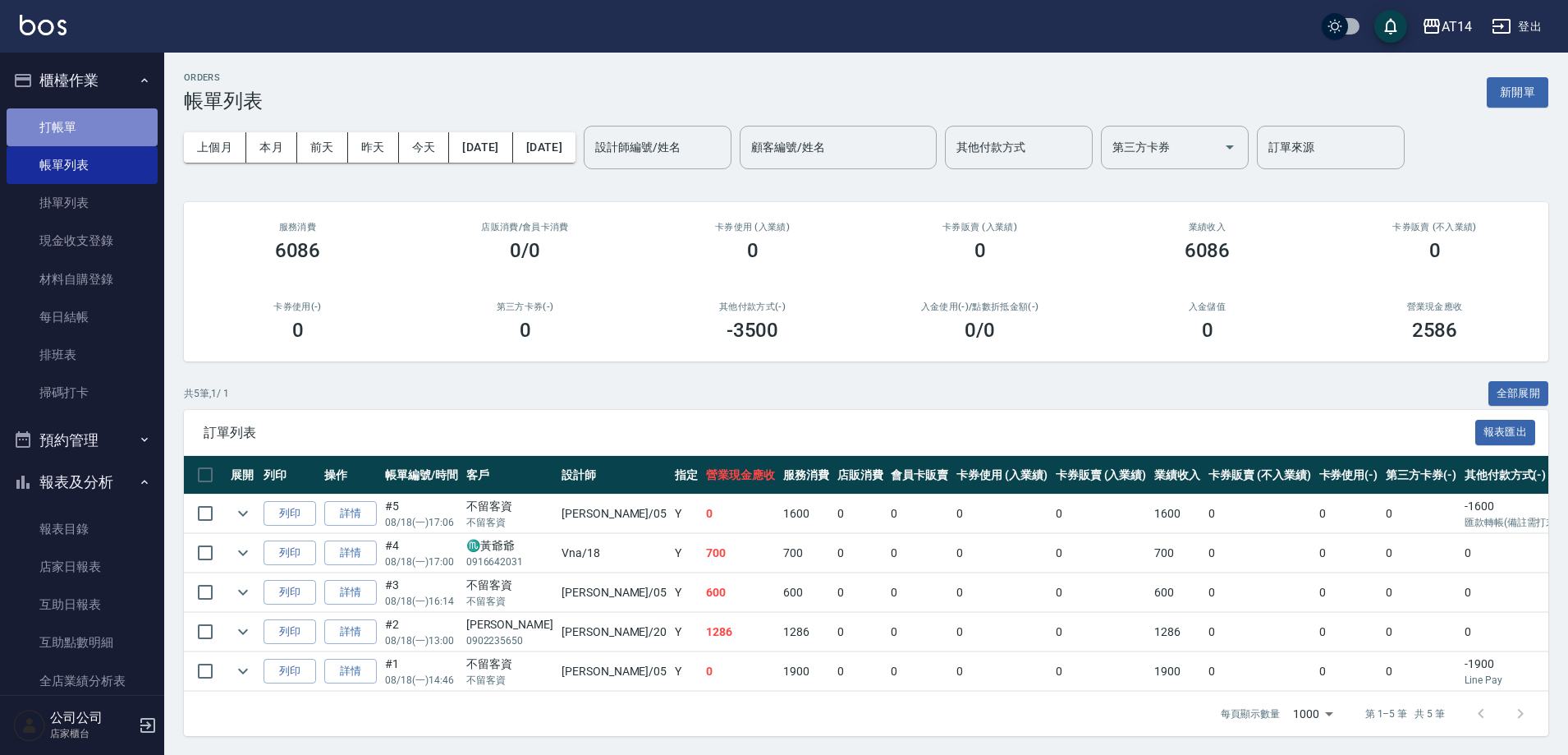
click at [93, 111] on link "打帳單" at bounding box center [82, 127] width 151 height 38
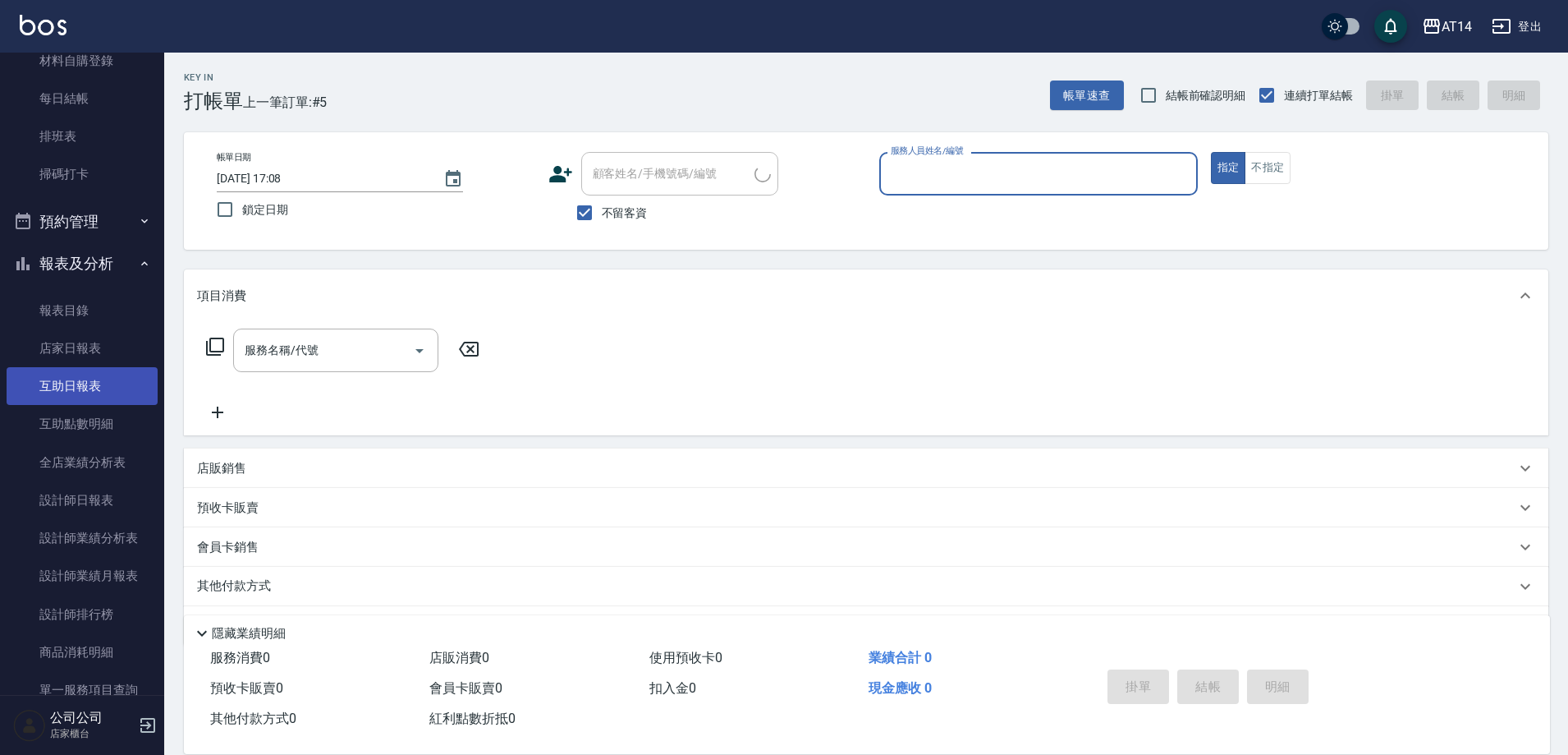
scroll to position [246, 0]
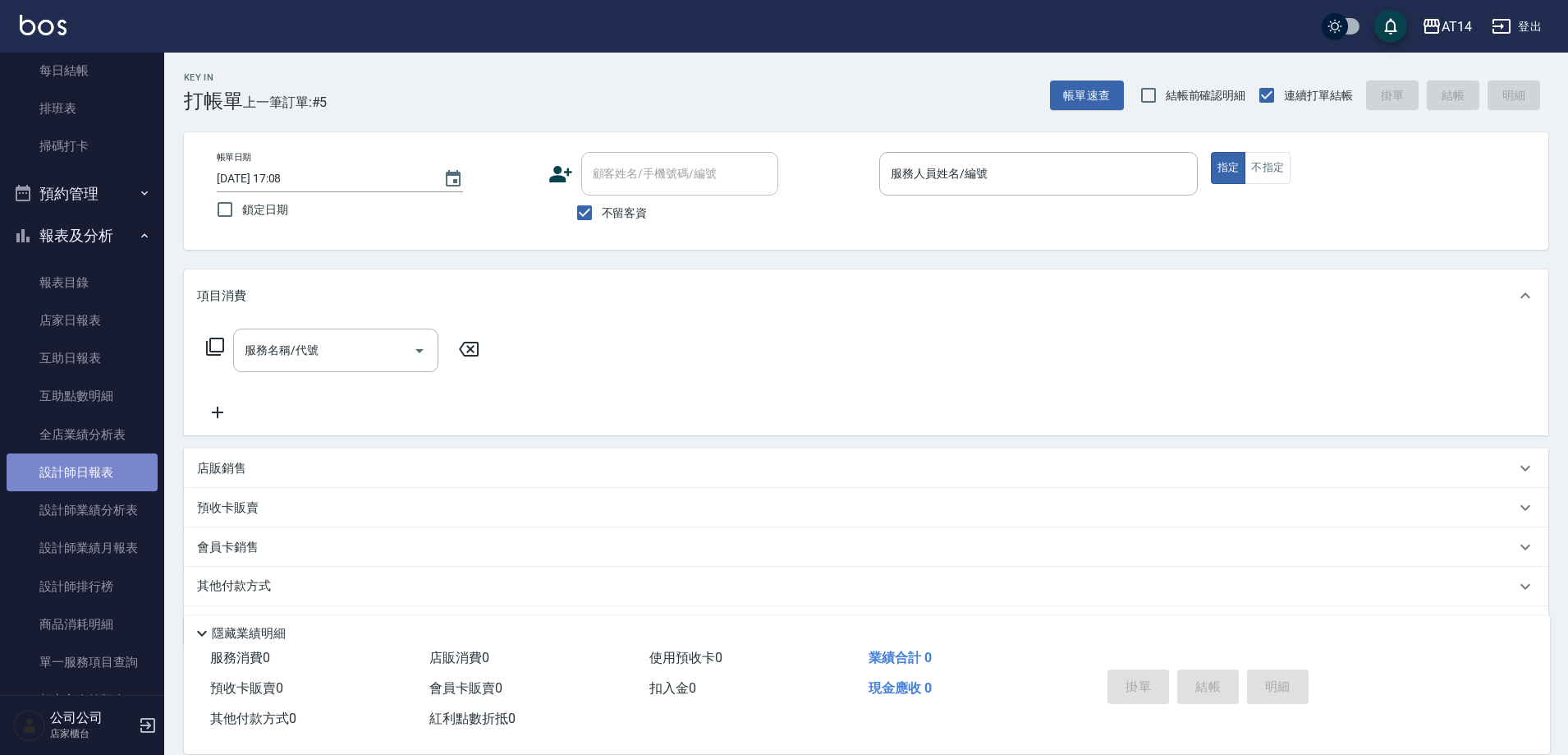
click at [93, 457] on link "設計師日報表" at bounding box center [82, 472] width 151 height 38
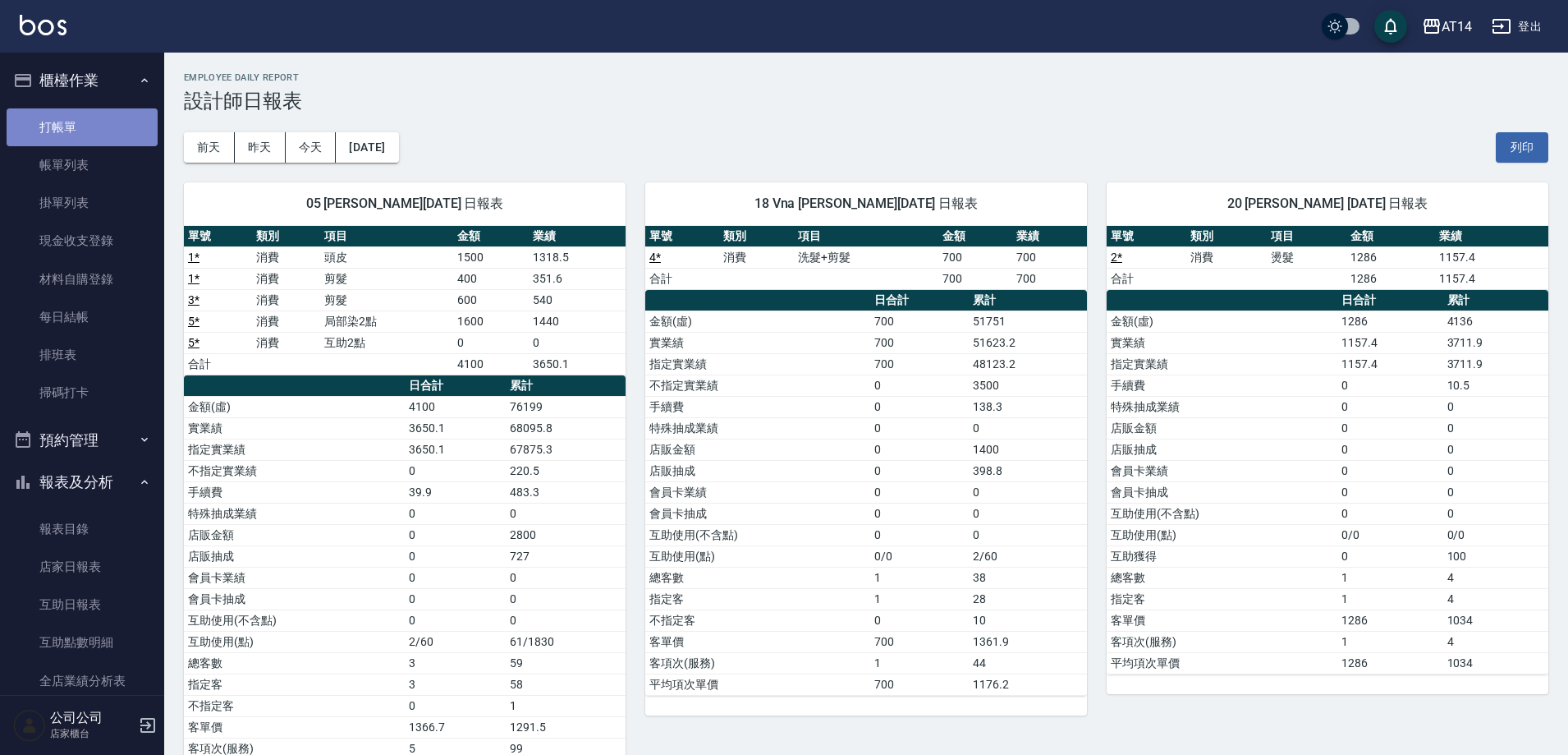
click at [81, 112] on link "打帳單" at bounding box center [82, 127] width 151 height 38
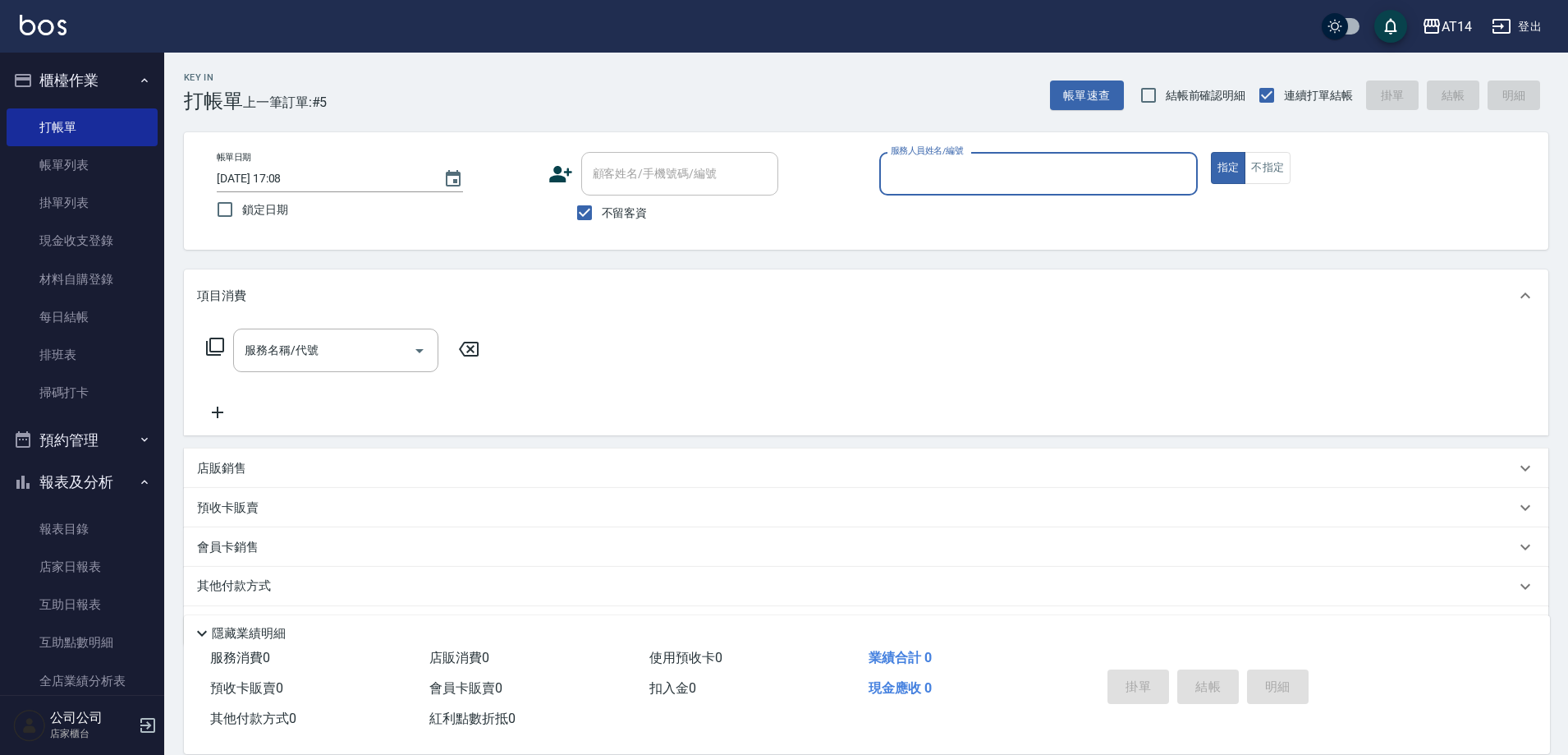
click at [67, 480] on button "報表及分析" at bounding box center [82, 482] width 151 height 43
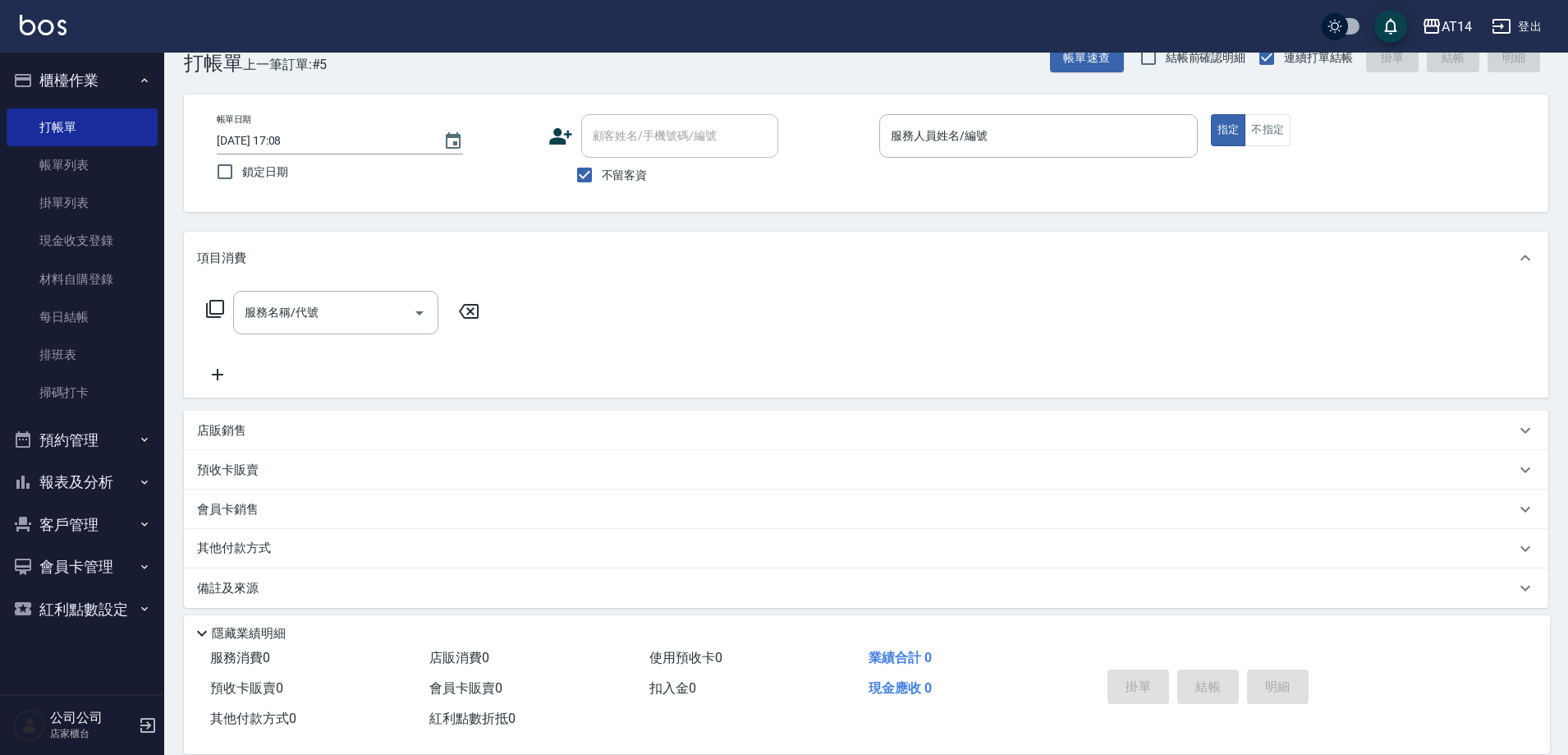
scroll to position [48, 0]
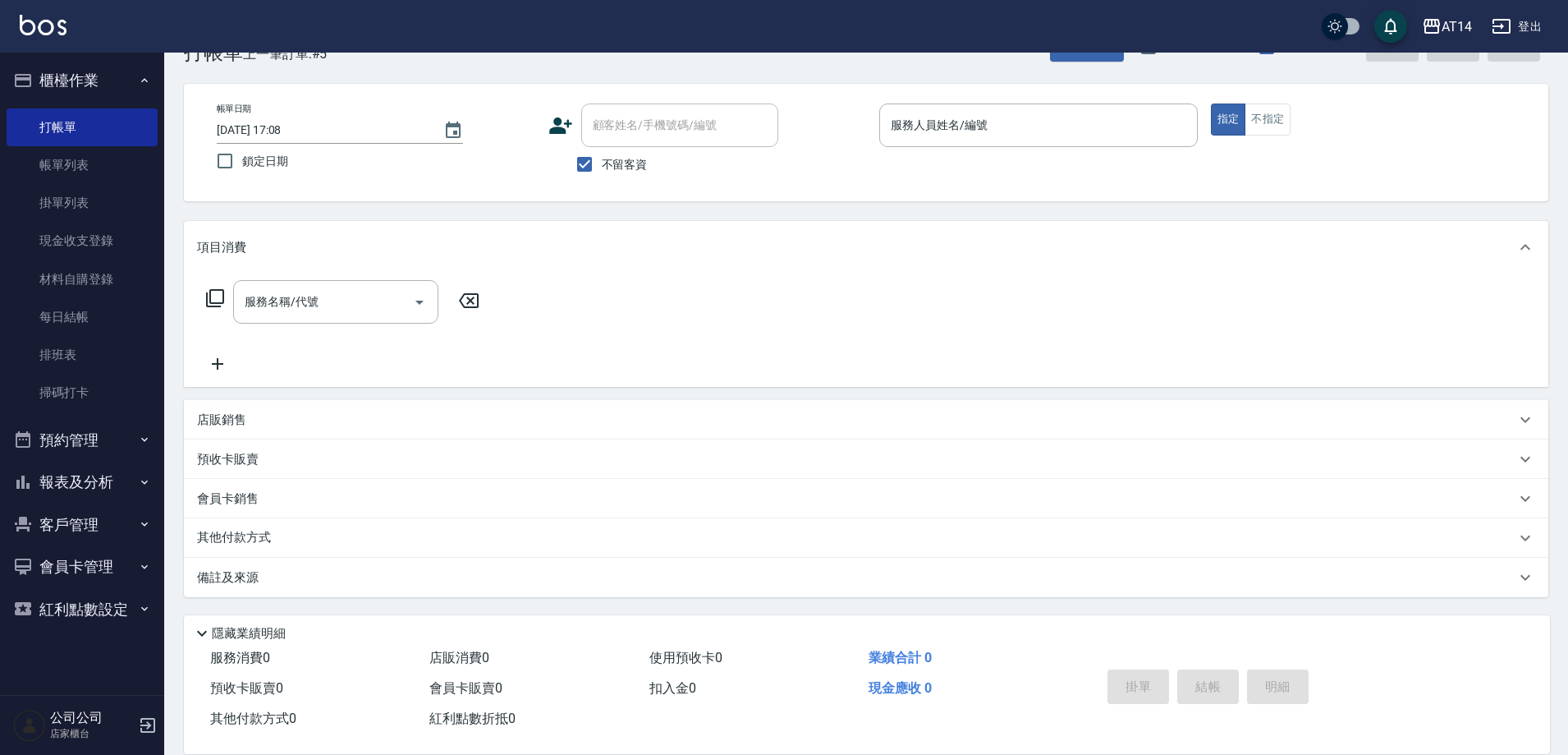
click at [72, 481] on button "報表及分析" at bounding box center [82, 482] width 151 height 43
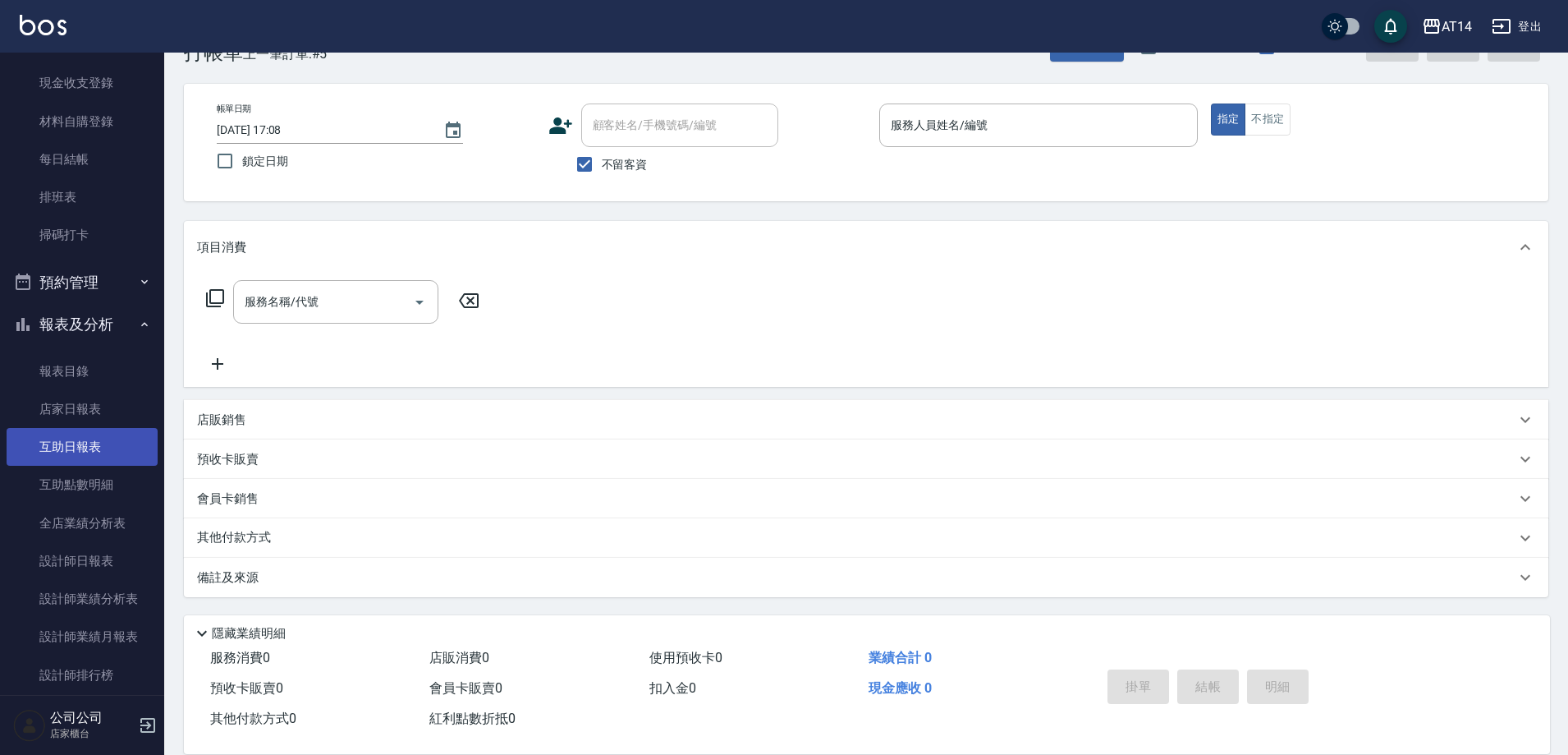
scroll to position [165, 0]
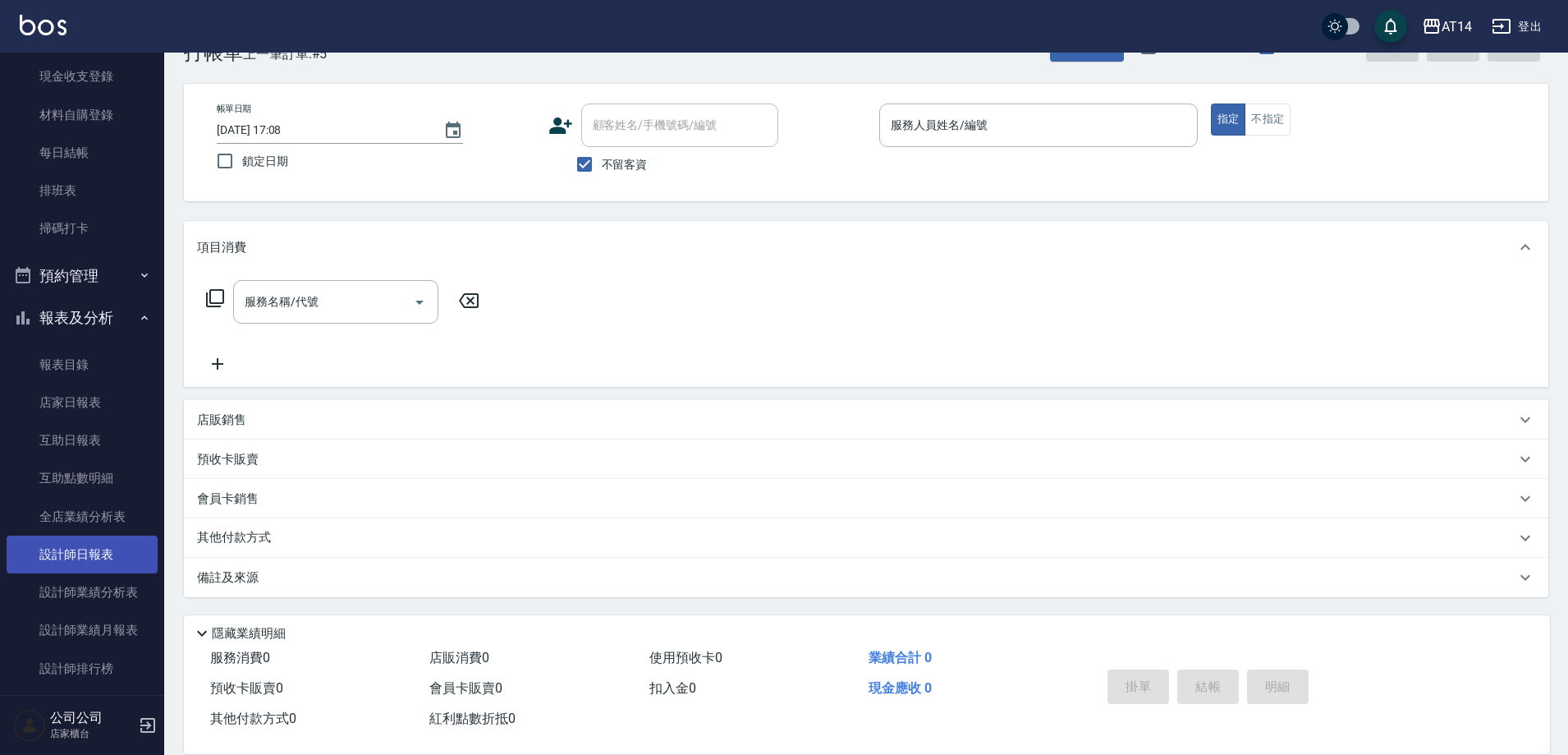
click at [80, 551] on link "設計師日報表" at bounding box center [82, 554] width 151 height 38
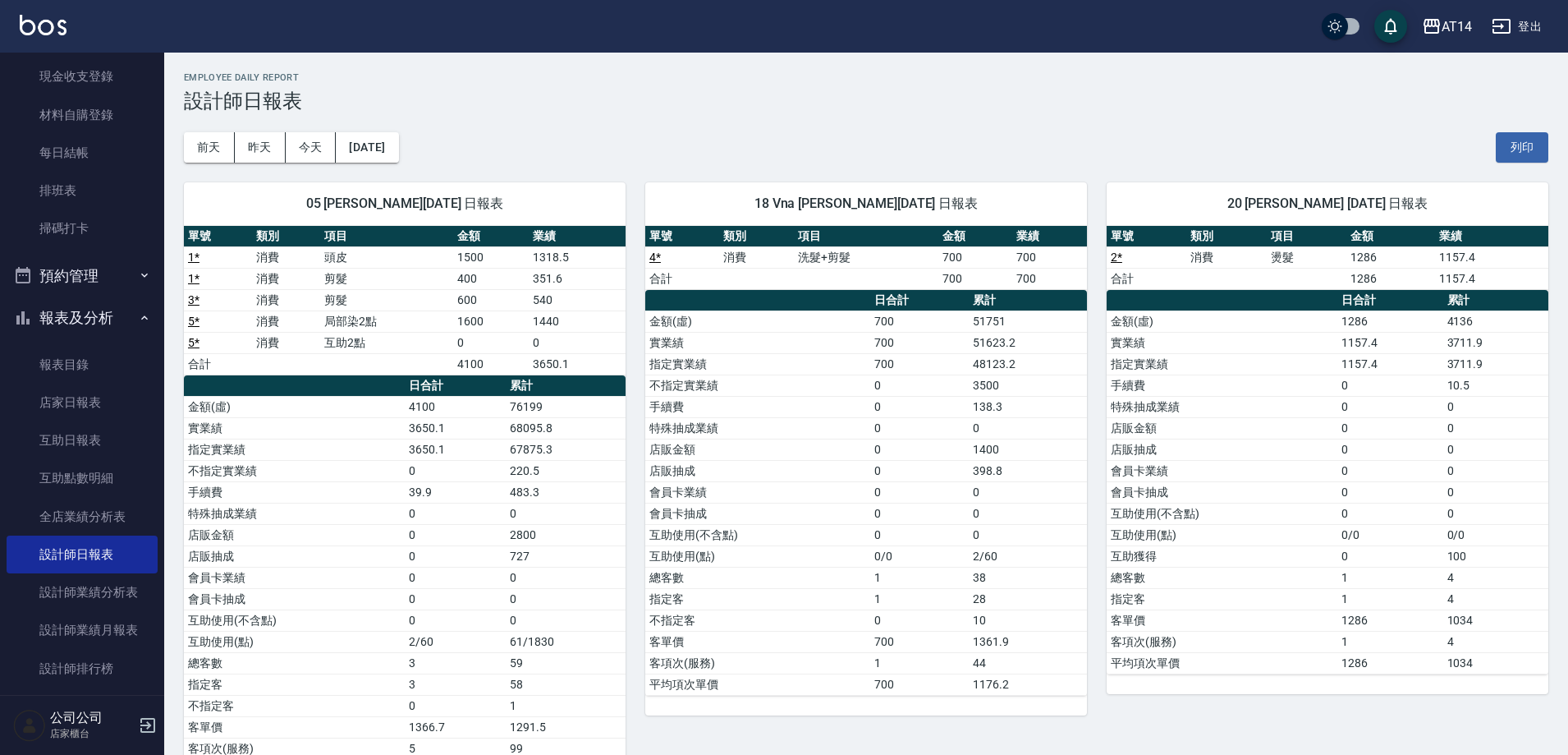
click at [188, 322] on link "5 *" at bounding box center [194, 322] width 12 height 13
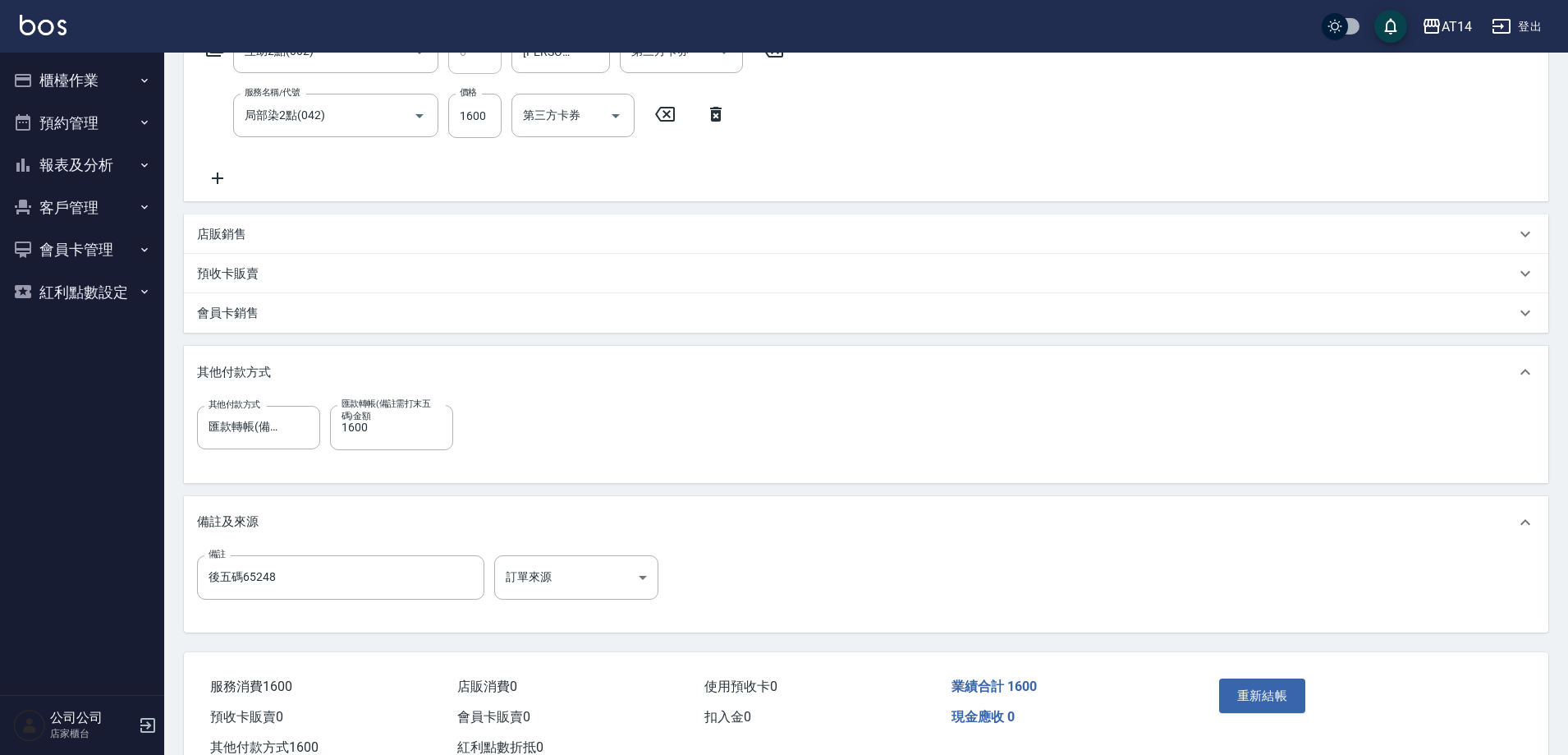
scroll to position [354, 0]
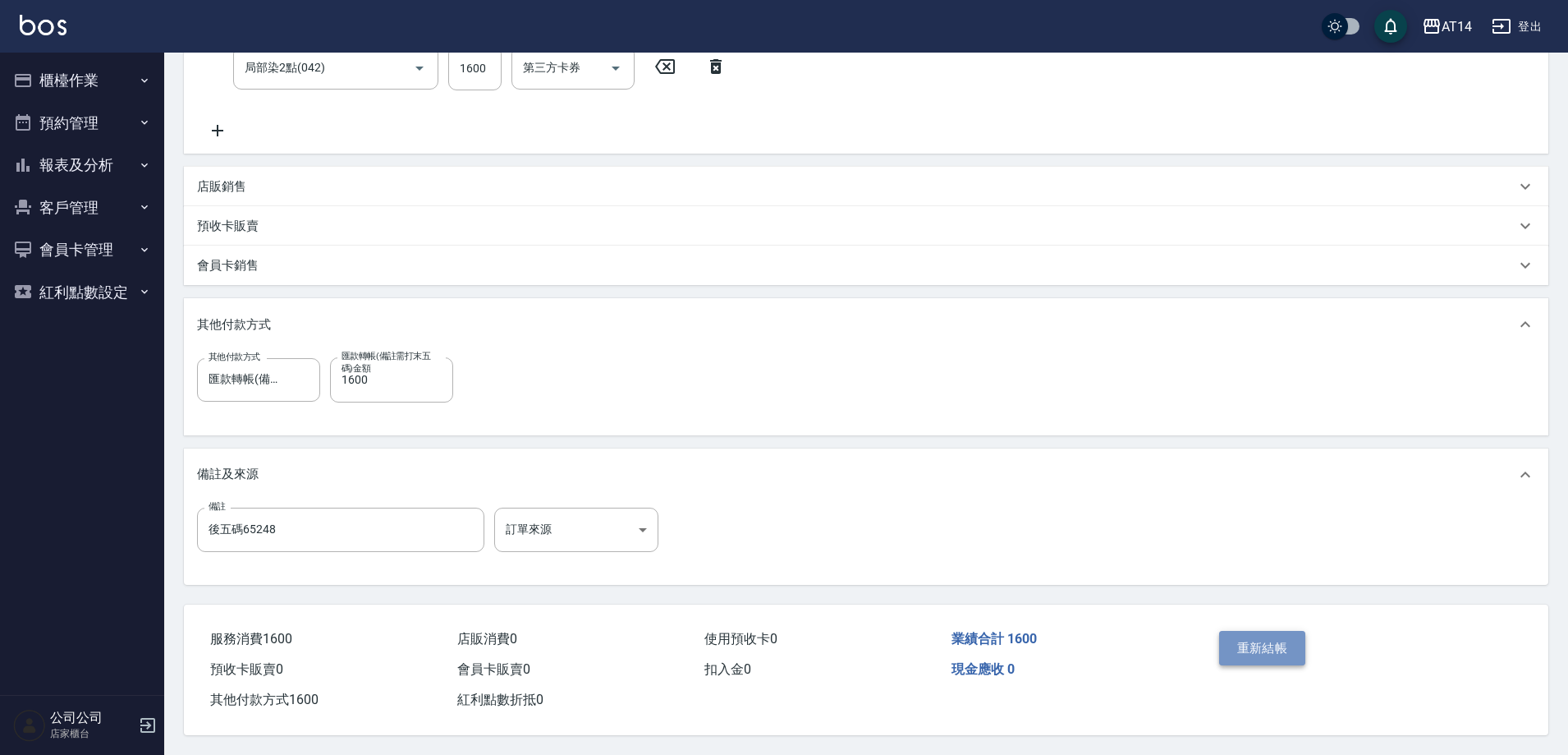
click at [1259, 638] on button "重新結帳" at bounding box center [1262, 647] width 87 height 34
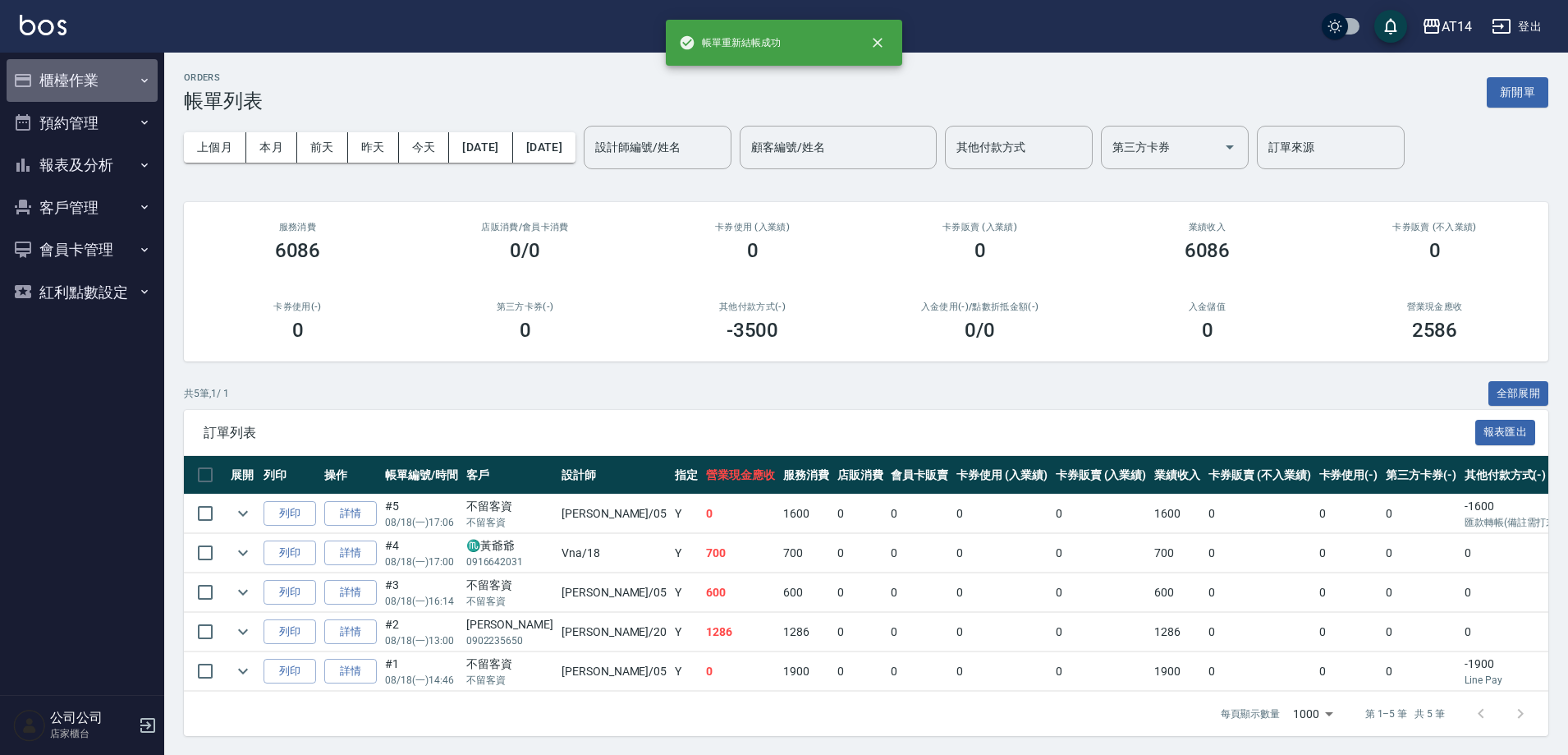
click at [86, 82] on button "櫃檯作業" at bounding box center [82, 80] width 151 height 43
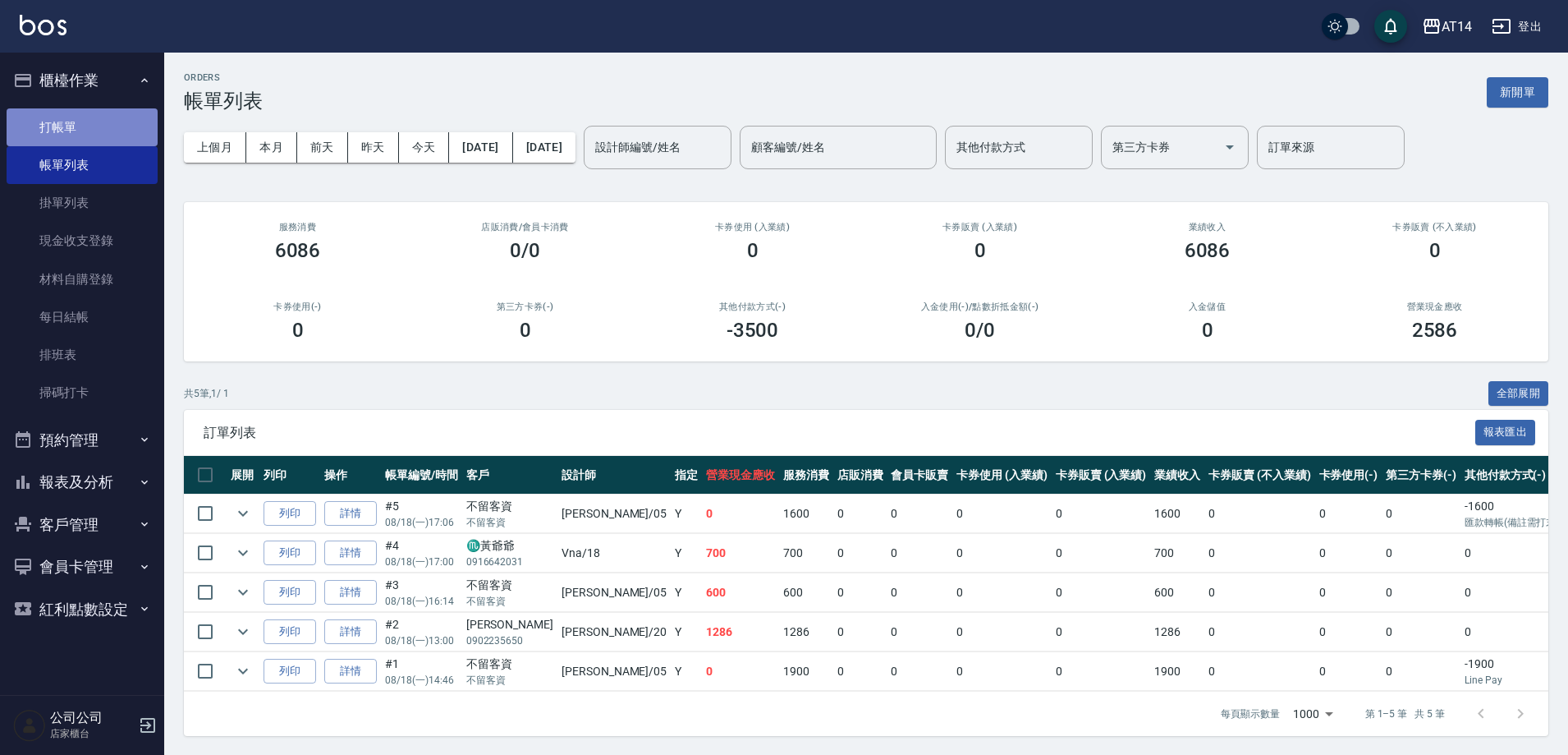
click at [87, 123] on link "打帳單" at bounding box center [82, 127] width 151 height 38
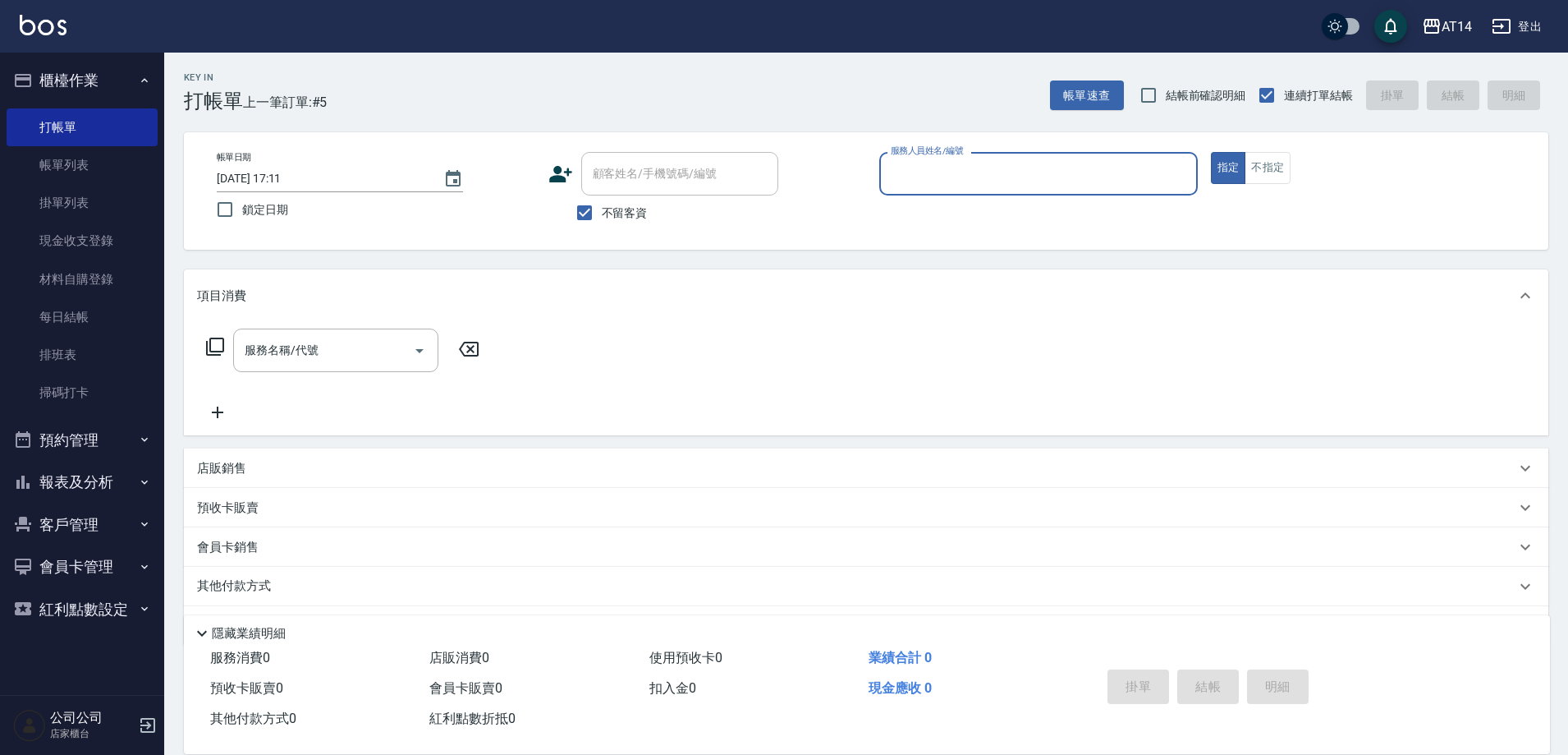
click at [114, 459] on button "預約管理" at bounding box center [82, 439] width 151 height 43
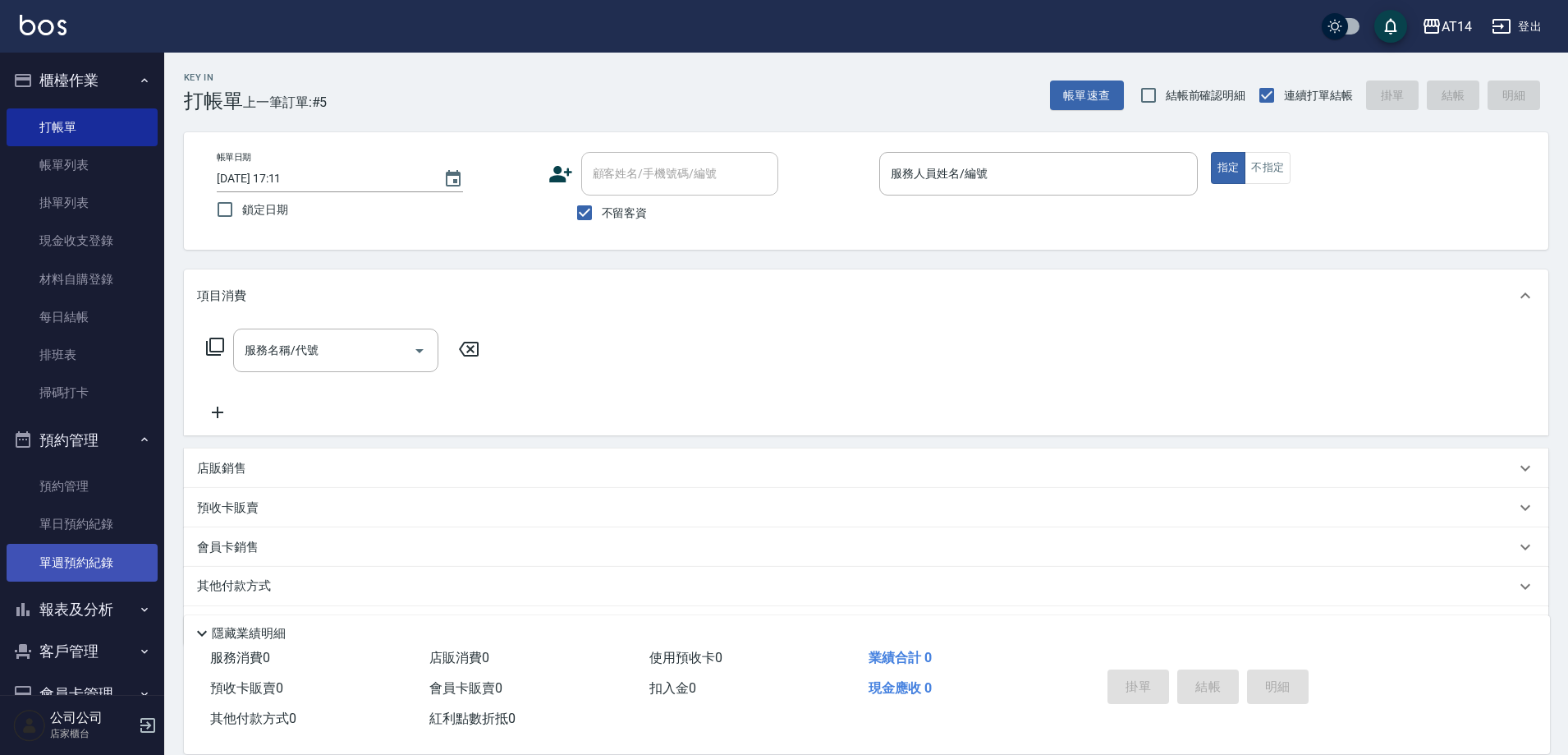
click at [111, 555] on link "單週預約紀錄" at bounding box center [82, 562] width 151 height 38
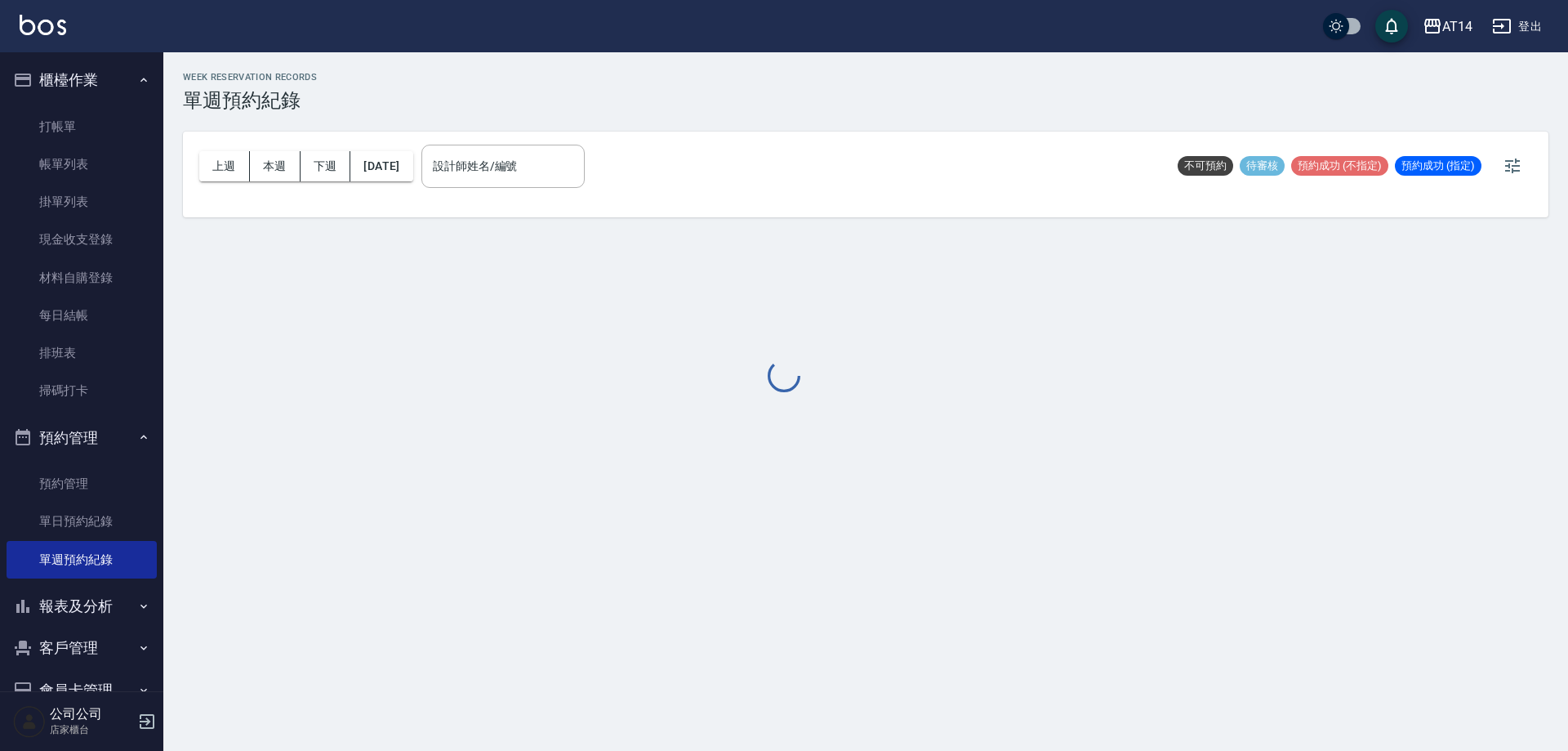
click at [521, 169] on div at bounding box center [784, 376] width 1568 height 751
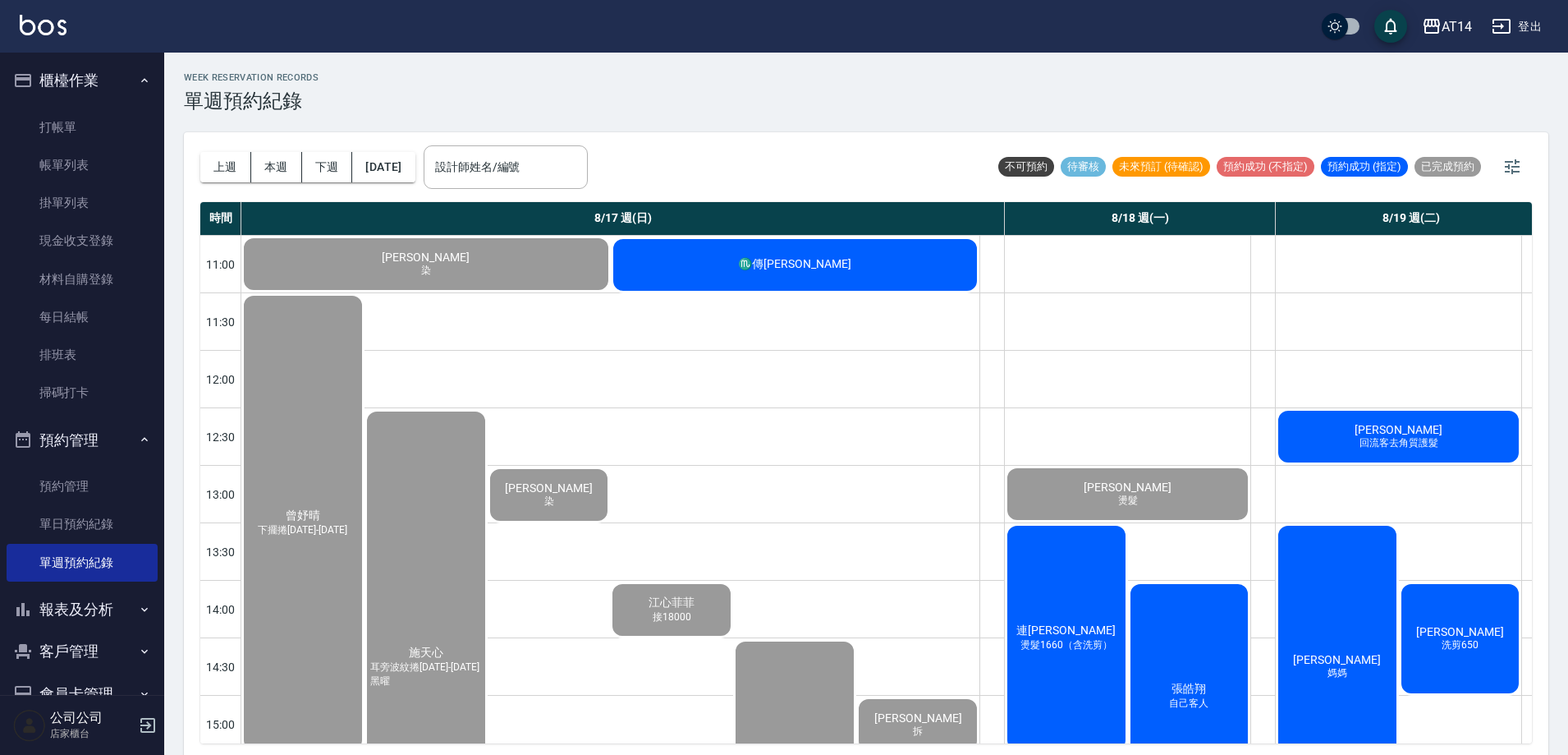
click at [532, 166] on div "設計師姓名/編號 設計師姓名/編號" at bounding box center [505, 167] width 164 height 43
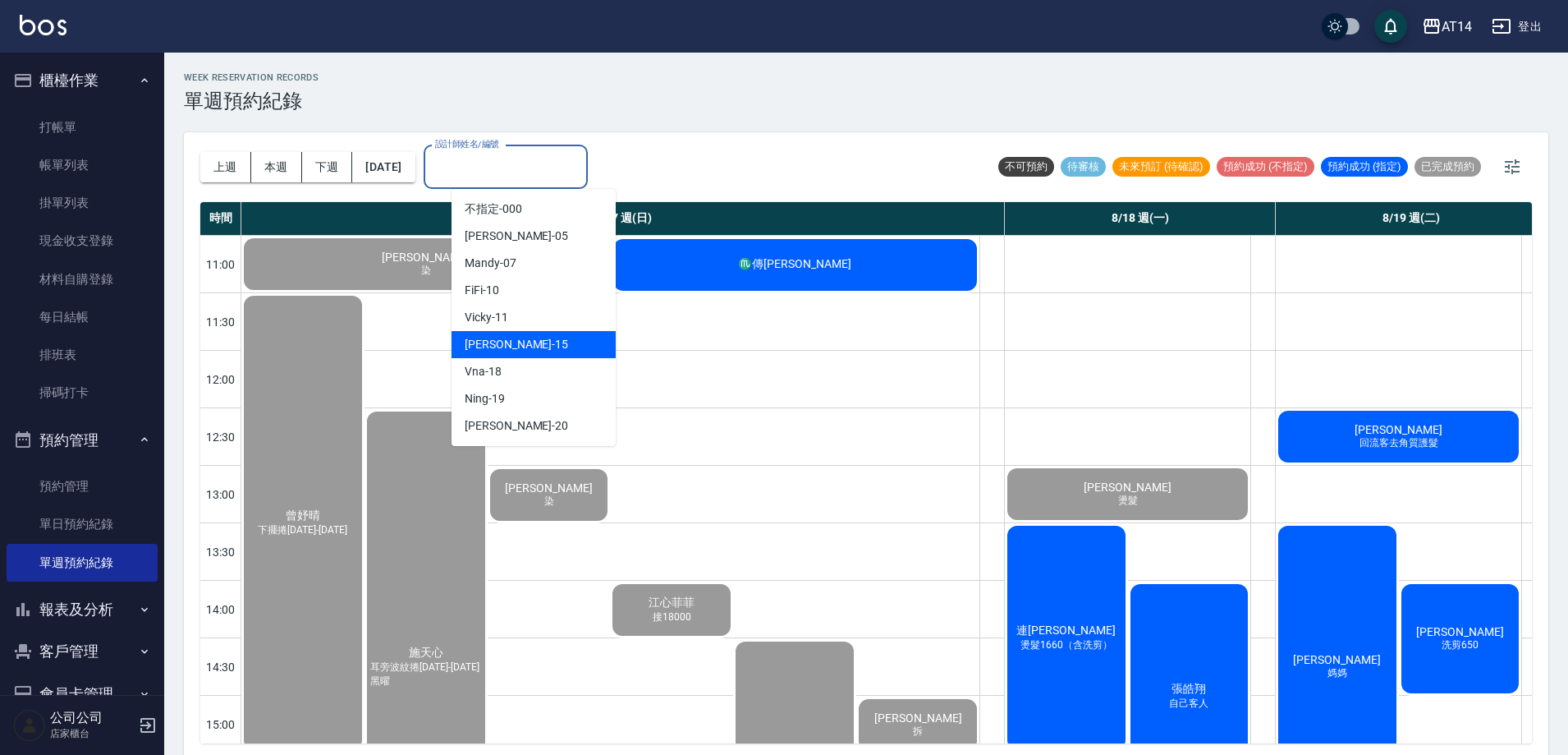
click at [515, 339] on div "Dora -15" at bounding box center [534, 344] width 164 height 27
type input "Dora-15"
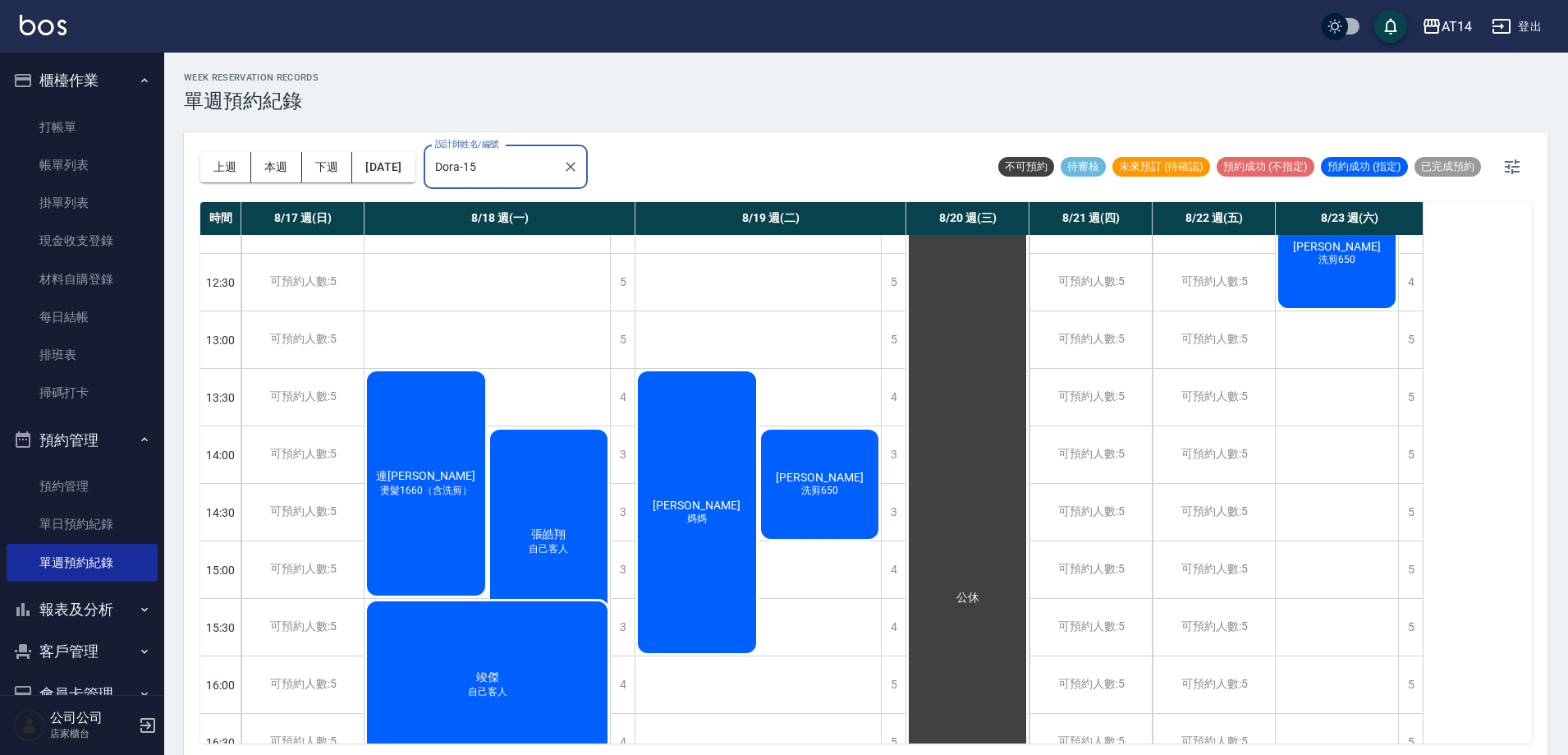
scroll to position [165, 0]
